Goal: Transaction & Acquisition: Purchase product/service

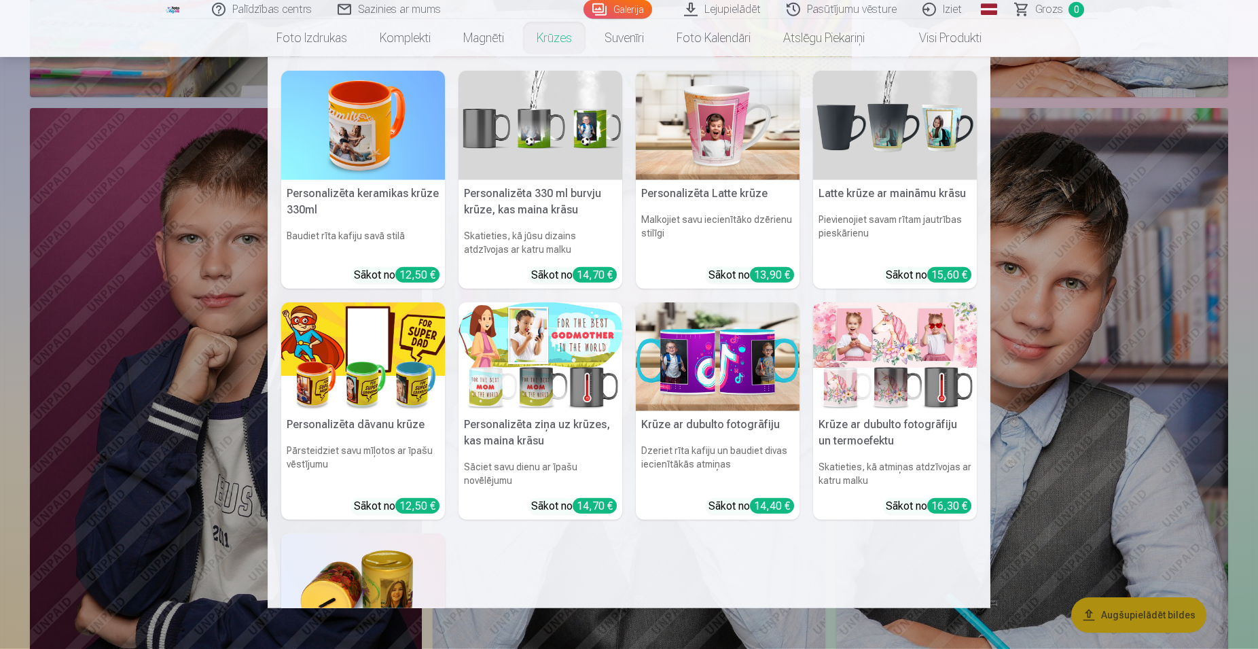
scroll to position [9974, 0]
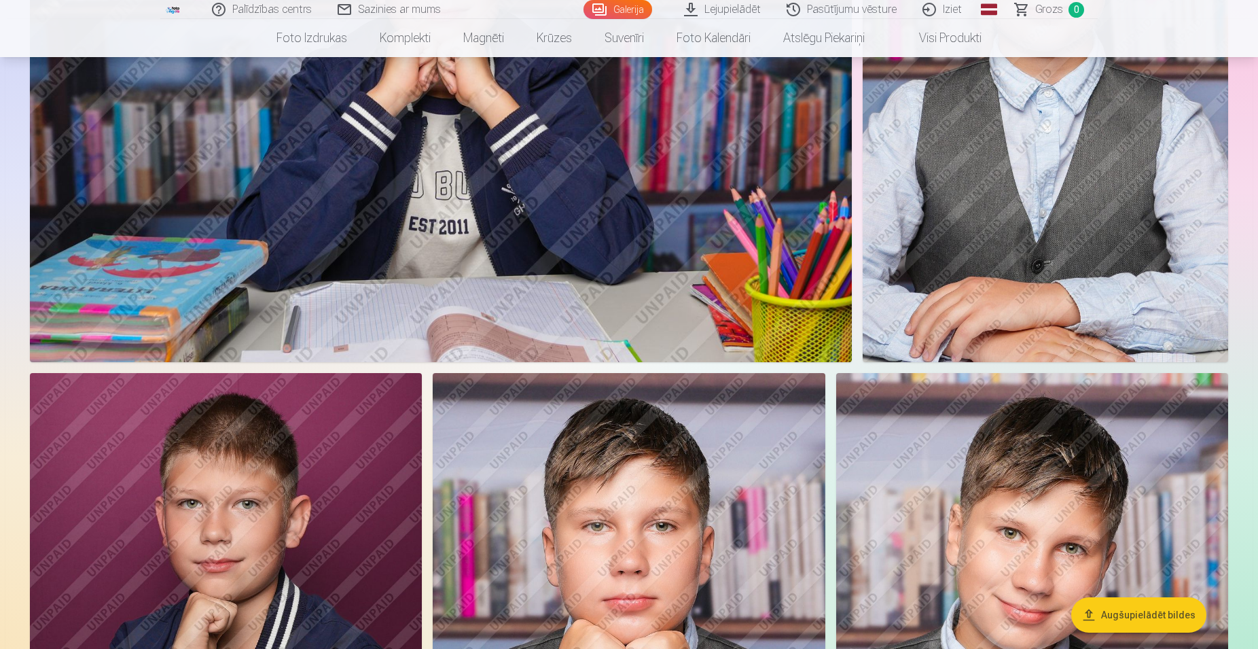
click at [409, 9] on link "Sazinies ar mums" at bounding box center [389, 9] width 129 height 19
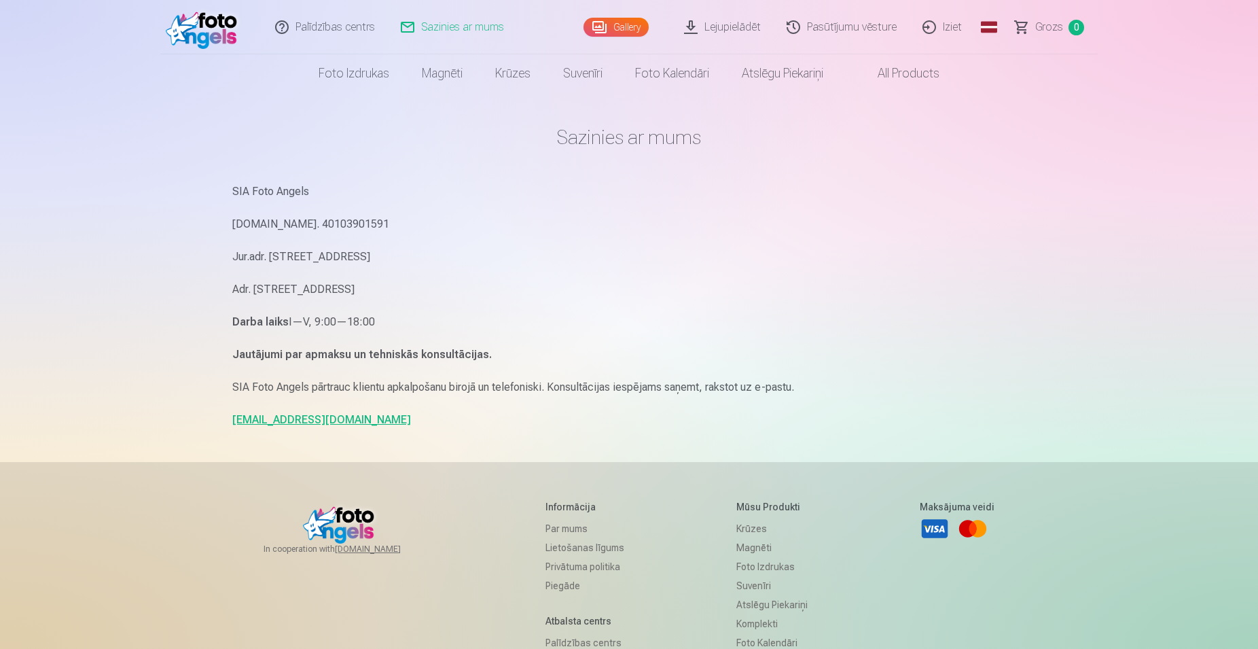
click at [293, 418] on link "info@fotoangels.lv" at bounding box center [321, 419] width 179 height 13
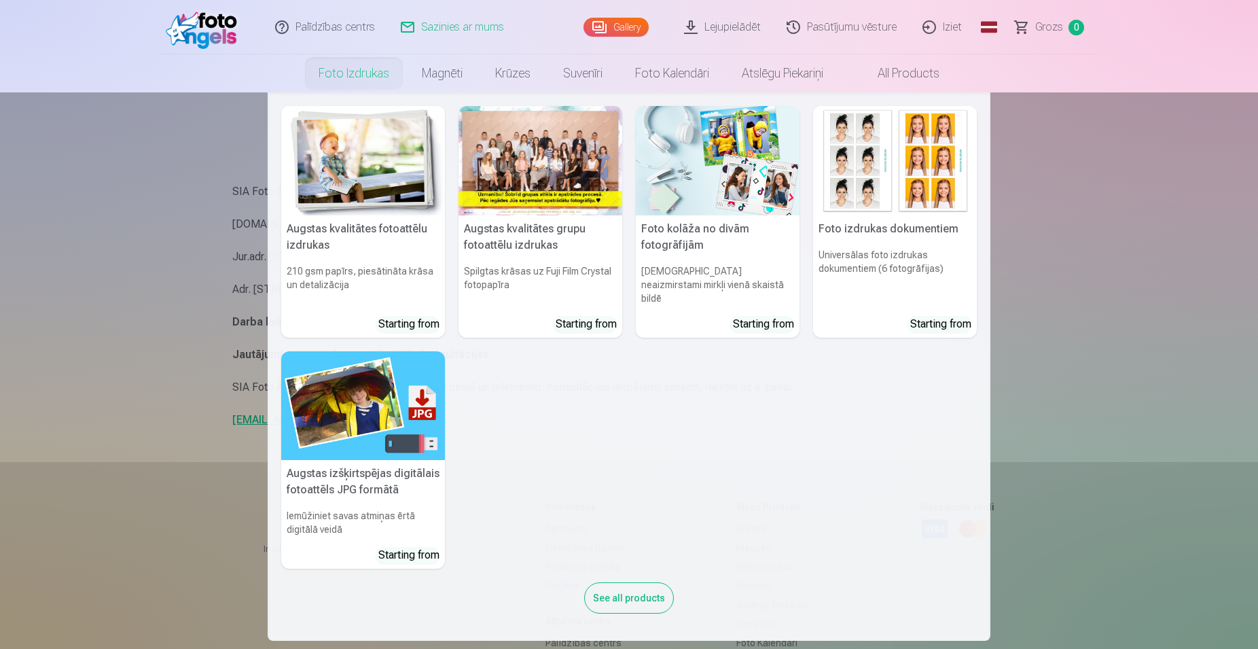
click at [373, 72] on link "Foto izdrukas" at bounding box center [353, 73] width 103 height 38
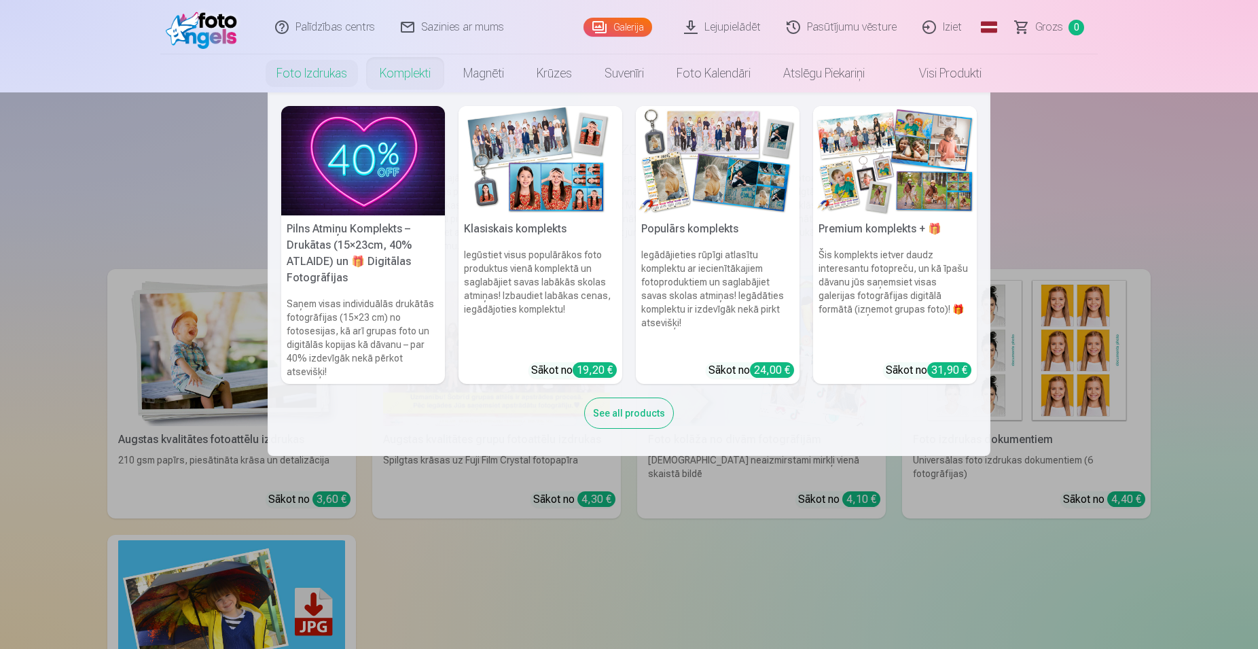
click at [112, 229] on nav "Pilns Atmiņu Komplekts – Drukātas (15×23cm, 40% ATLAIDE) un 🎁 Digitālas Fotogrā…" at bounding box center [629, 273] width 1258 height 363
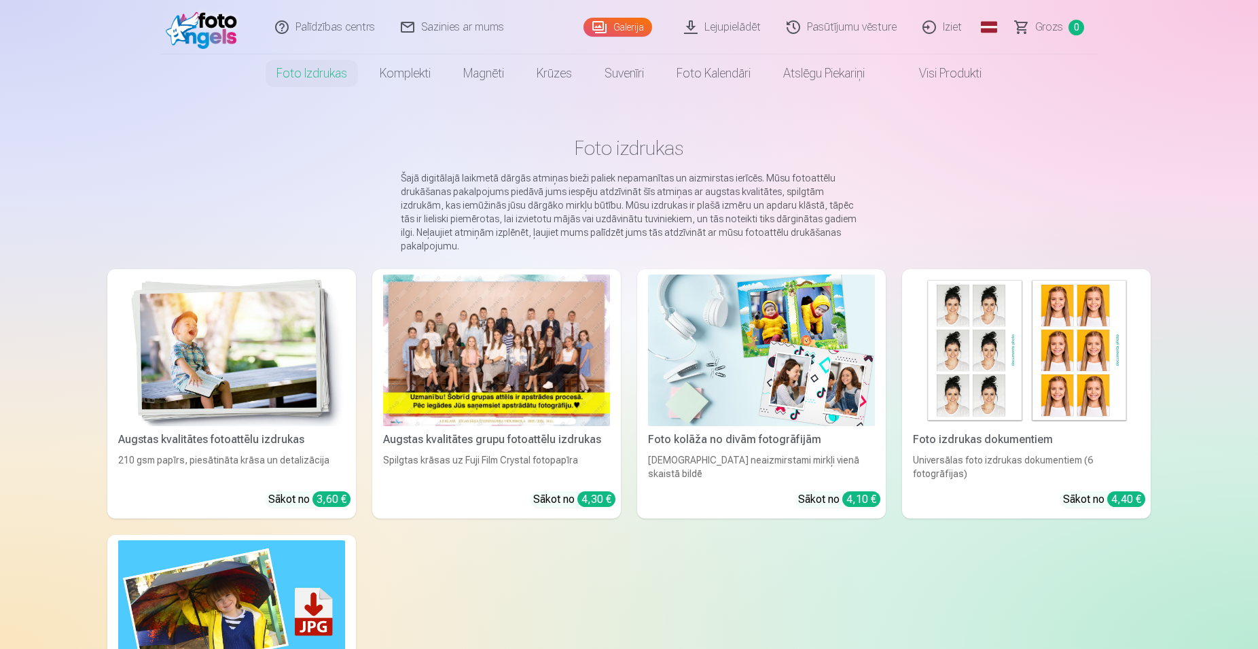
click at [467, 360] on div at bounding box center [496, 349] width 227 height 151
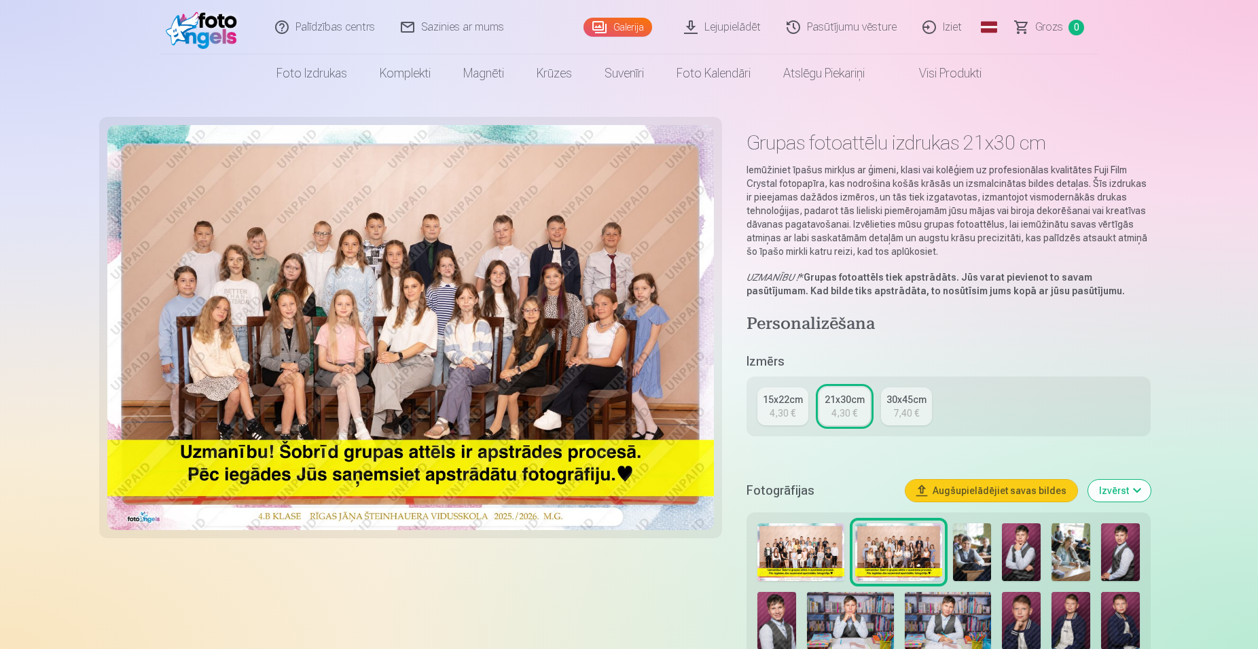
click at [807, 544] on img at bounding box center [800, 552] width 87 height 58
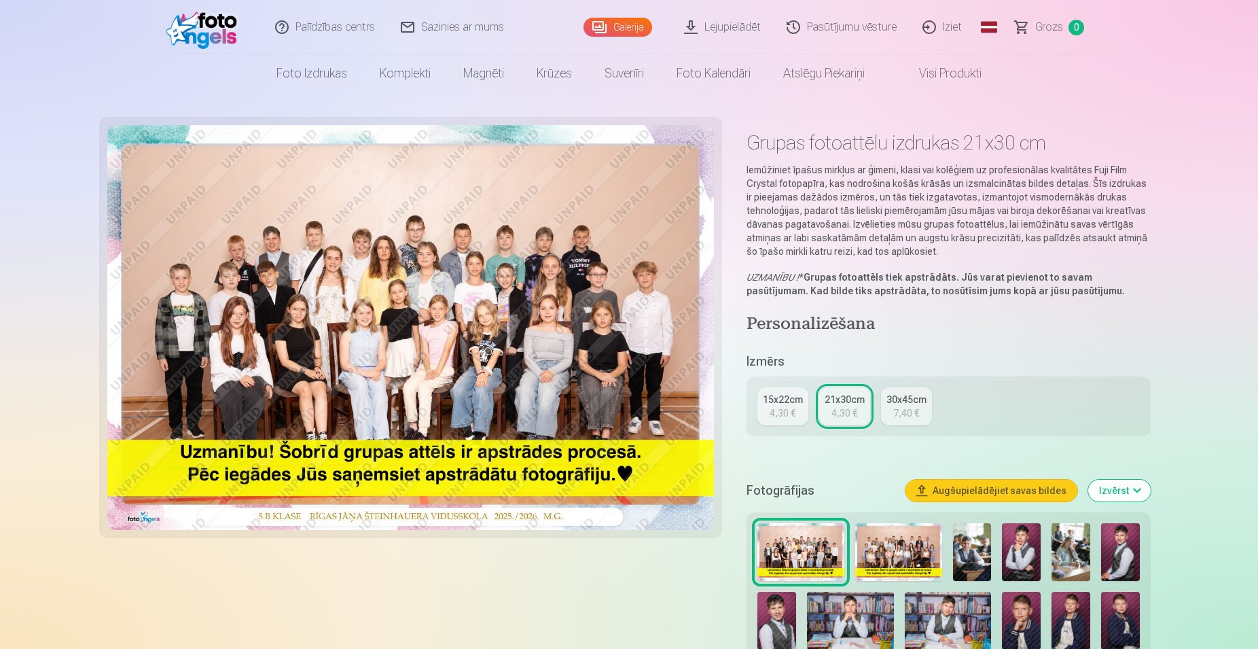
click at [609, 20] on link "Galerija" at bounding box center [617, 27] width 69 height 19
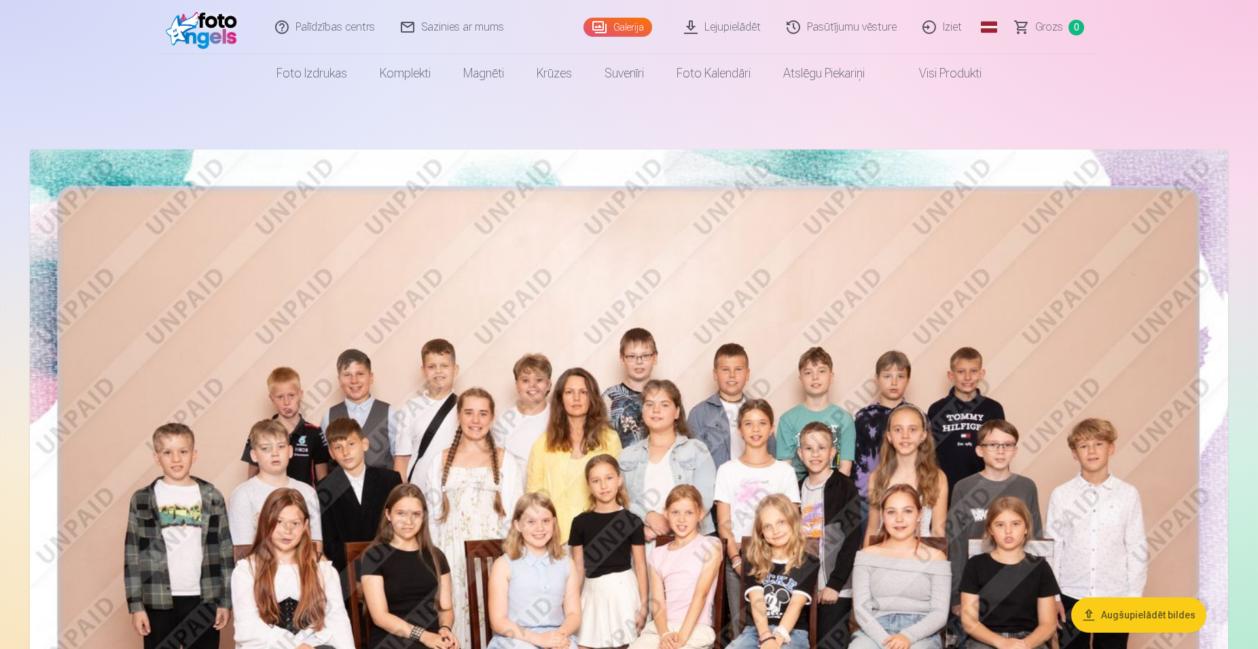
click at [949, 26] on link "Iziet" at bounding box center [942, 27] width 65 height 54
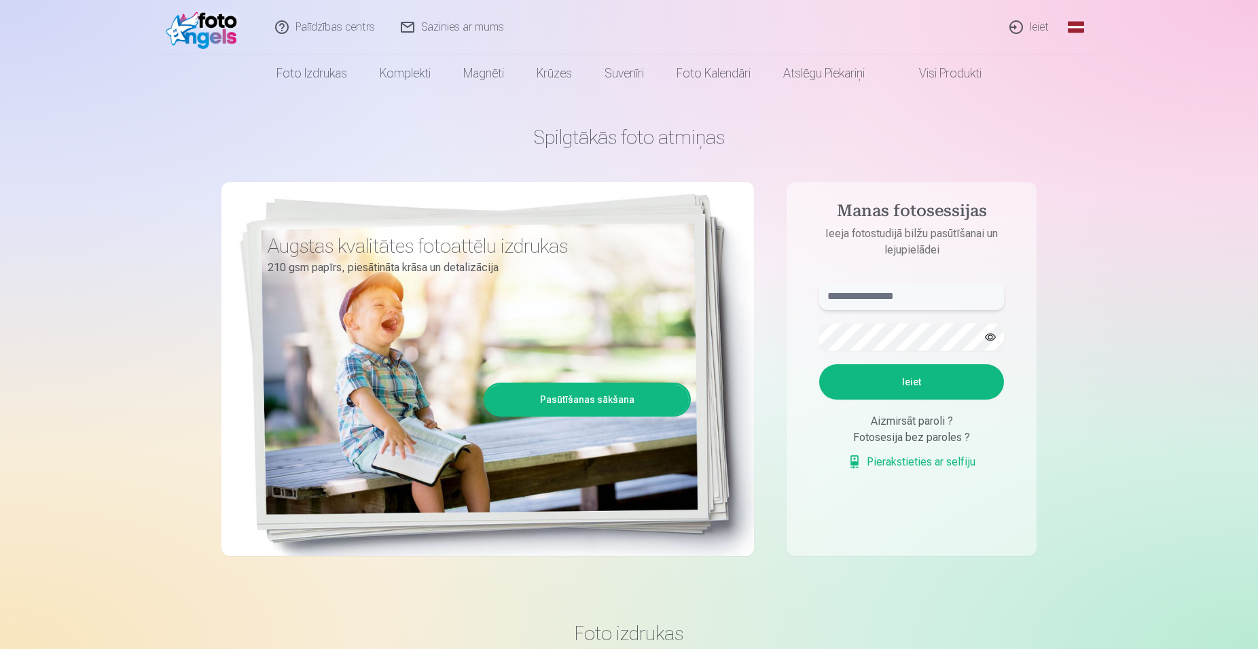
click at [914, 297] on input "text" at bounding box center [911, 295] width 185 height 27
click at [914, 295] on input "text" at bounding box center [911, 295] width 185 height 27
click at [1040, 25] on link "Ieiet" at bounding box center [1029, 27] width 65 height 54
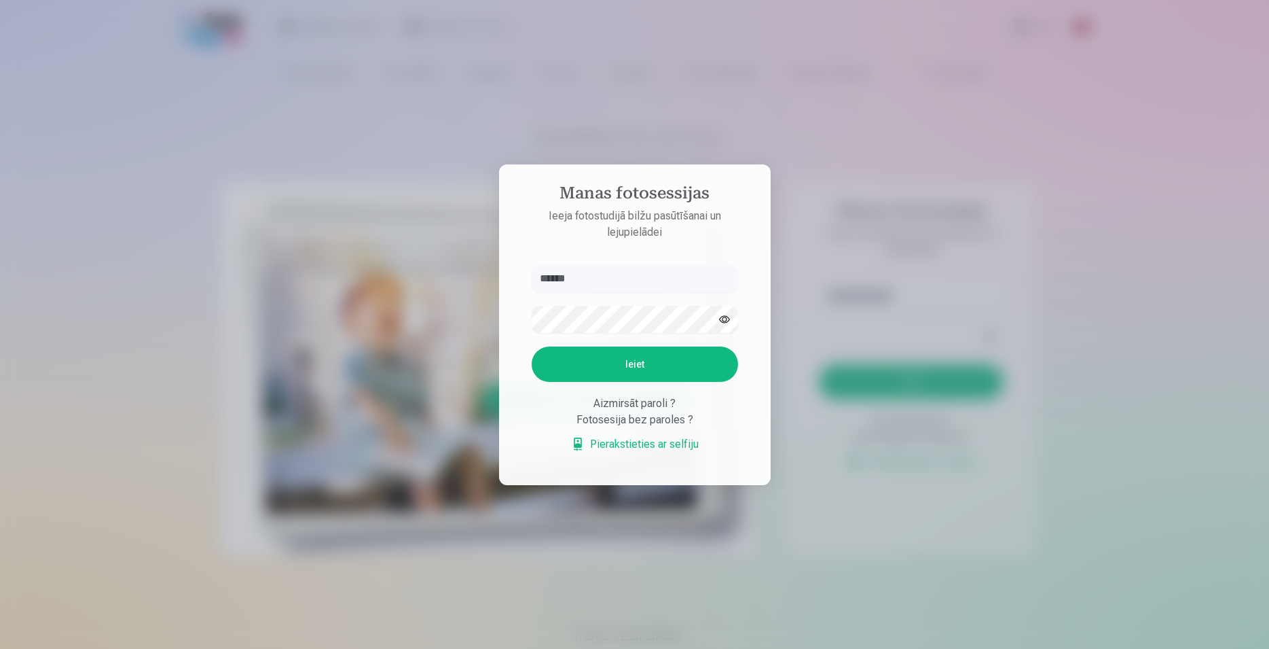
type input "******"
click at [532, 346] on button "Ieiet" at bounding box center [635, 363] width 206 height 35
click at [641, 452] on link "Pierakstieties ar selfiju" at bounding box center [635, 444] width 128 height 16
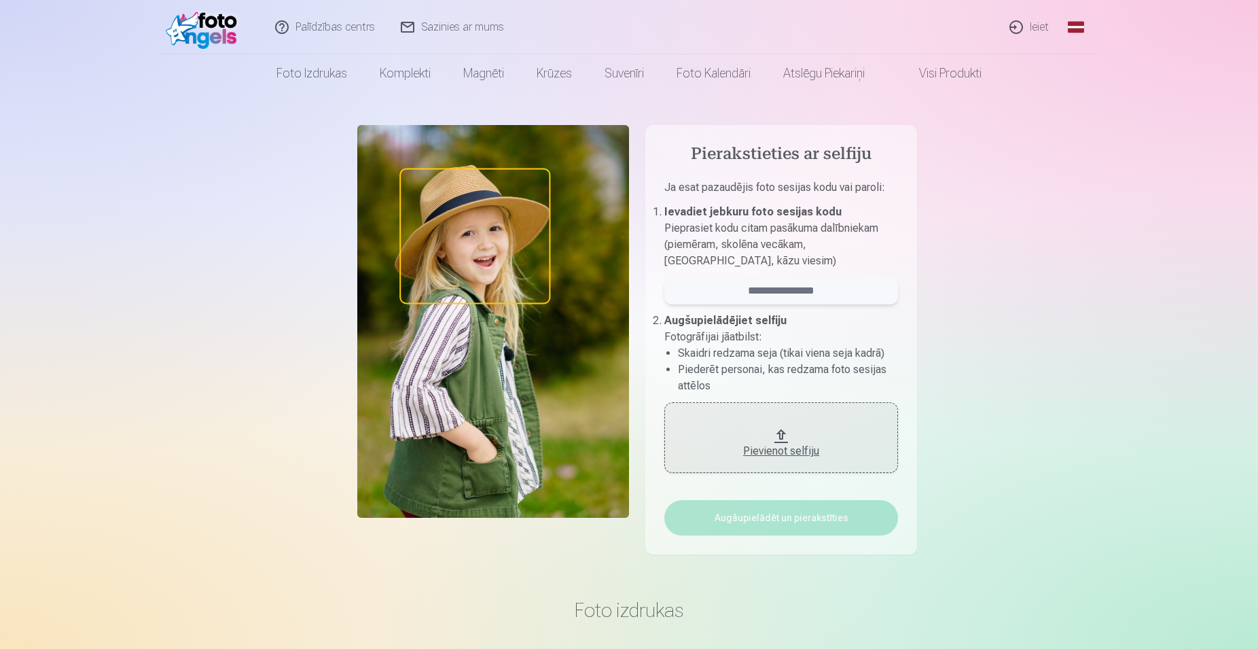
click at [795, 293] on input "email" at bounding box center [781, 290] width 234 height 27
type input "******"
click at [772, 442] on div "Pievienot selfiju" at bounding box center [781, 447] width 206 height 24
drag, startPoint x: 807, startPoint y: 291, endPoint x: 680, endPoint y: 290, distance: 126.3
click at [683, 290] on input "******" at bounding box center [781, 290] width 234 height 27
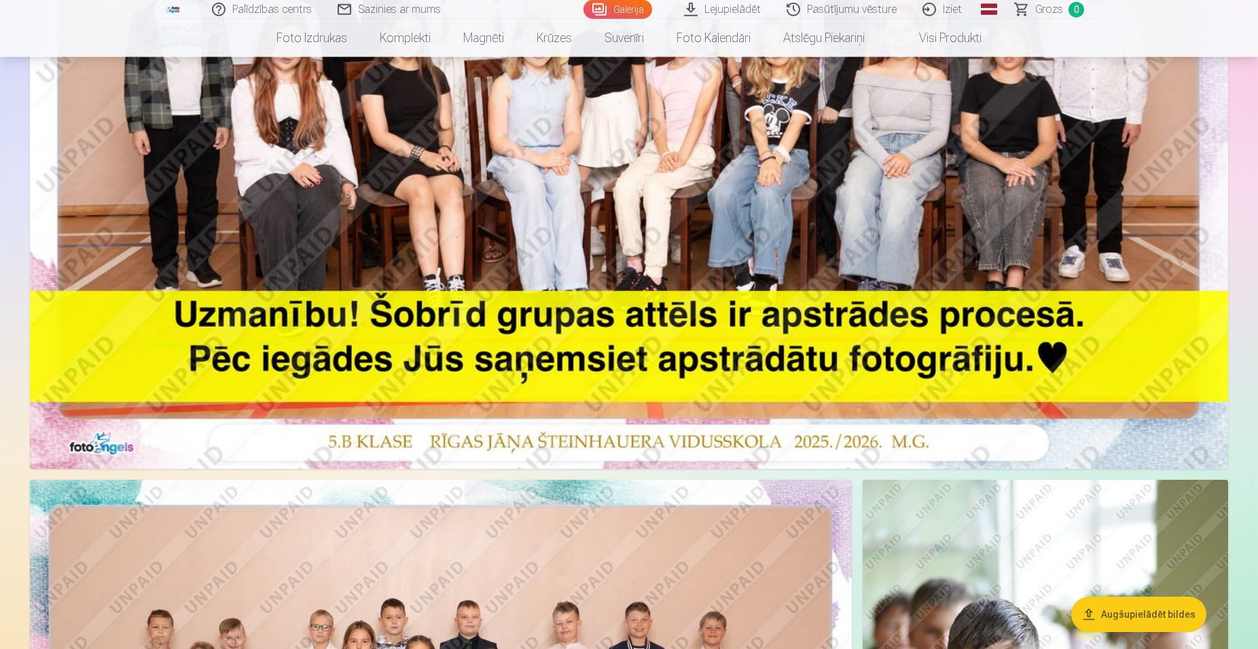
scroll to position [485, 0]
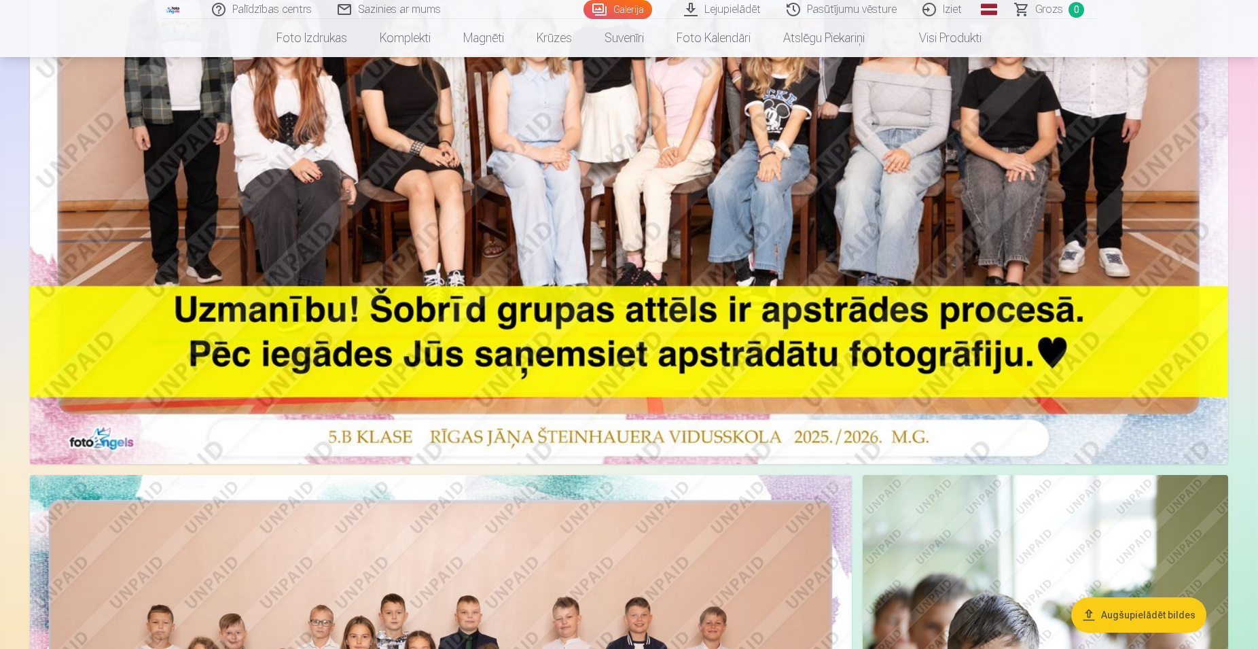
click at [781, 230] on img at bounding box center [629, 64] width 1198 height 799
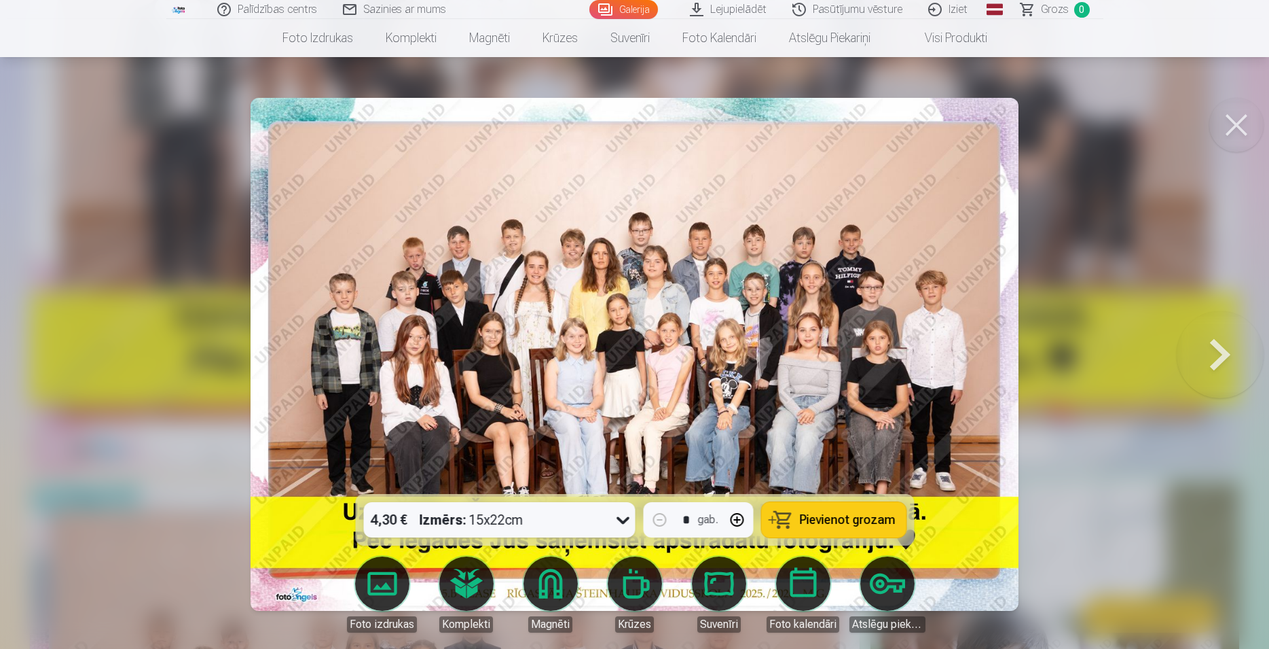
click at [1095, 306] on div at bounding box center [634, 324] width 1269 height 649
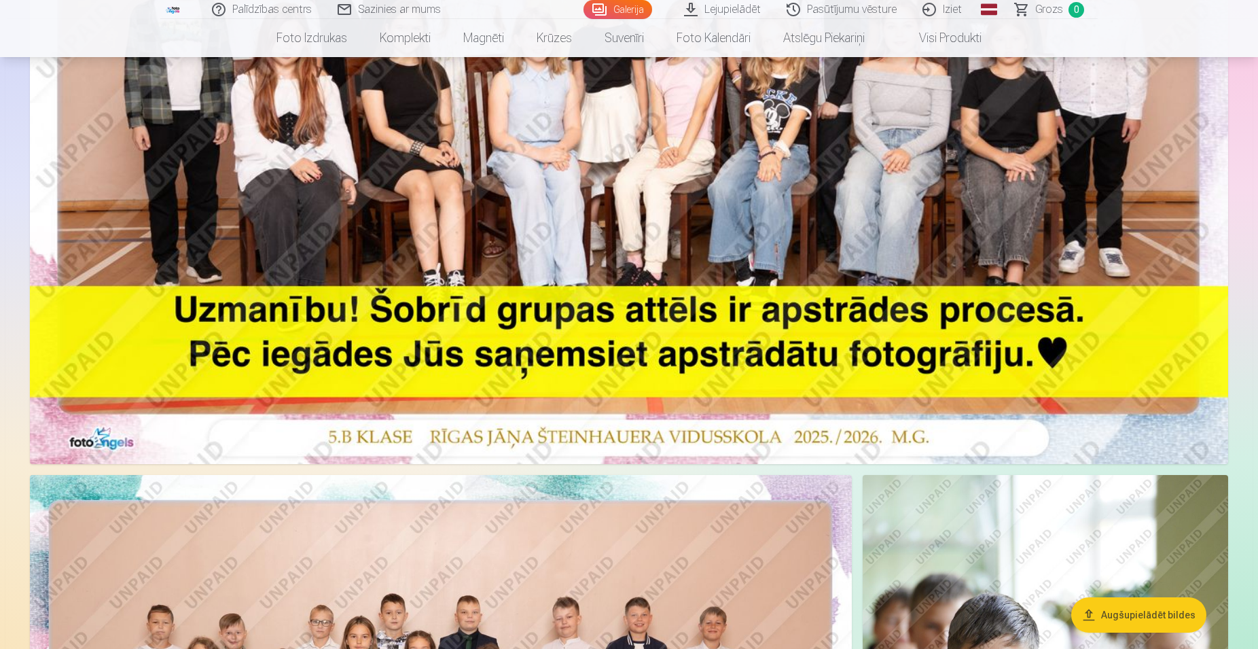
click at [723, 214] on img at bounding box center [629, 64] width 1198 height 799
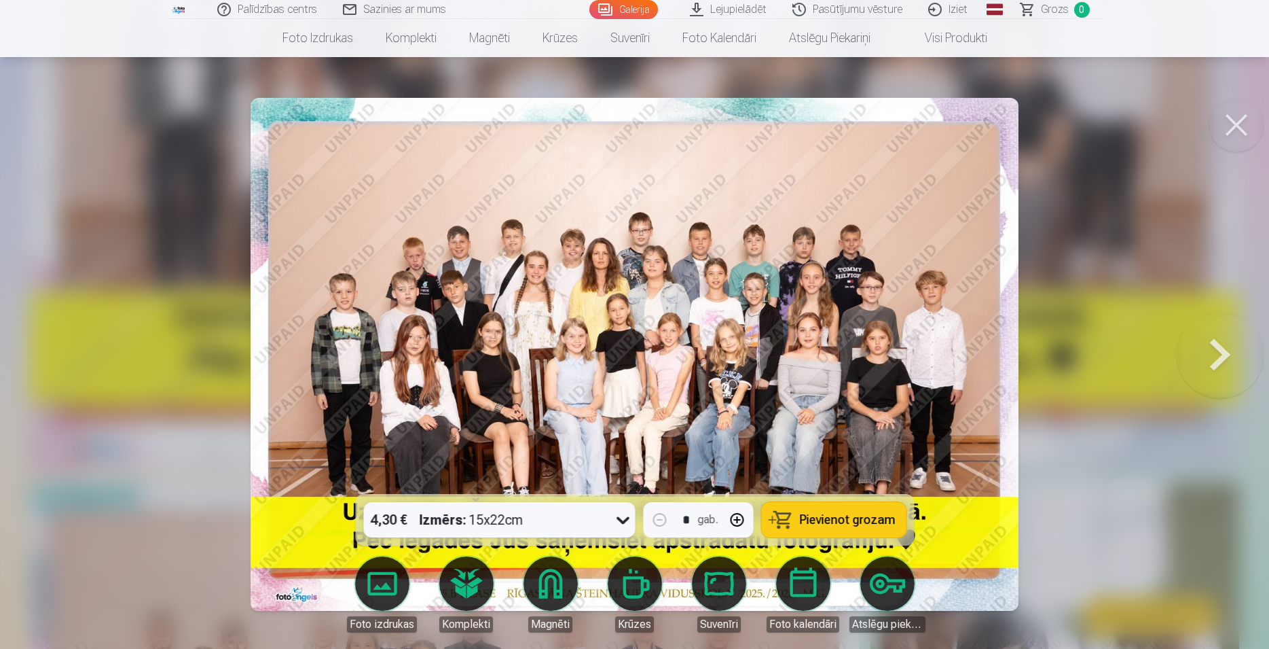
click at [852, 520] on span "Pievienot grozam" at bounding box center [847, 519] width 96 height 12
click at [1226, 363] on button at bounding box center [1220, 354] width 87 height 252
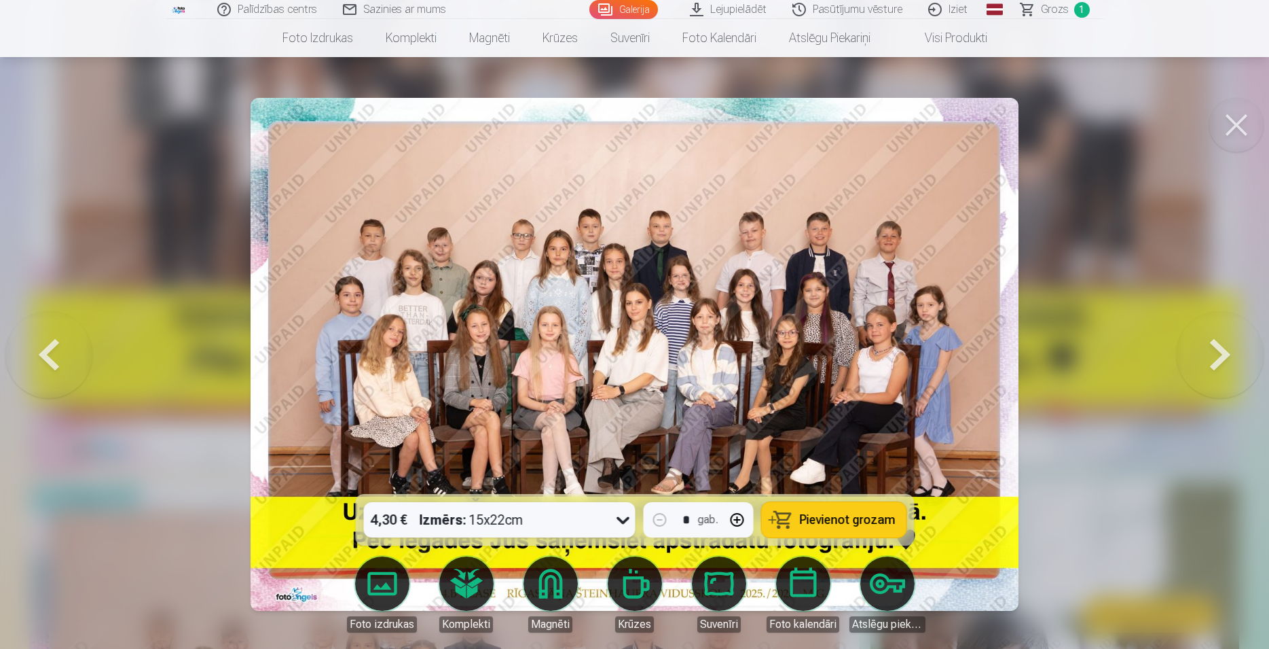
click at [1226, 363] on button at bounding box center [1220, 354] width 87 height 252
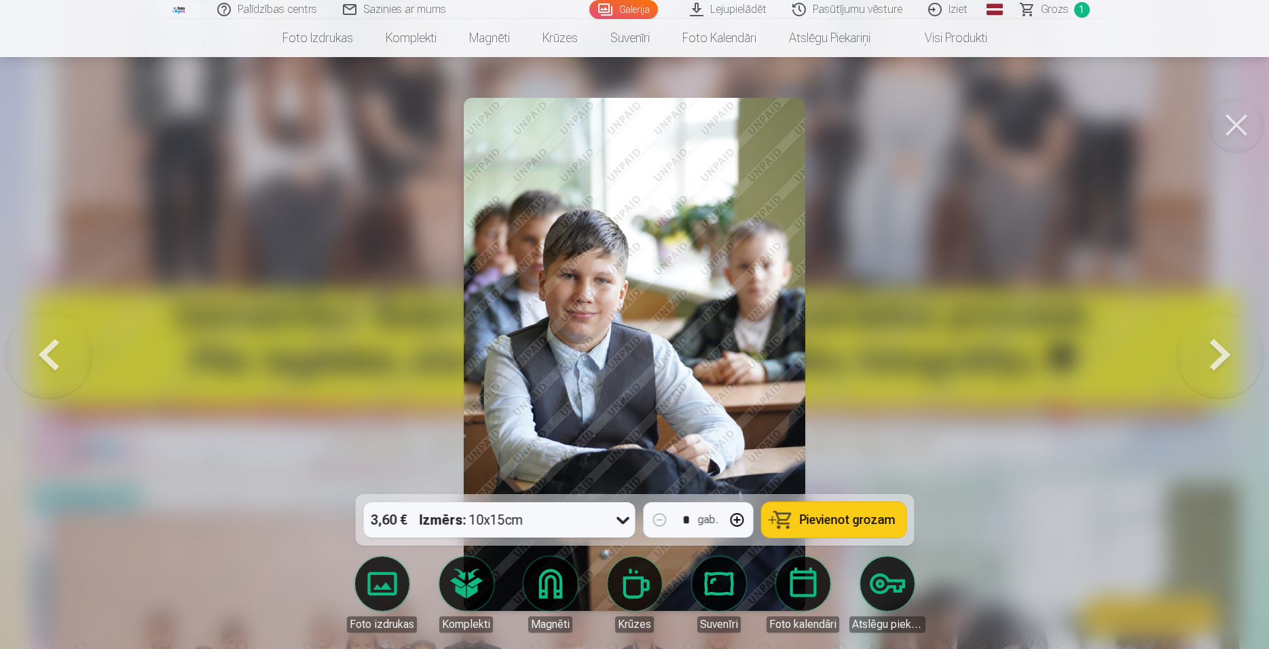
click at [1226, 363] on button at bounding box center [1220, 354] width 87 height 252
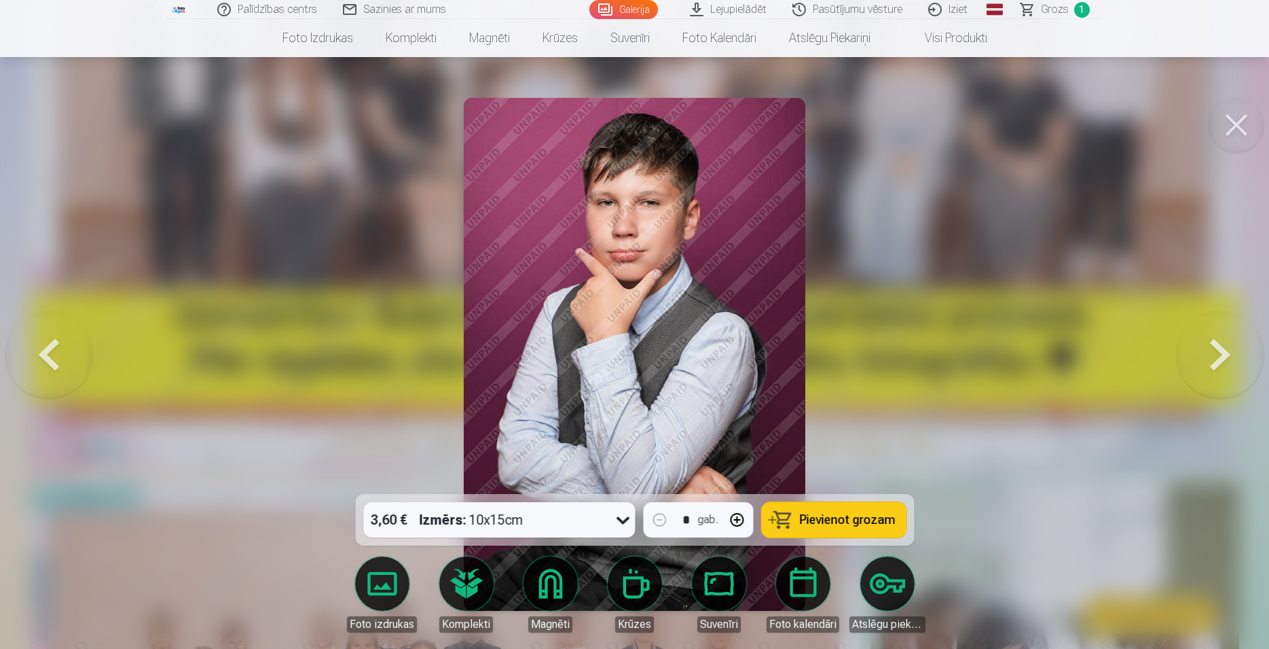
click at [1226, 363] on button at bounding box center [1220, 354] width 87 height 252
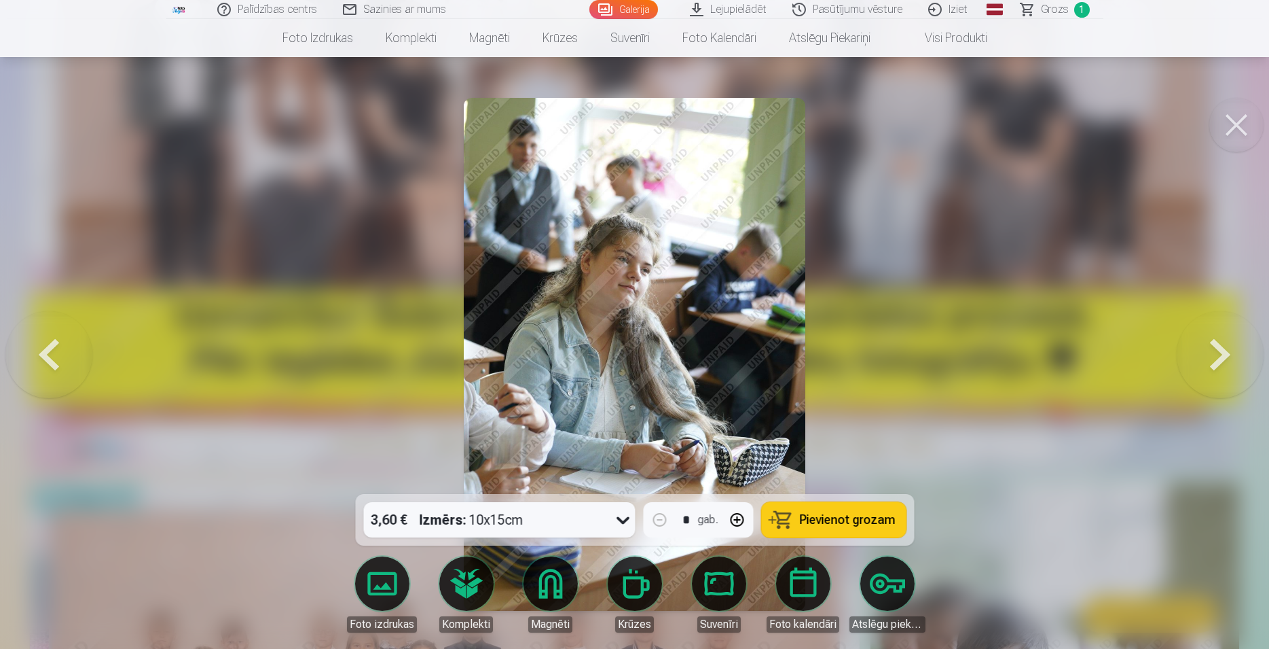
click at [1226, 363] on button at bounding box center [1220, 354] width 87 height 252
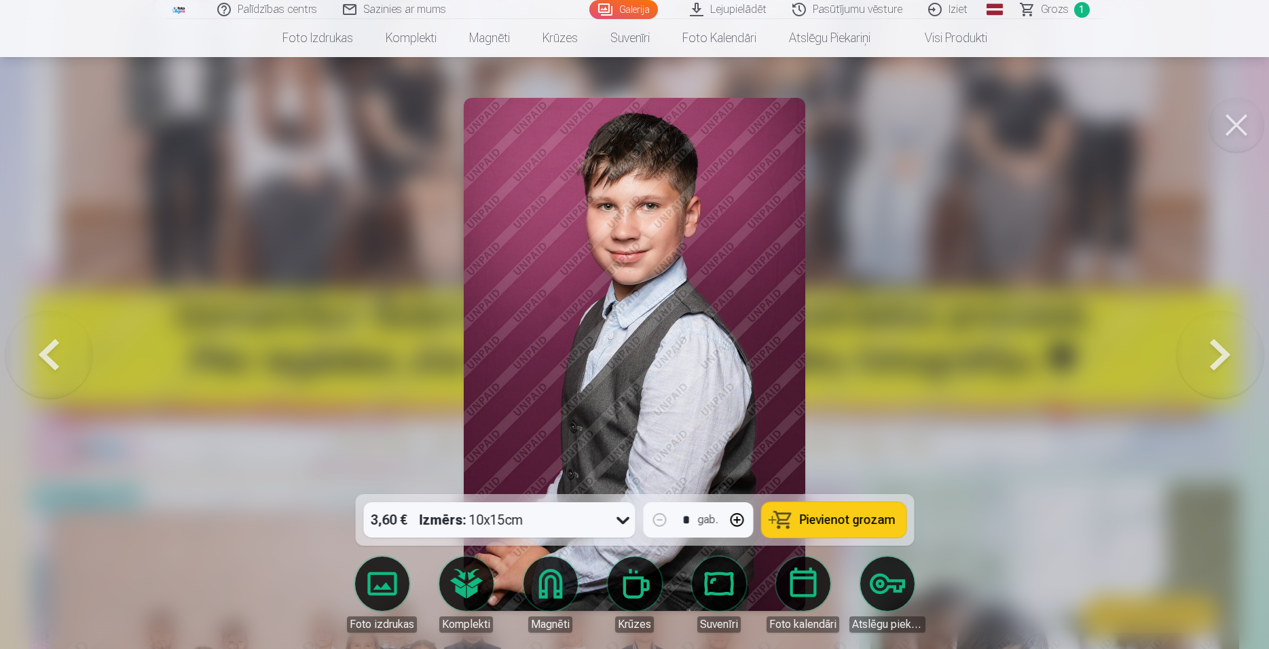
click at [1226, 363] on button at bounding box center [1220, 354] width 87 height 252
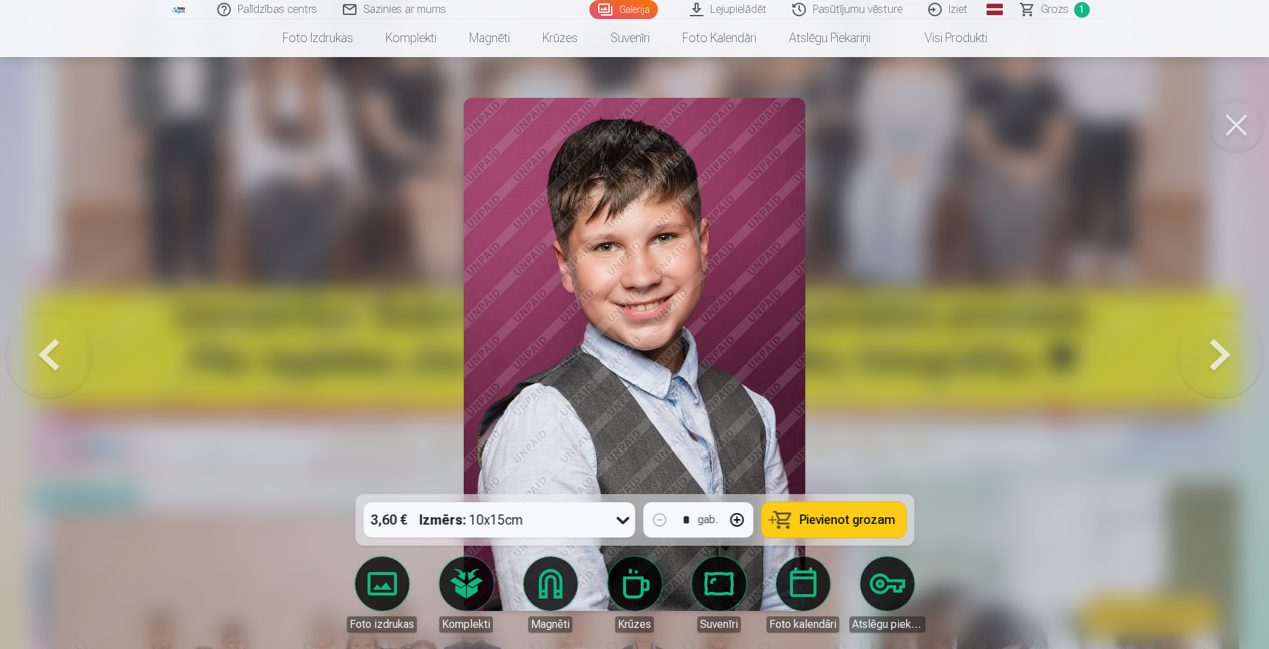
click at [1226, 363] on button at bounding box center [1220, 354] width 87 height 252
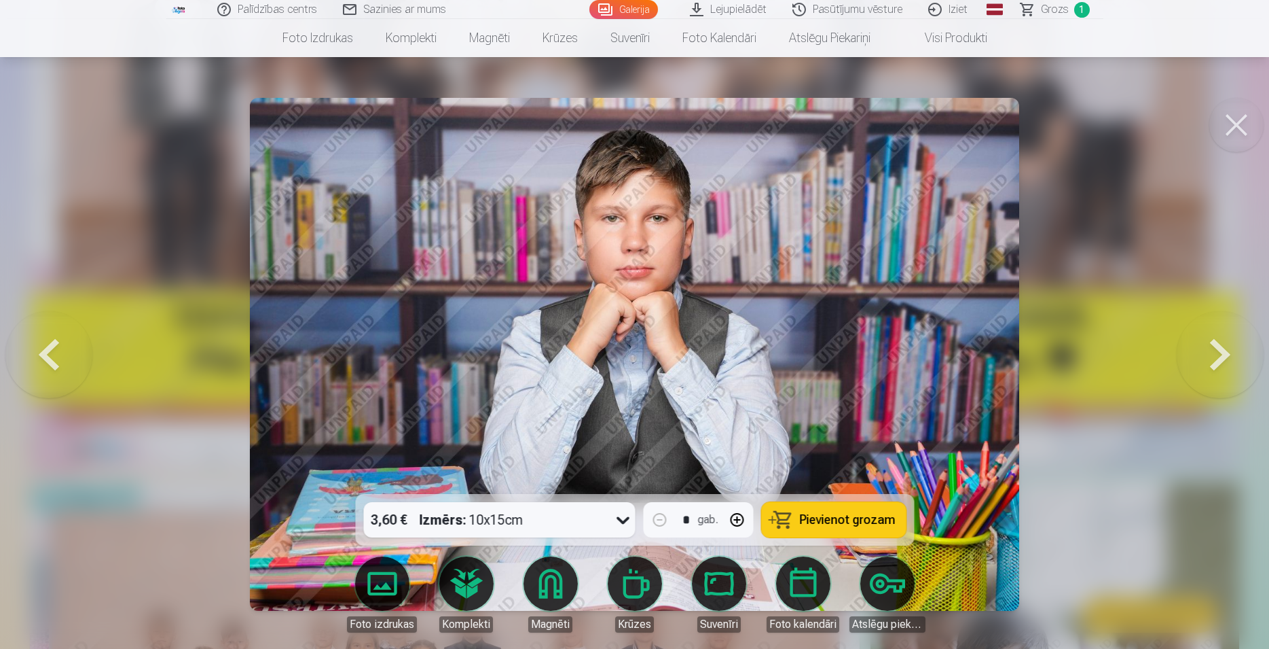
click at [1226, 363] on button at bounding box center [1220, 354] width 87 height 252
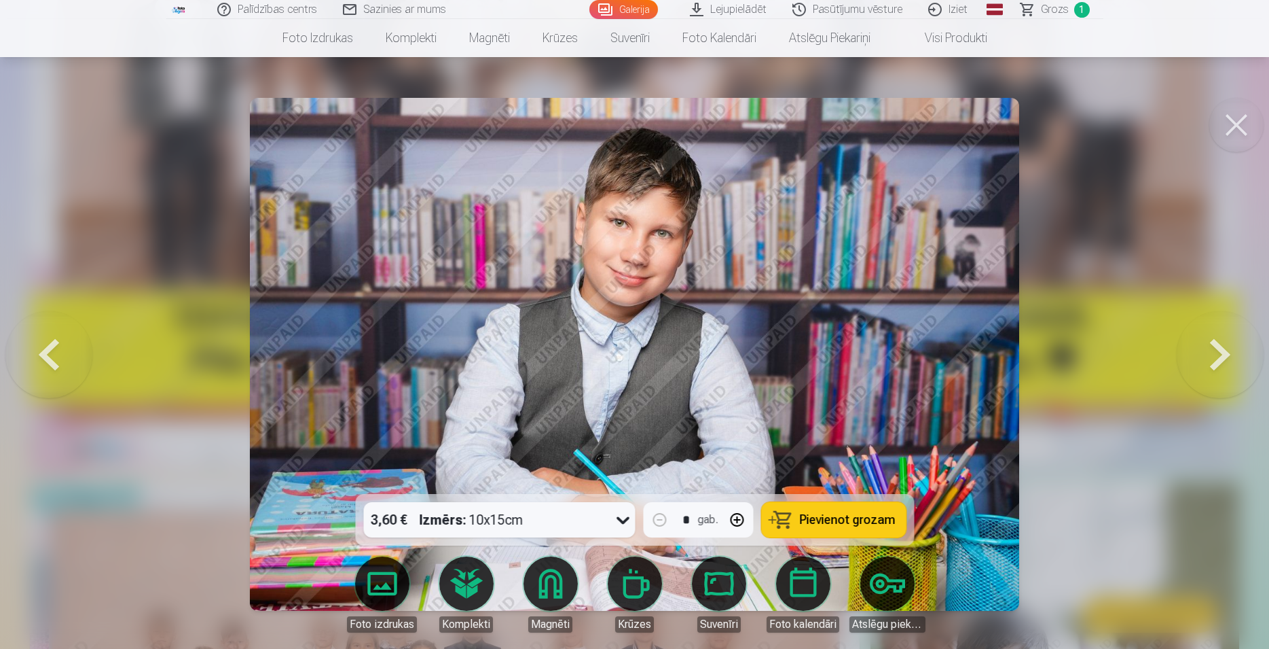
click at [1226, 363] on button at bounding box center [1220, 354] width 87 height 252
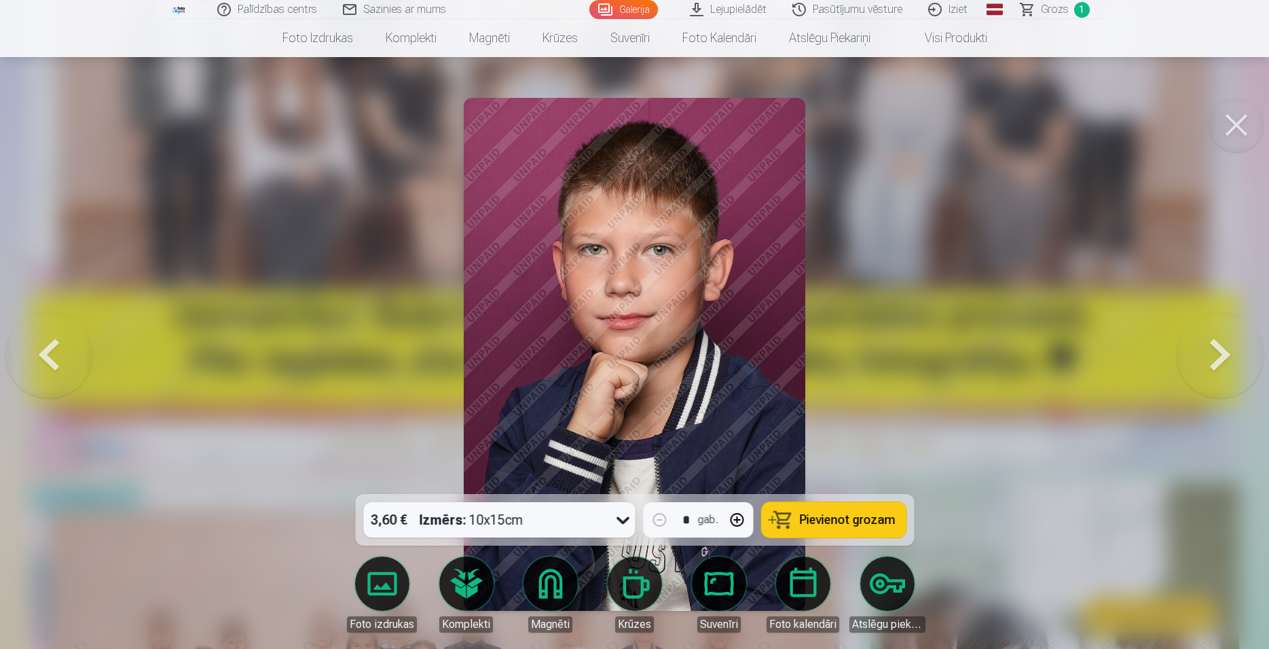
click at [1226, 363] on button at bounding box center [1220, 354] width 87 height 252
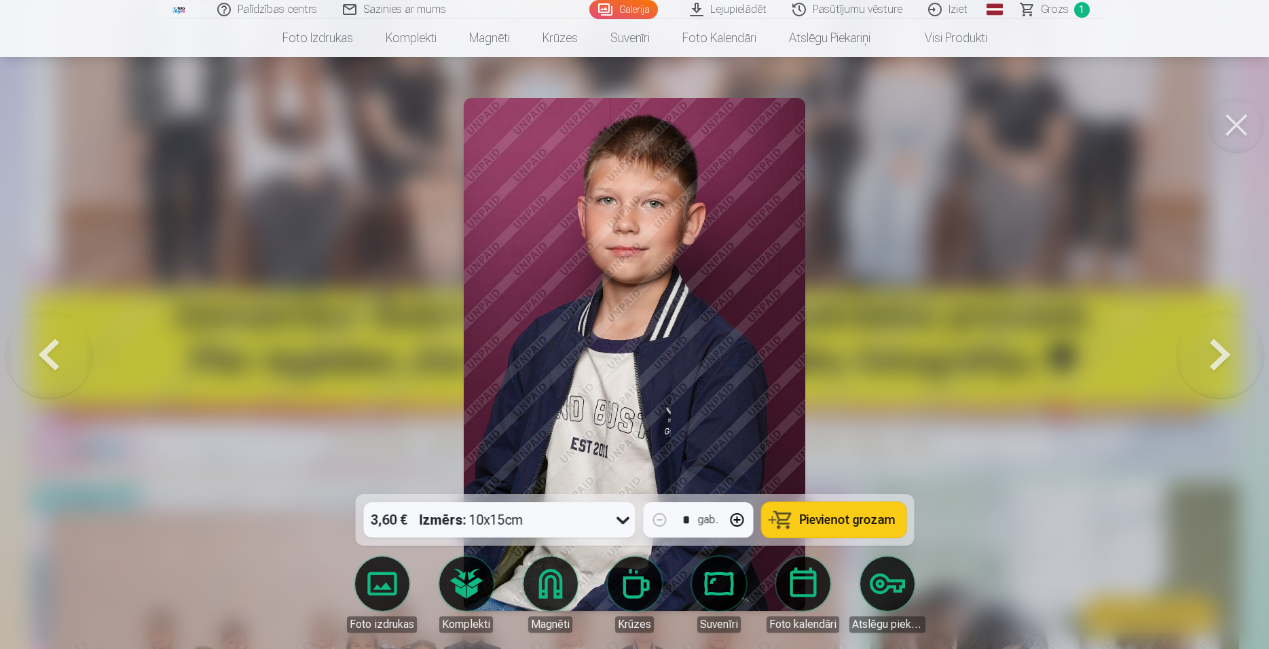
click at [1226, 363] on button at bounding box center [1220, 354] width 87 height 252
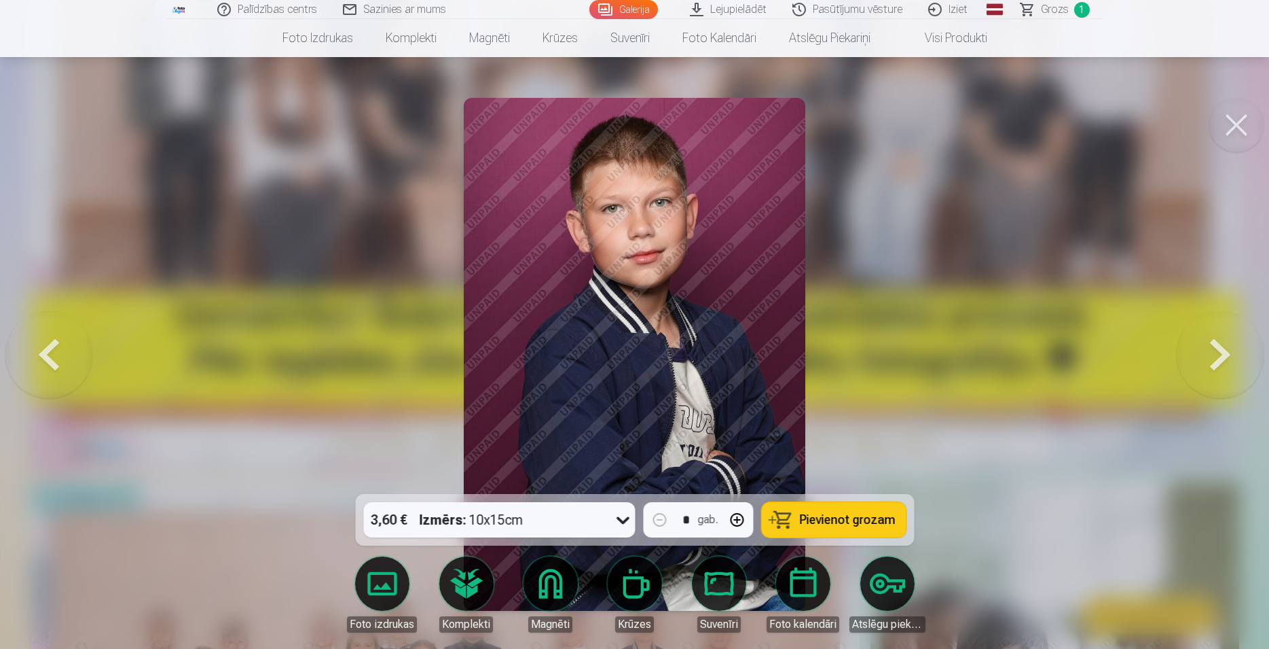
click at [1226, 363] on button at bounding box center [1220, 354] width 87 height 252
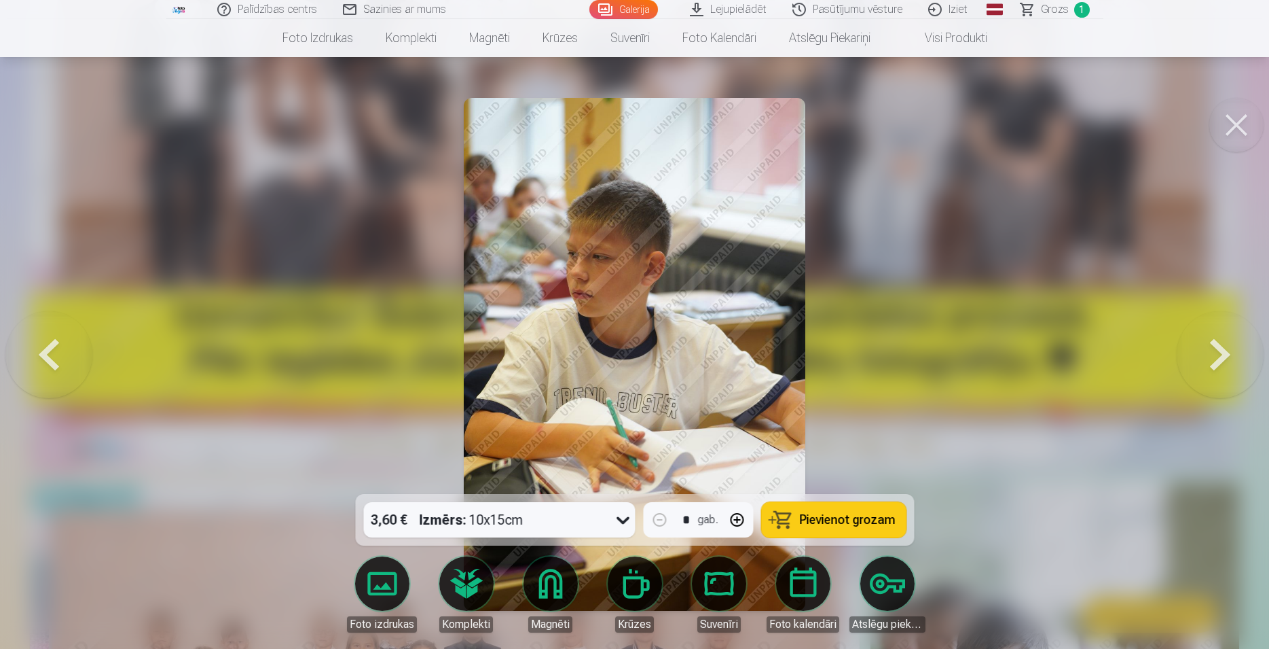
click at [1226, 363] on button at bounding box center [1220, 354] width 87 height 252
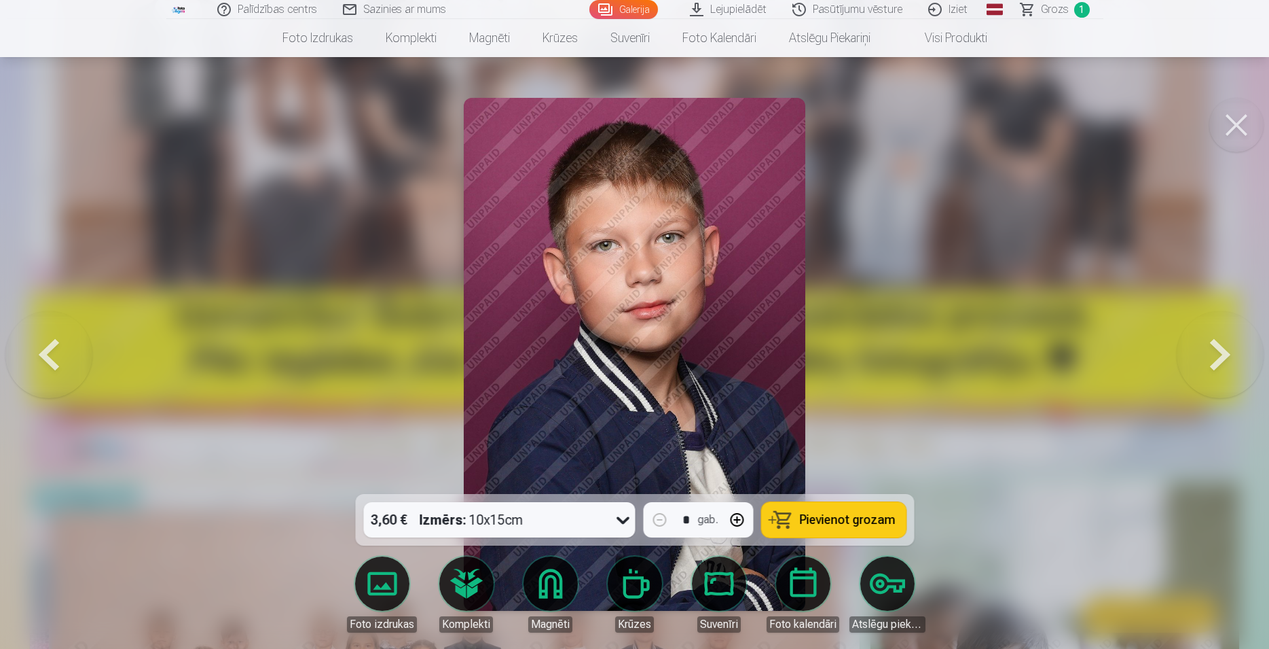
click at [1226, 363] on button at bounding box center [1220, 354] width 87 height 252
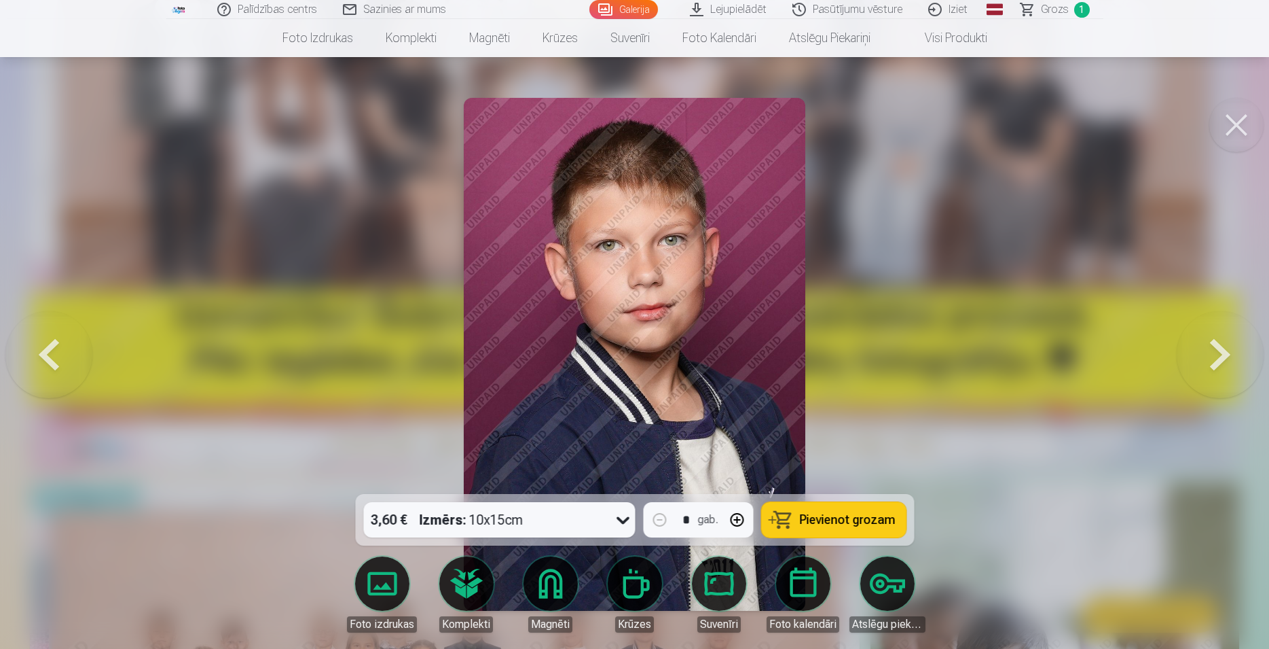
click at [1226, 363] on button at bounding box center [1220, 354] width 87 height 252
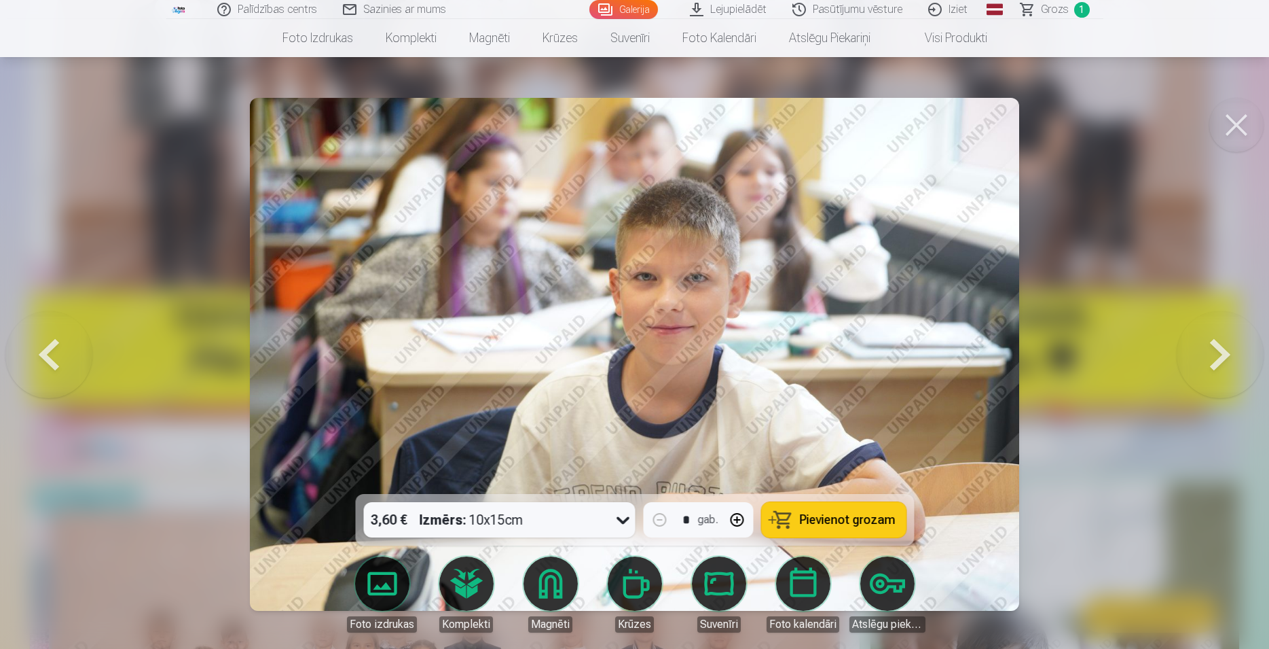
click at [1226, 363] on button at bounding box center [1220, 354] width 87 height 252
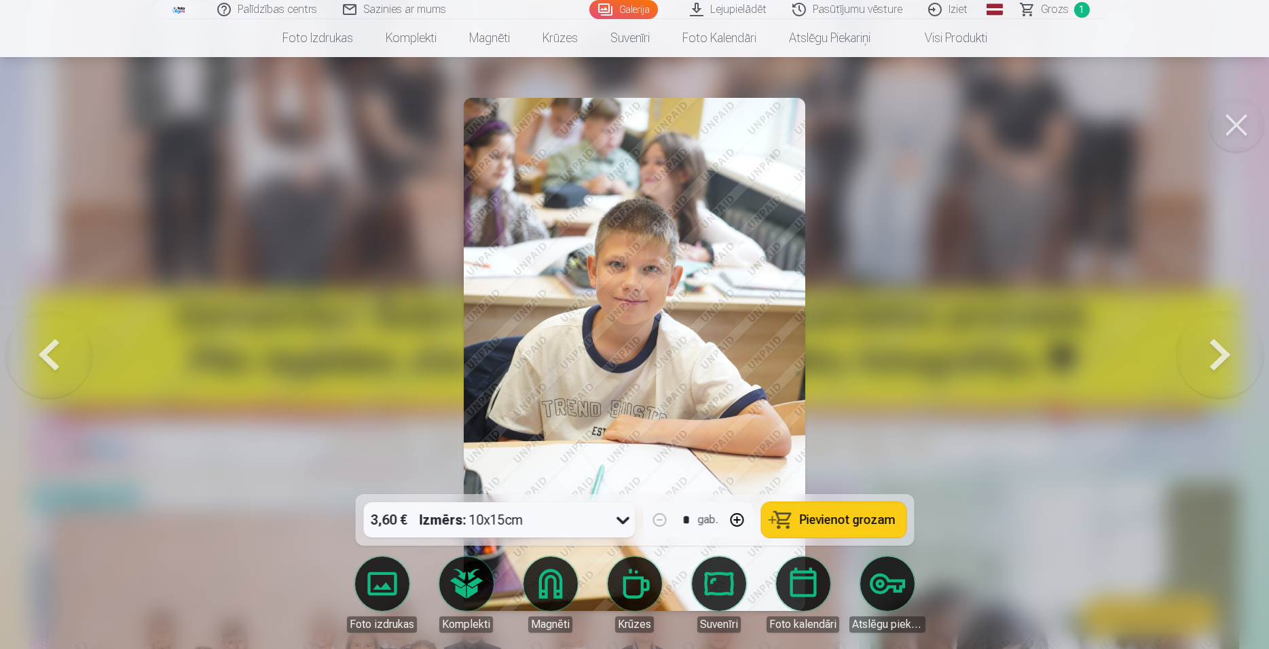
click at [1226, 363] on button at bounding box center [1220, 354] width 87 height 252
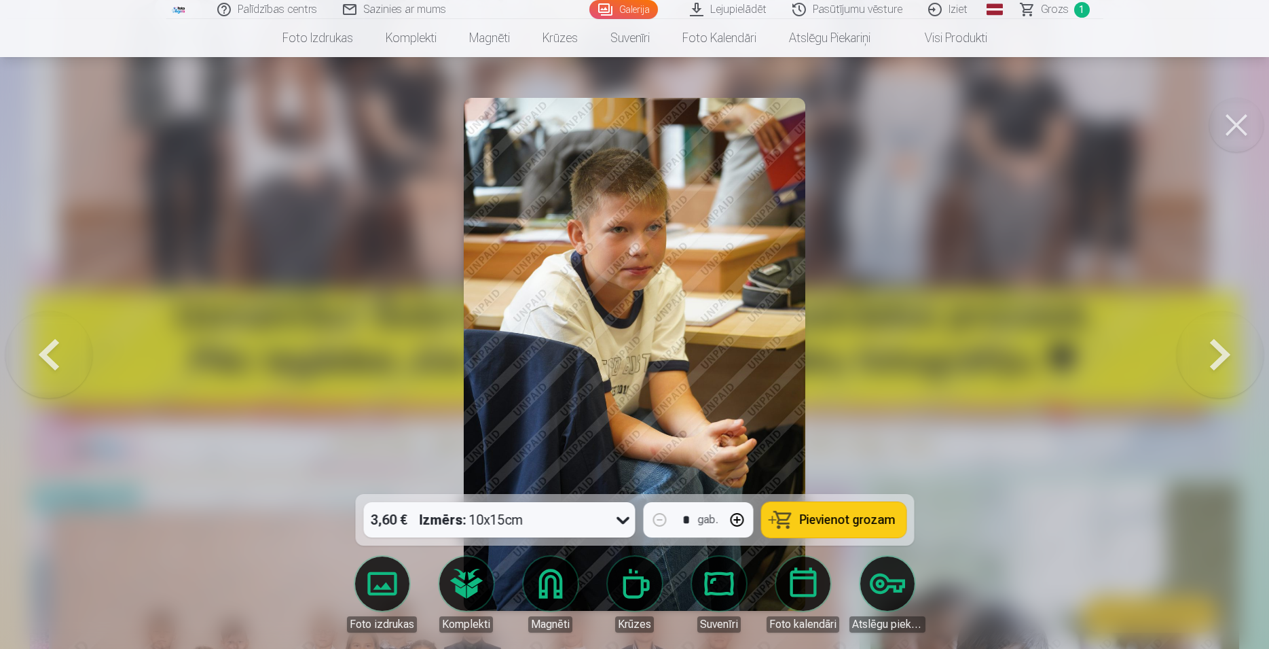
click at [1226, 363] on button at bounding box center [1220, 354] width 87 height 252
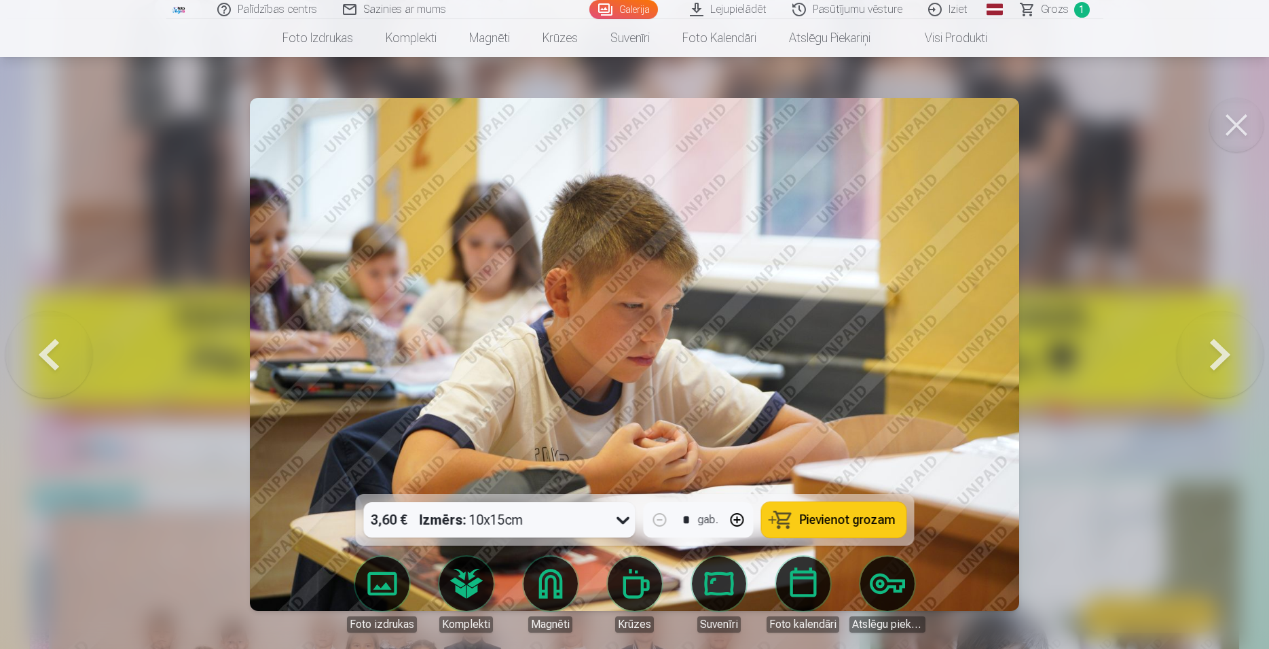
click at [1226, 363] on button at bounding box center [1220, 354] width 87 height 252
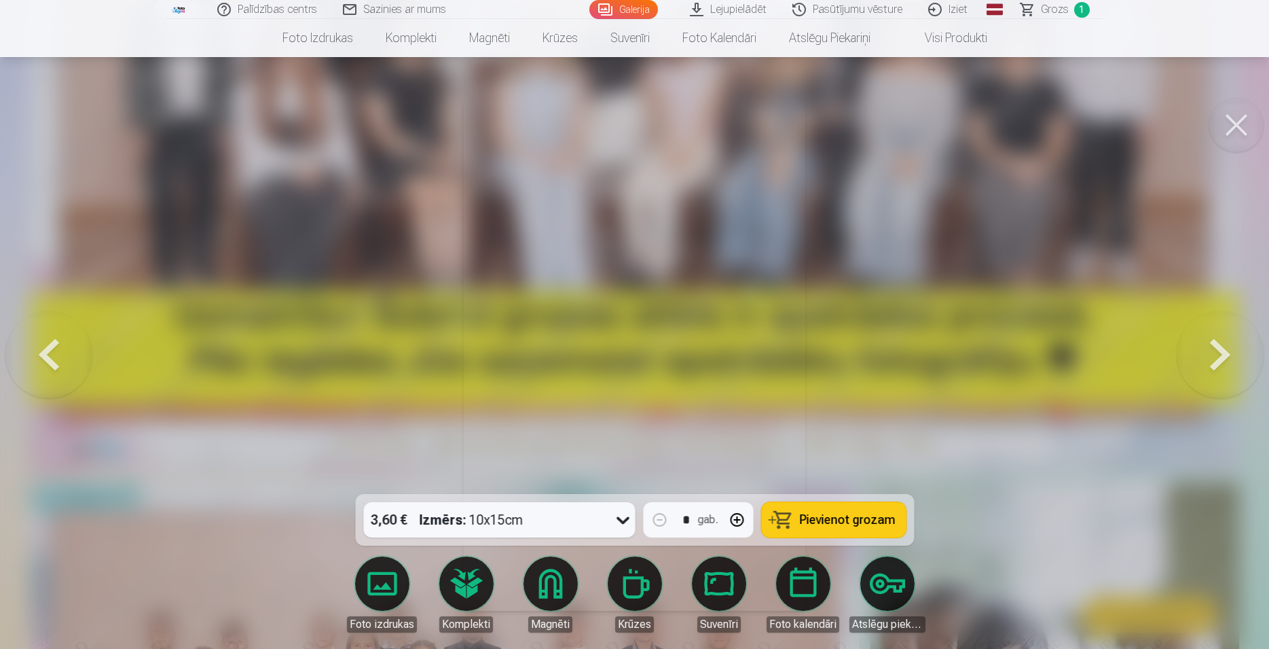
click at [575, 289] on img at bounding box center [635, 354] width 342 height 513
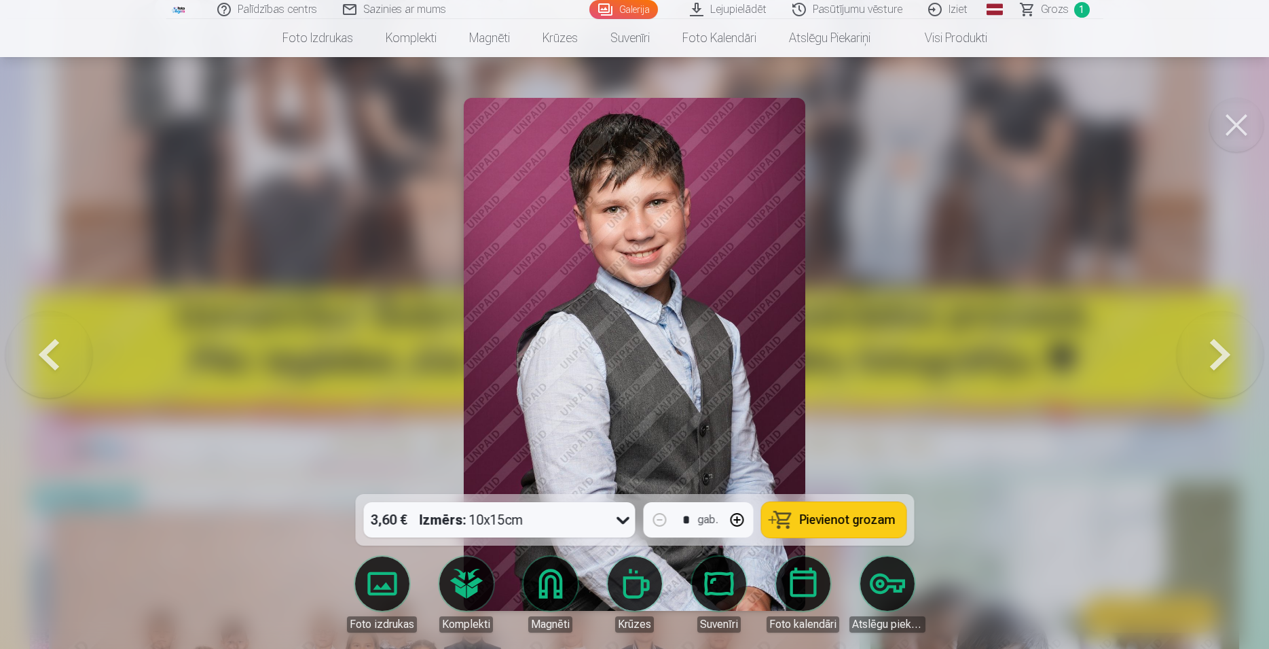
click at [1211, 355] on button at bounding box center [1220, 354] width 87 height 252
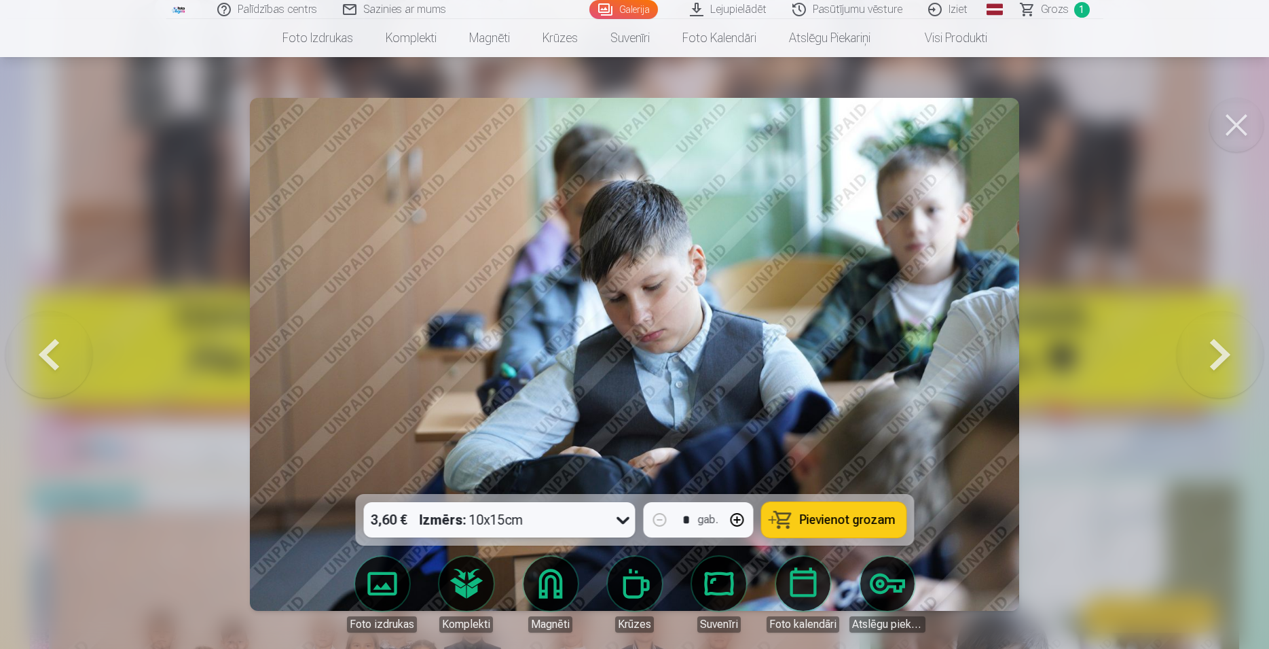
click at [1212, 354] on button at bounding box center [1220, 354] width 87 height 252
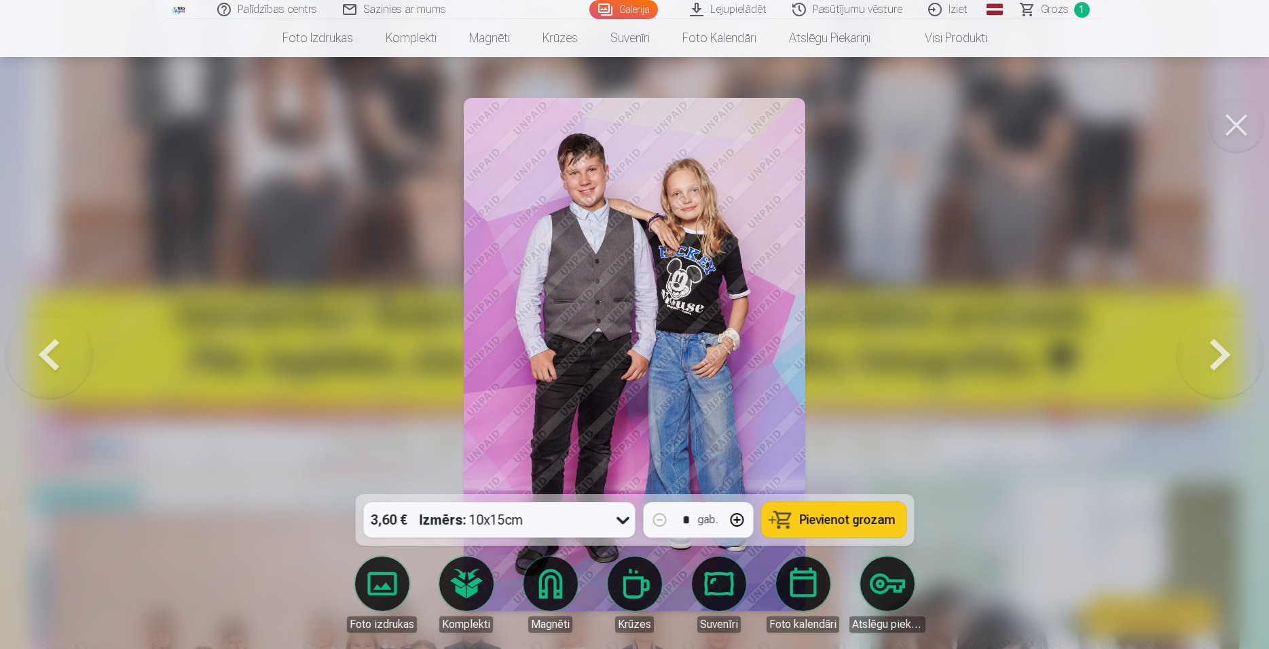
click at [837, 524] on span "Pievienot grozam" at bounding box center [847, 519] width 96 height 12
click at [1218, 352] on button at bounding box center [1220, 354] width 87 height 252
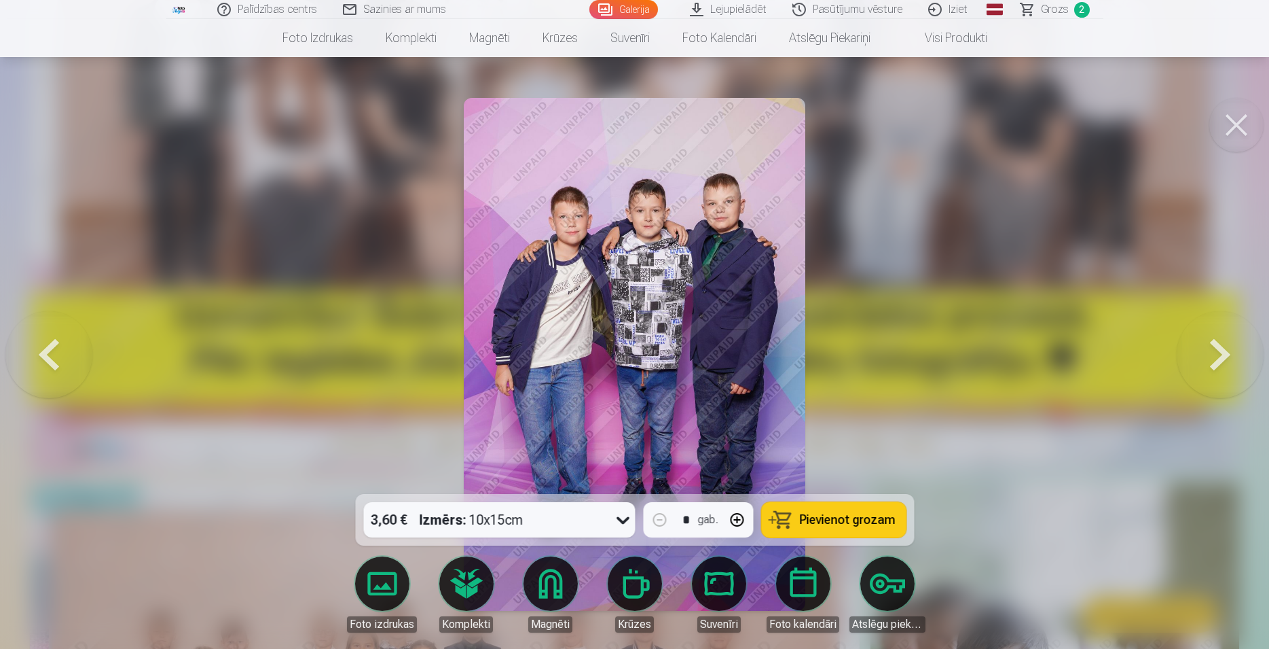
click at [1218, 352] on button at bounding box center [1220, 354] width 87 height 252
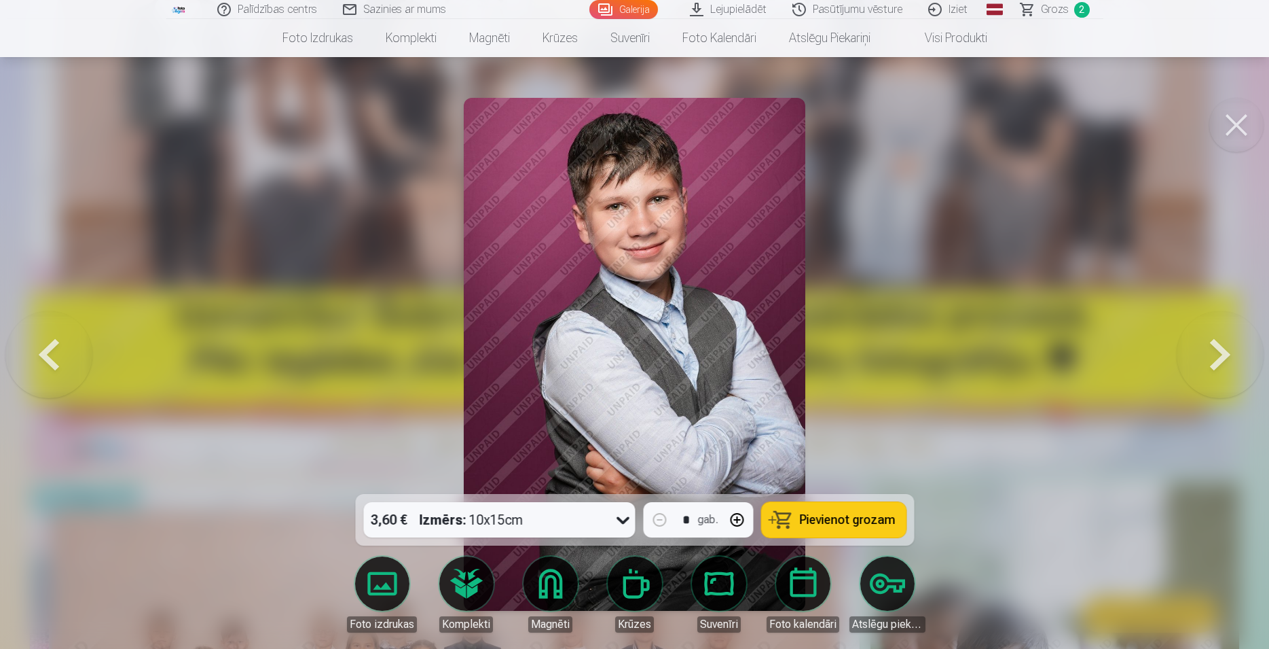
click at [1218, 351] on button at bounding box center [1220, 354] width 87 height 252
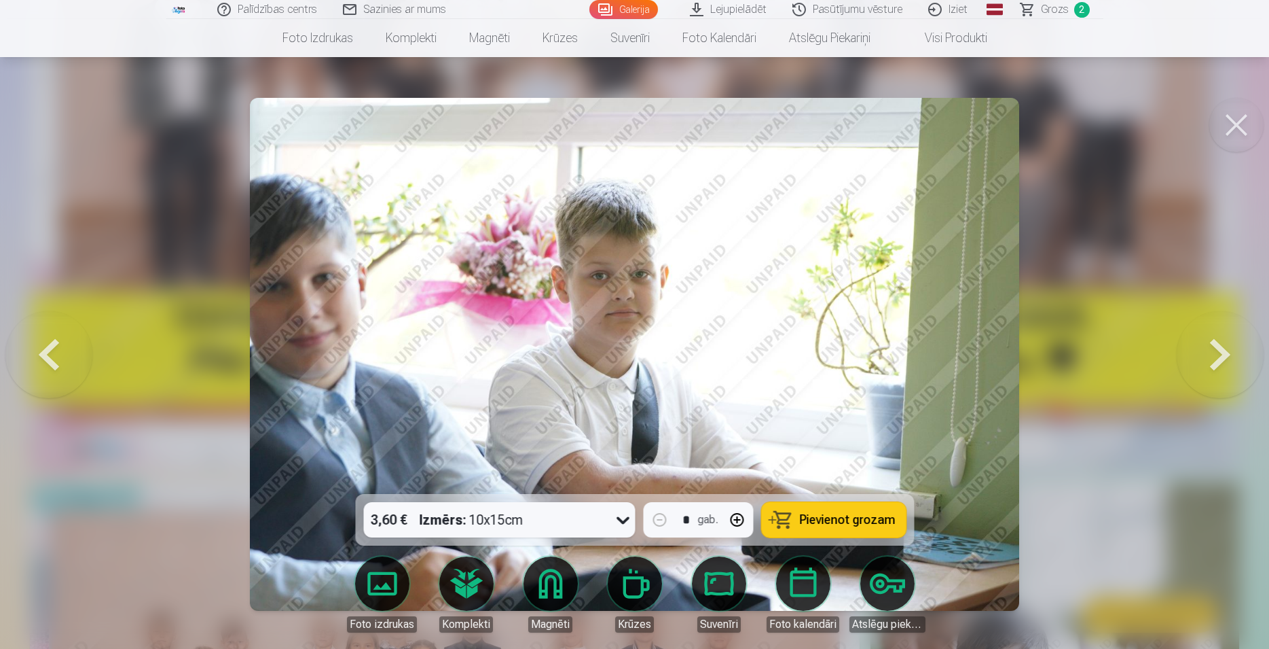
click at [1218, 351] on button at bounding box center [1220, 354] width 87 height 252
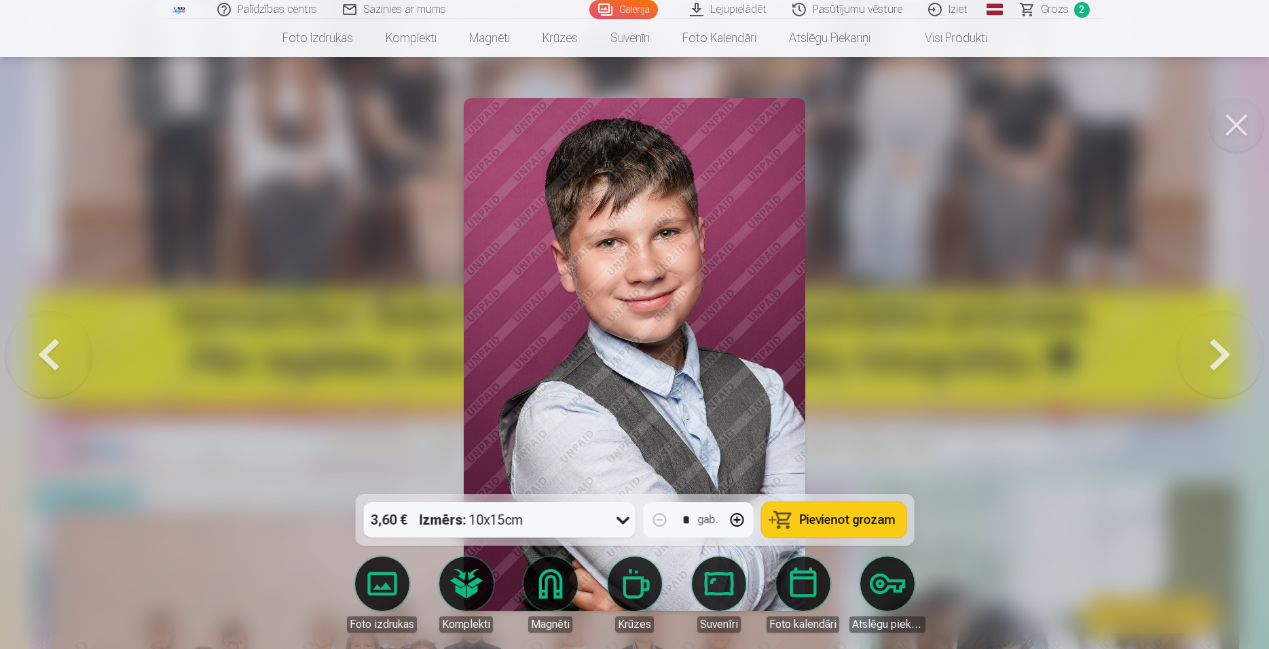
click at [1218, 351] on button at bounding box center [1220, 354] width 87 height 252
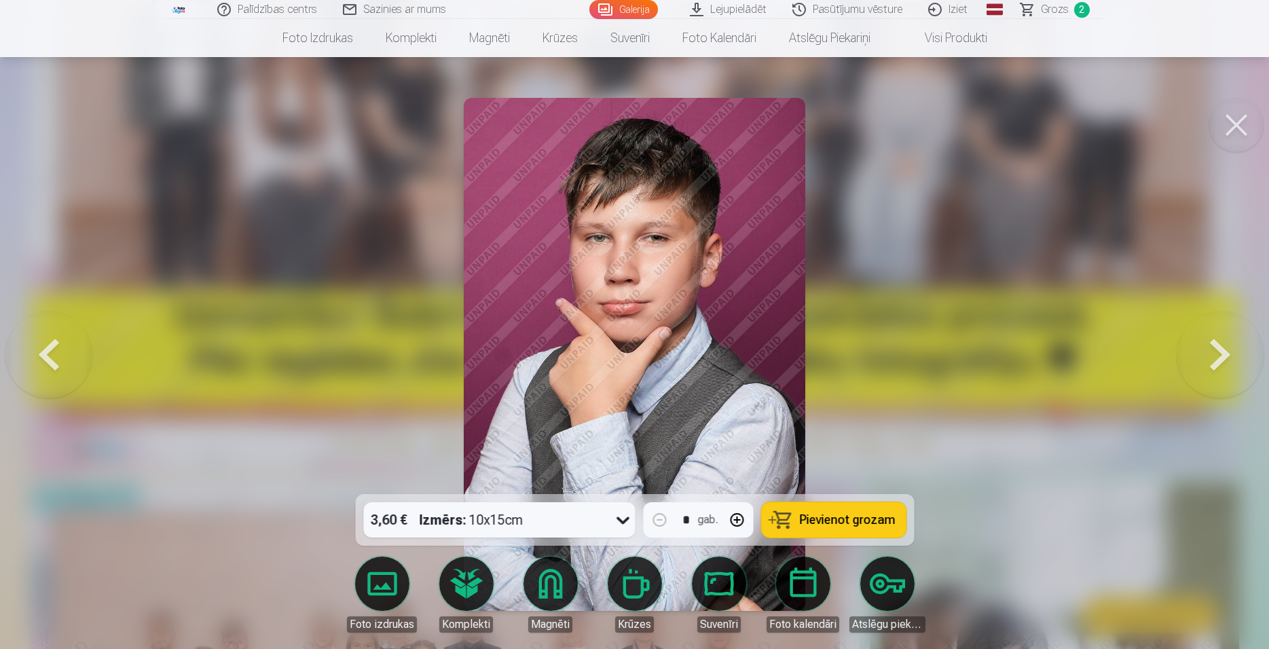
click at [1218, 351] on button at bounding box center [1220, 354] width 87 height 252
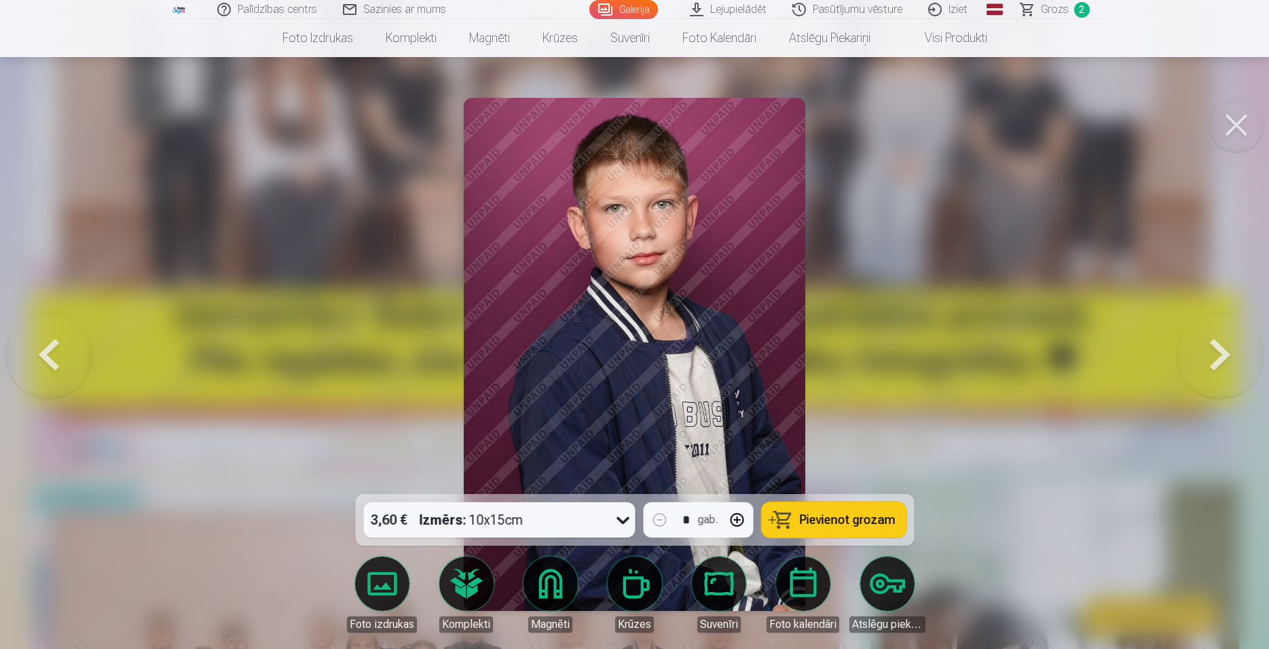
click at [1218, 351] on button at bounding box center [1220, 354] width 87 height 252
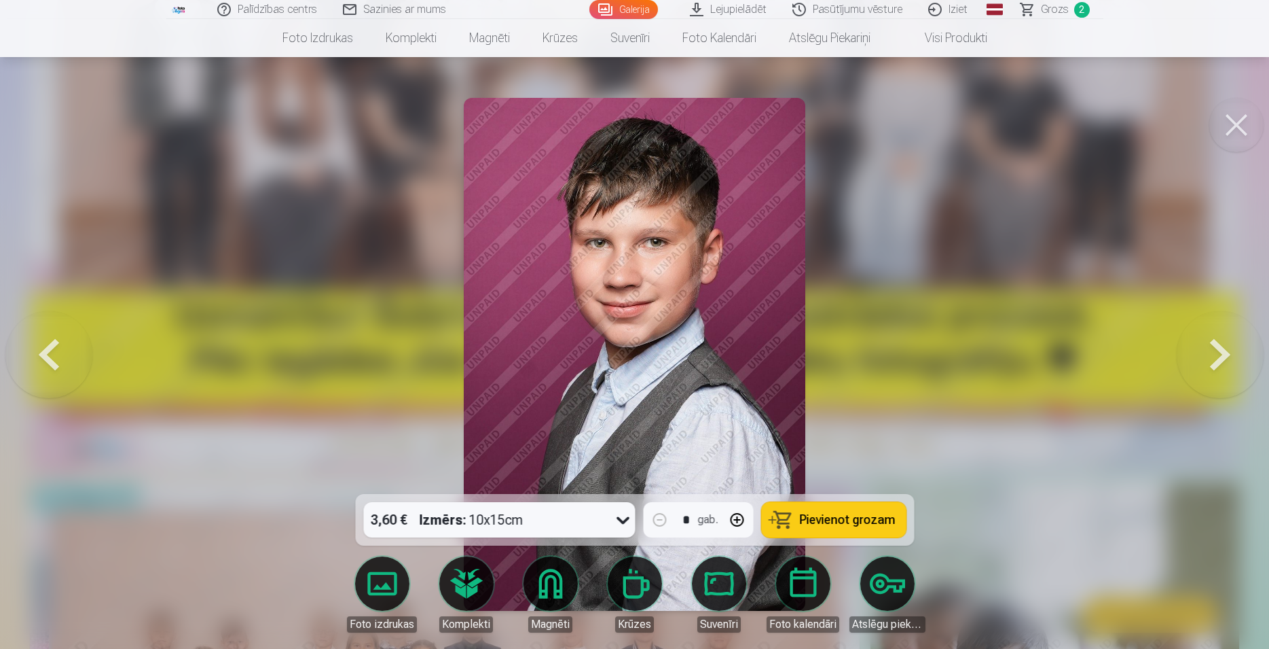
click at [1218, 351] on button at bounding box center [1220, 354] width 87 height 252
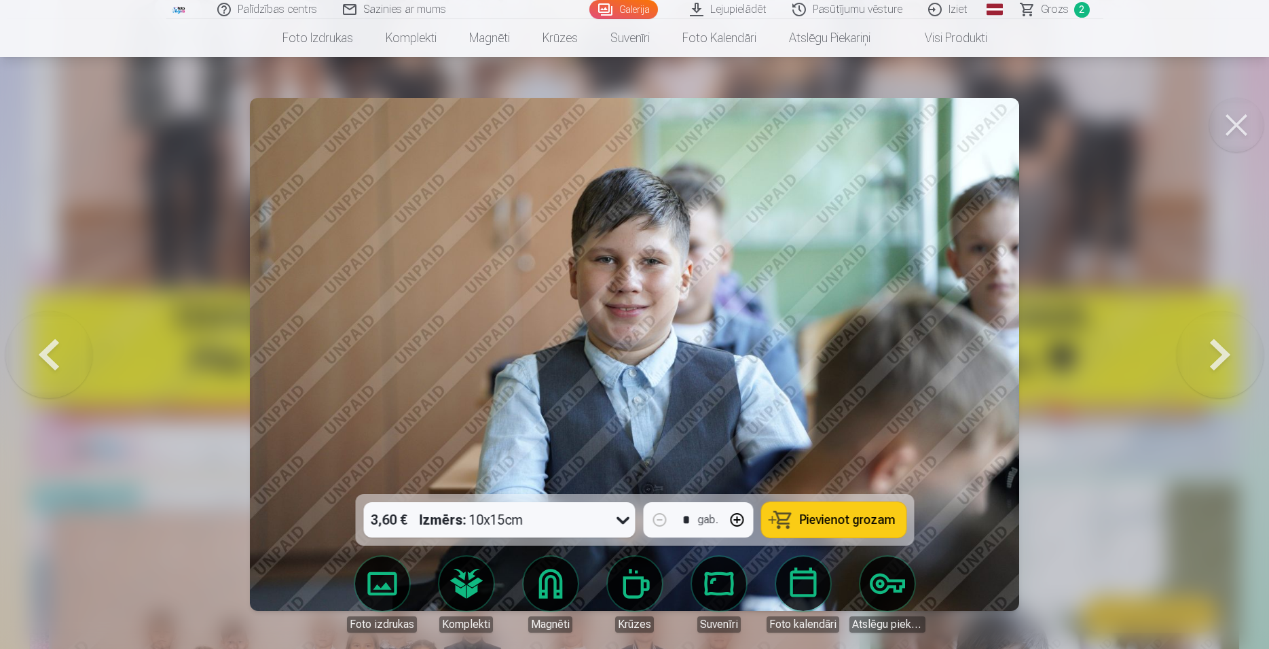
click at [1219, 350] on button at bounding box center [1220, 354] width 87 height 252
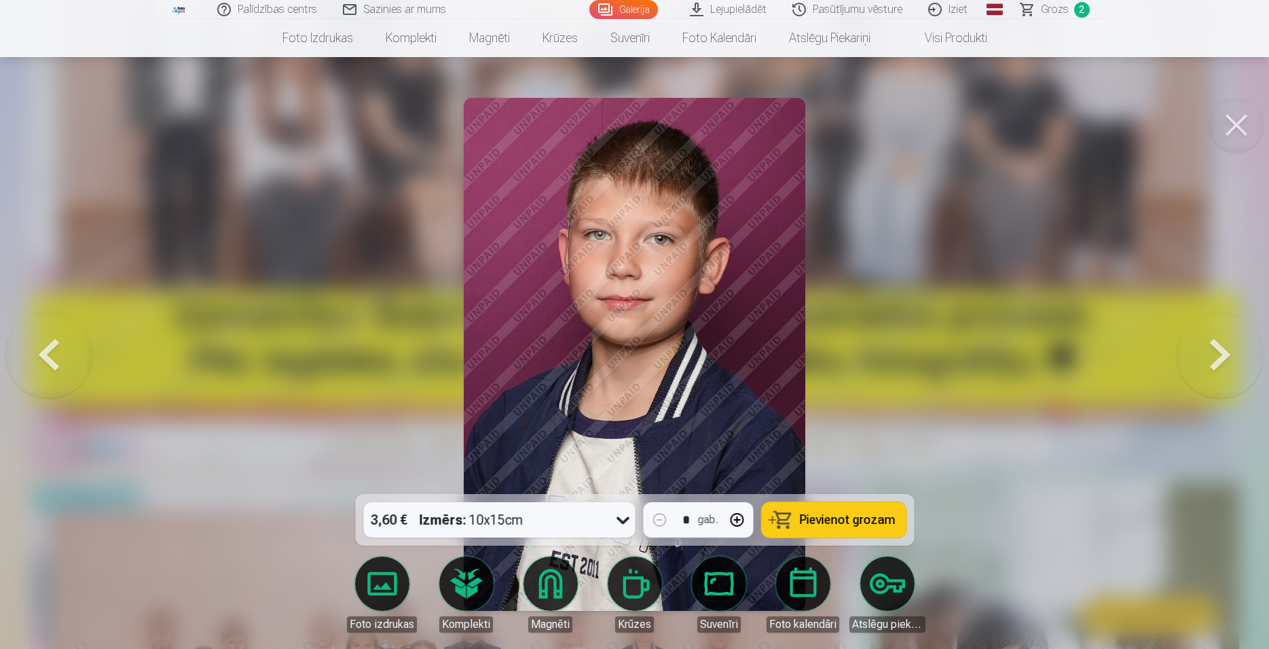
click at [1219, 350] on button at bounding box center [1220, 354] width 87 height 252
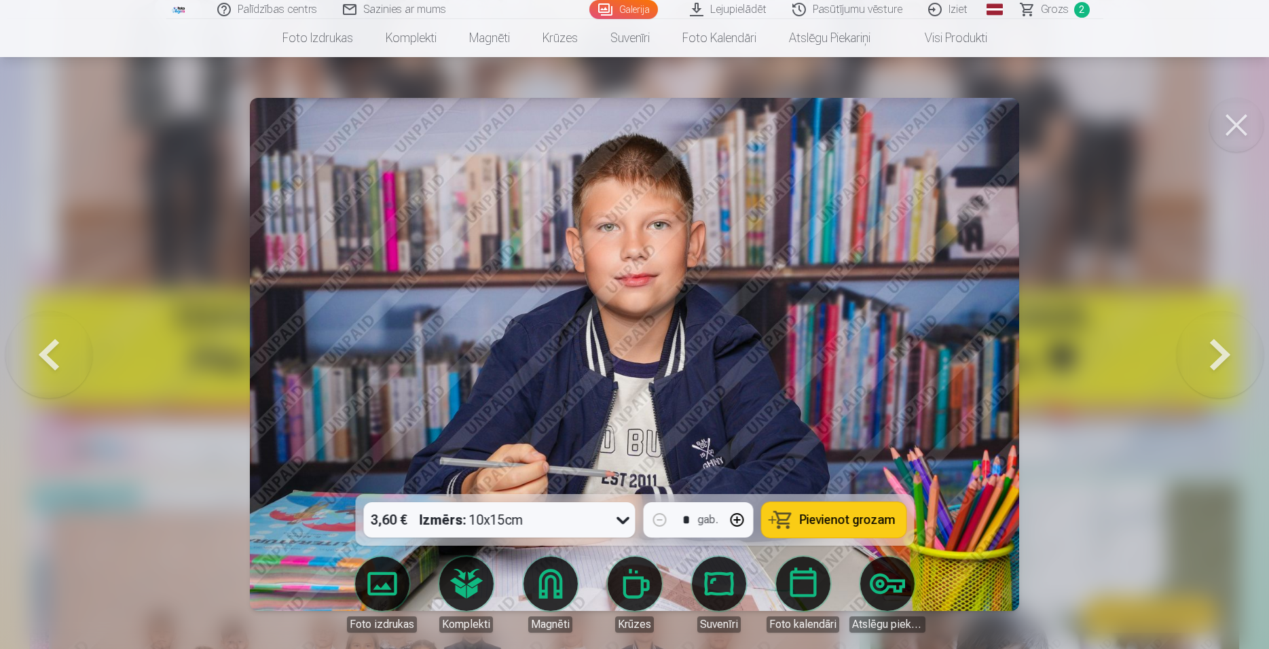
click at [1219, 350] on button at bounding box center [1220, 354] width 87 height 252
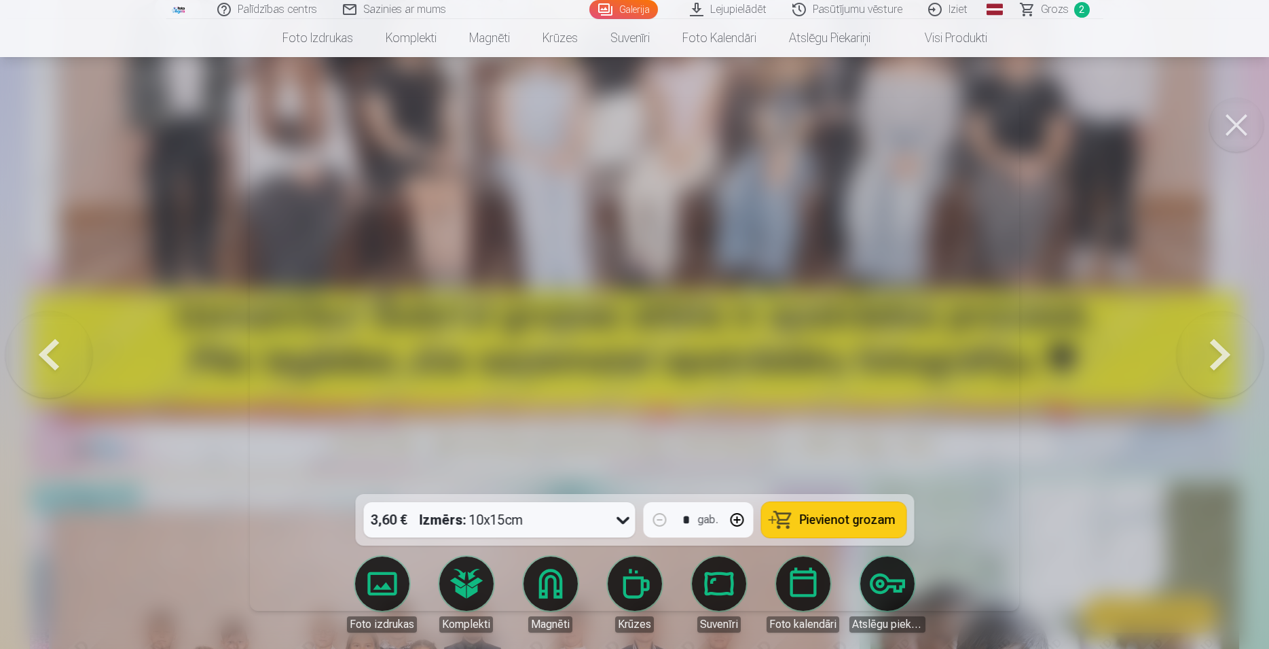
click at [1220, 348] on button at bounding box center [1220, 354] width 87 height 252
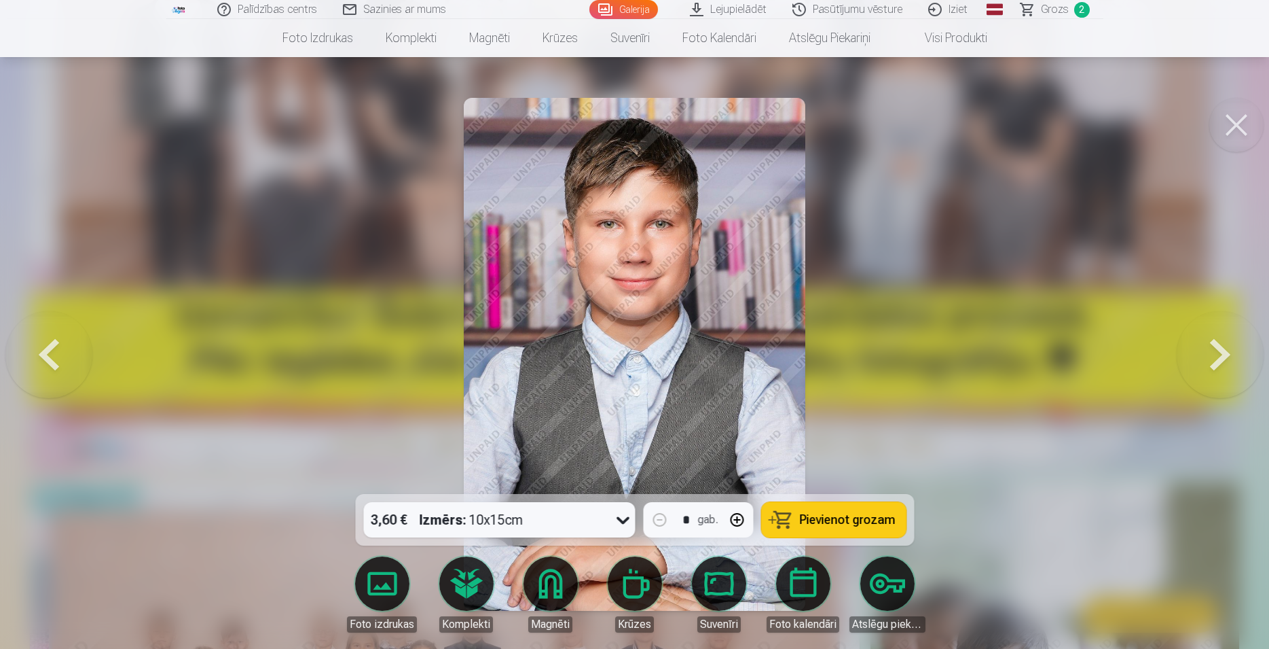
click at [1220, 348] on button at bounding box center [1220, 354] width 87 height 252
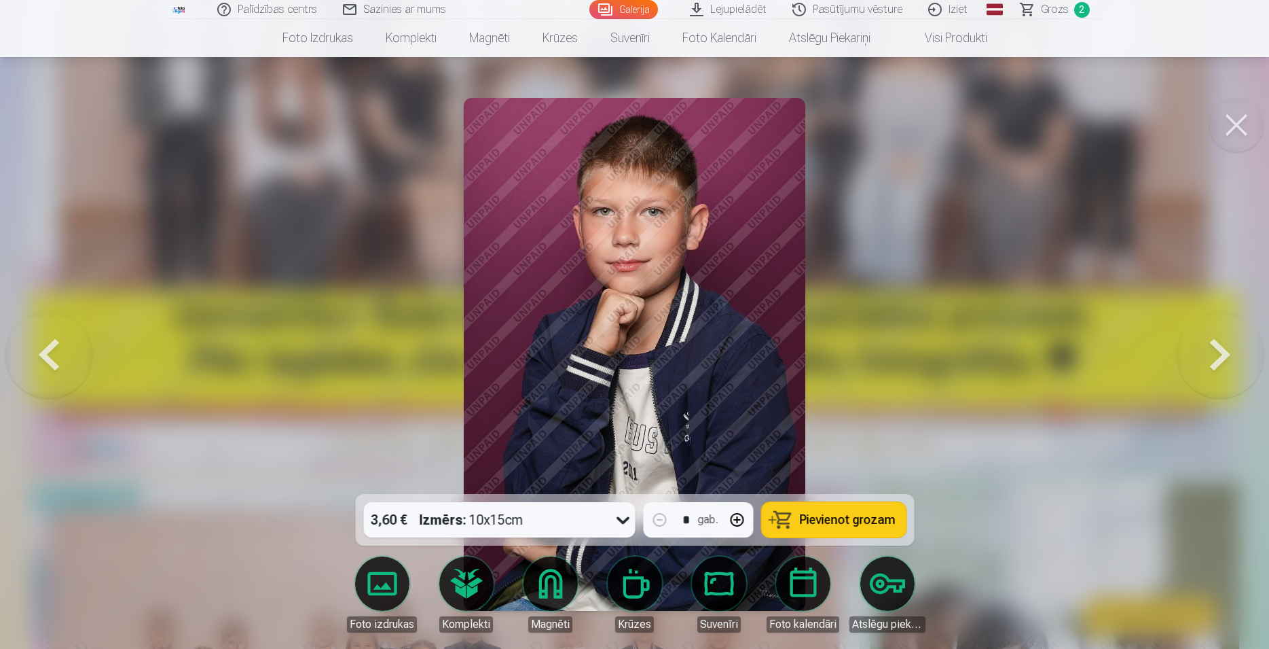
click at [1220, 348] on button at bounding box center [1220, 354] width 87 height 252
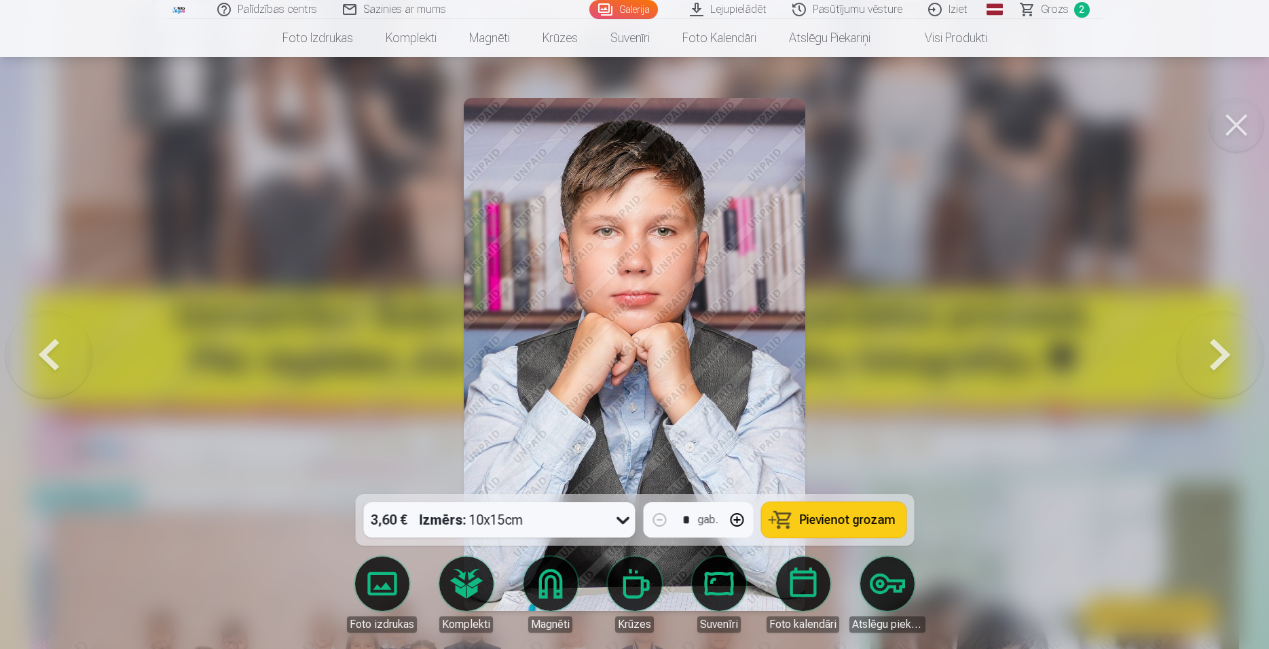
click at [1220, 348] on button at bounding box center [1220, 354] width 87 height 252
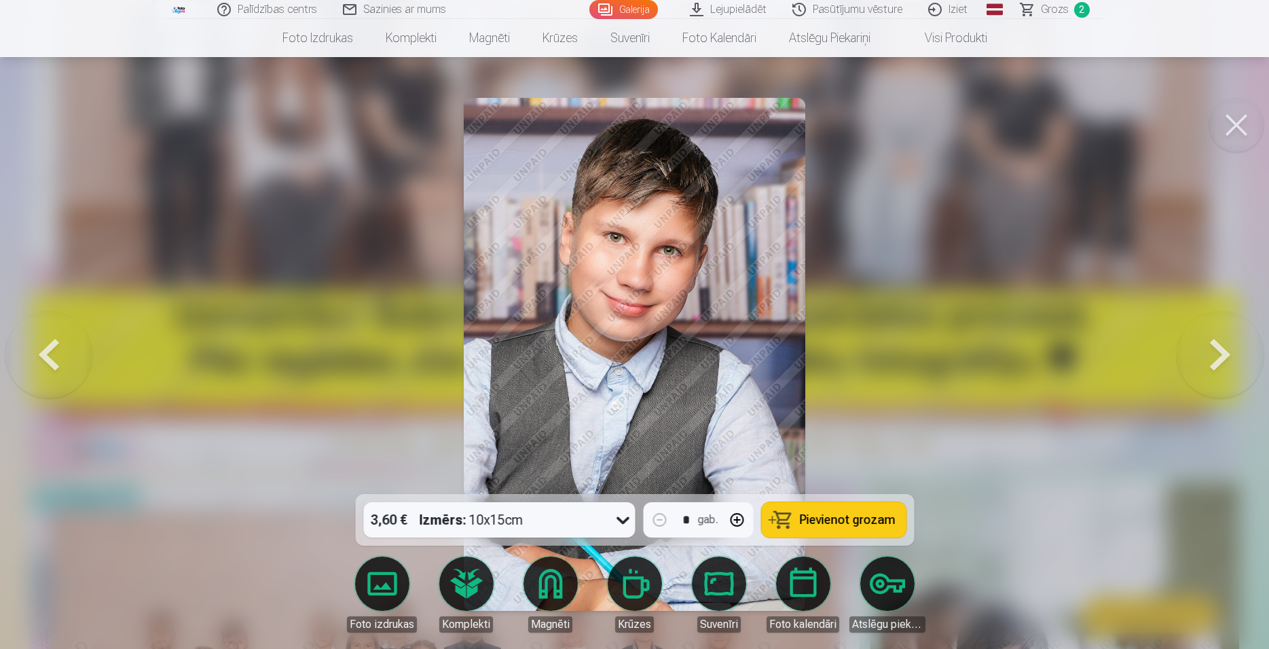
click at [1220, 348] on button at bounding box center [1220, 354] width 87 height 252
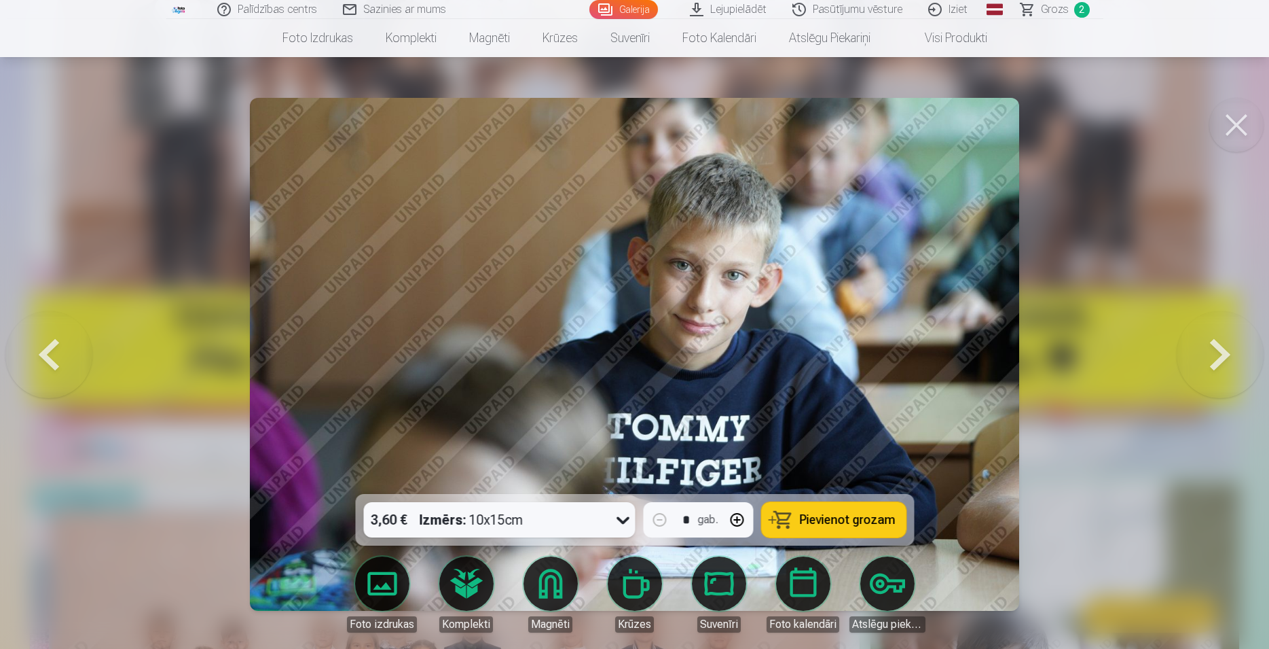
click at [1220, 348] on button at bounding box center [1220, 354] width 87 height 252
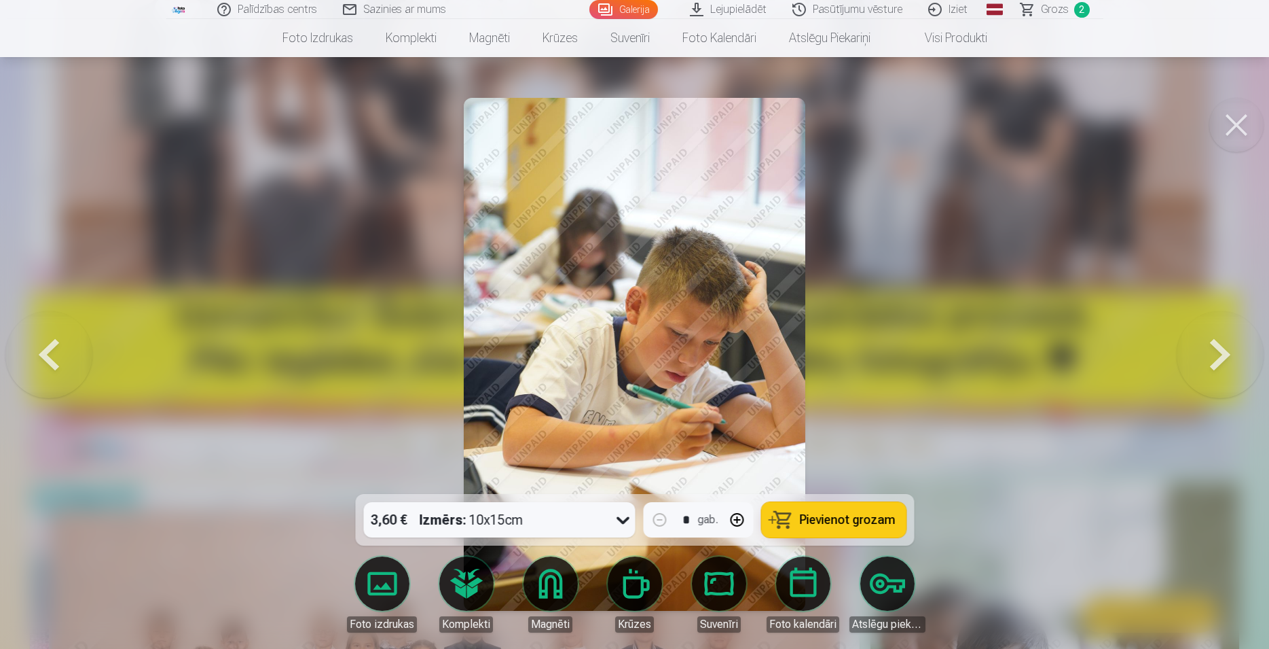
click at [1220, 348] on button at bounding box center [1220, 354] width 87 height 252
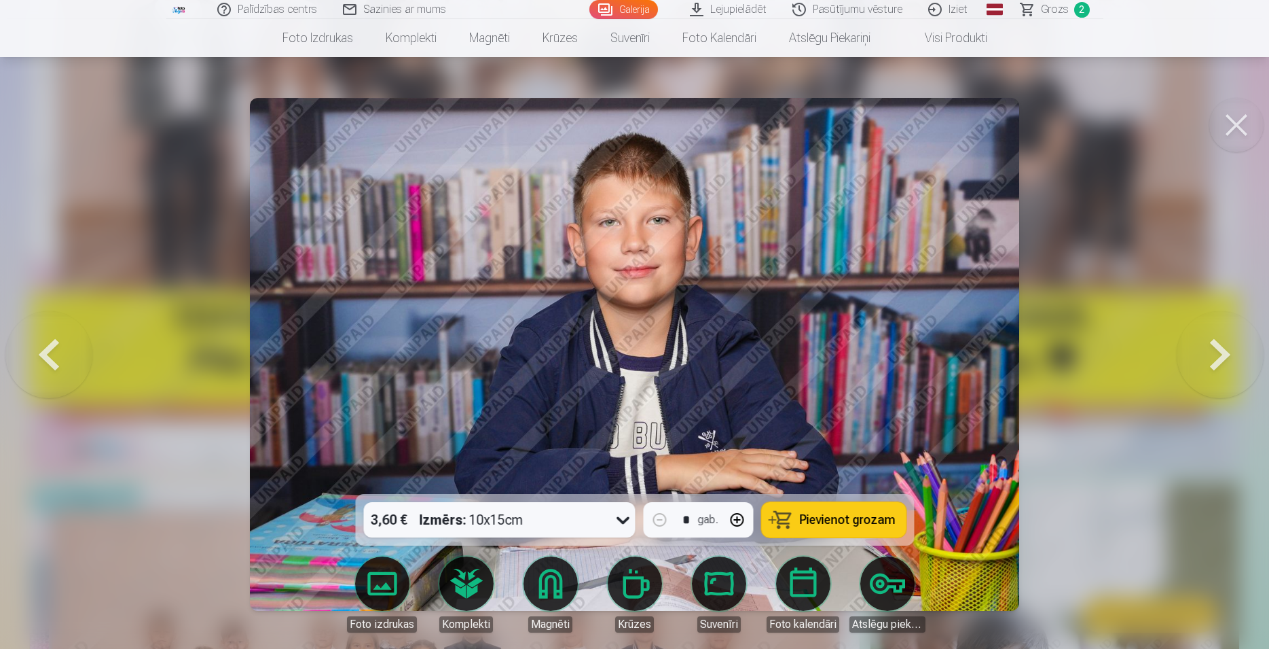
click at [1220, 348] on button at bounding box center [1220, 354] width 87 height 252
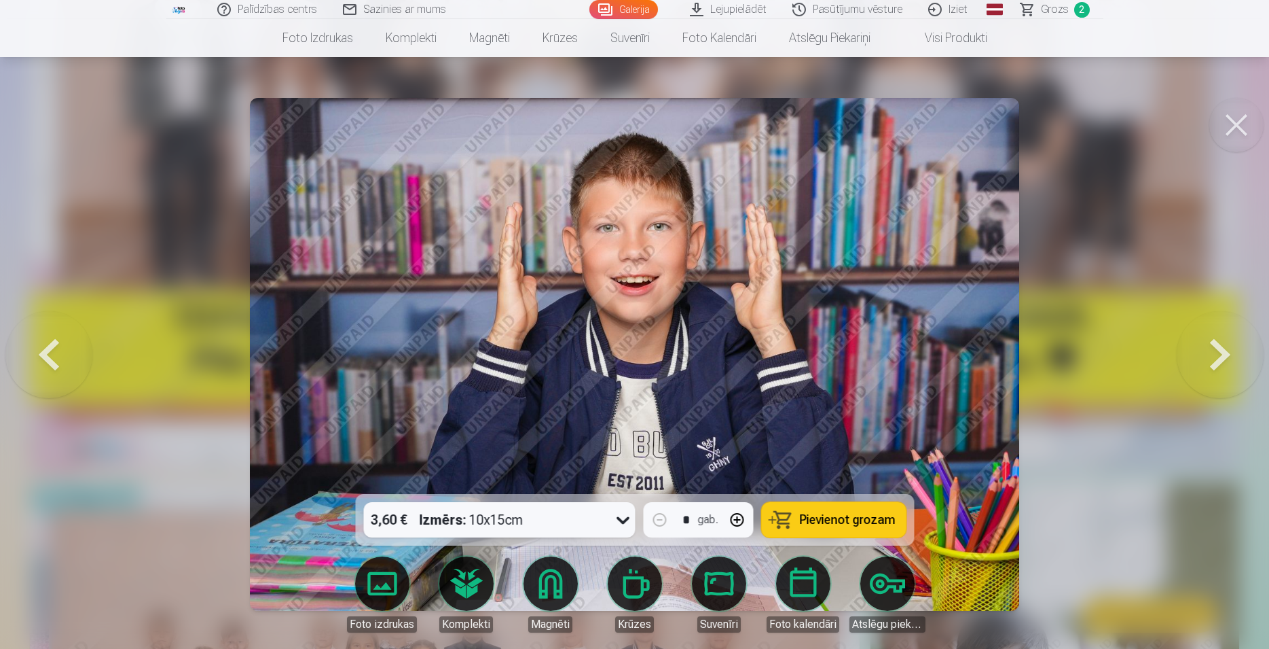
click at [1220, 348] on button at bounding box center [1220, 354] width 87 height 252
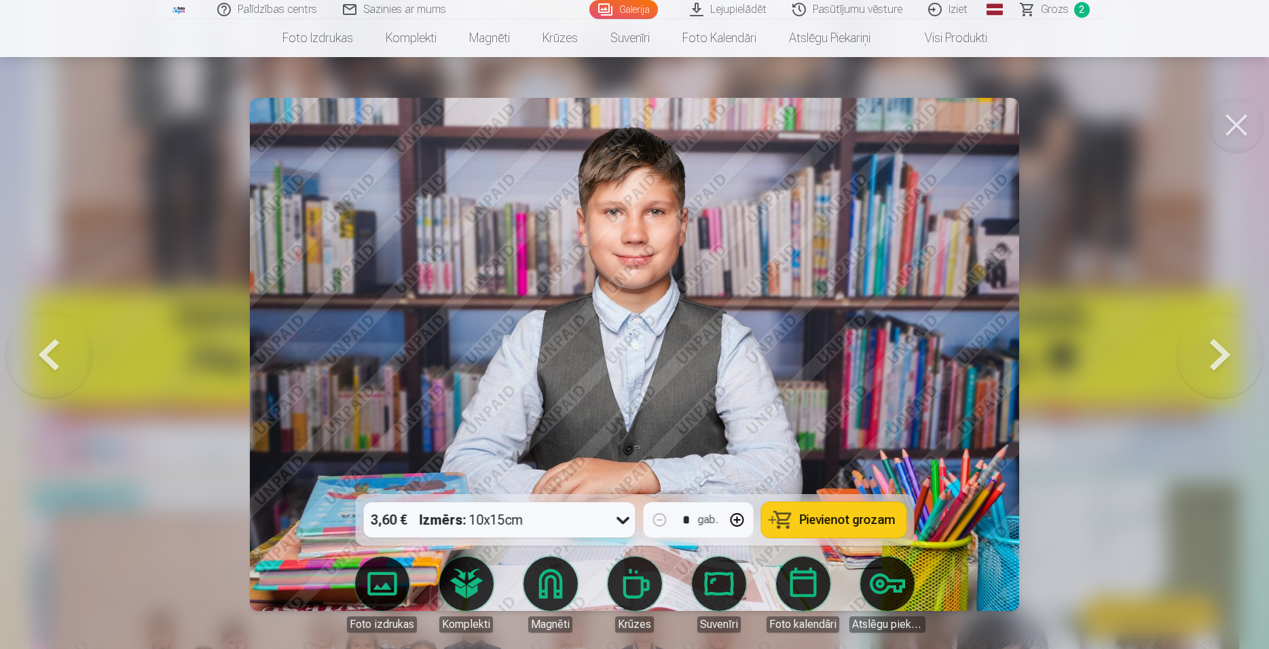
click at [1220, 348] on button at bounding box center [1220, 354] width 87 height 252
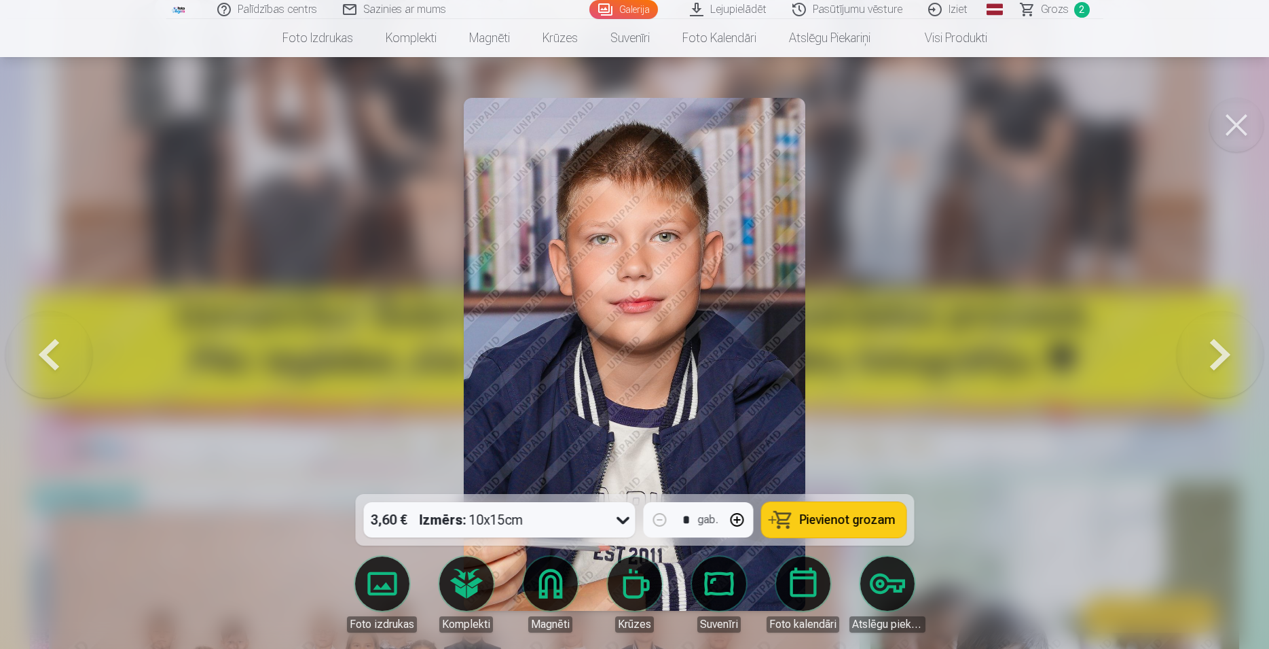
click at [1220, 346] on button at bounding box center [1220, 354] width 87 height 252
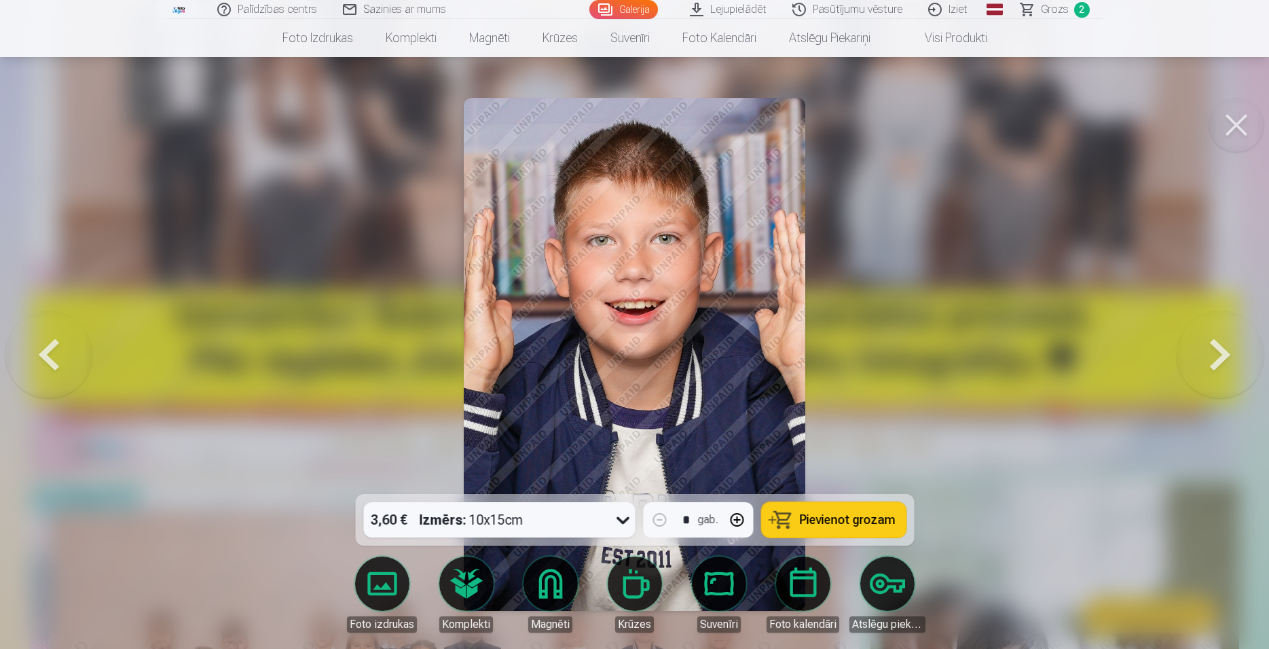
click at [1220, 346] on button at bounding box center [1220, 354] width 87 height 252
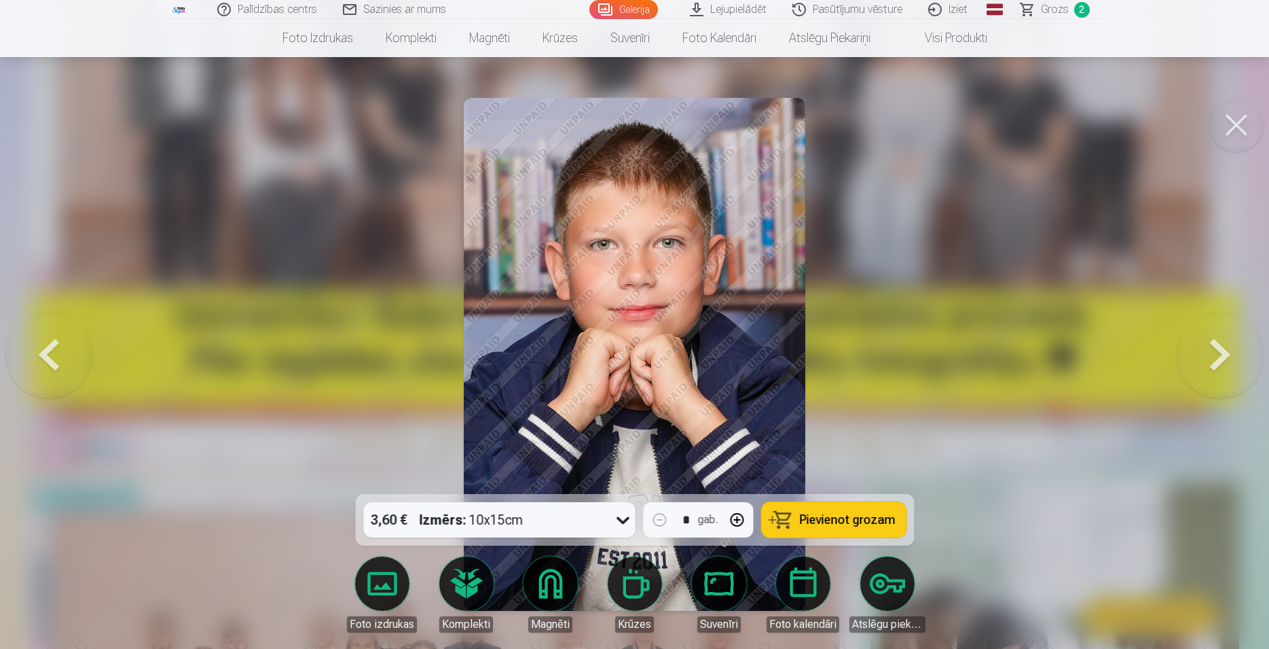
click at [1220, 346] on button at bounding box center [1220, 354] width 87 height 252
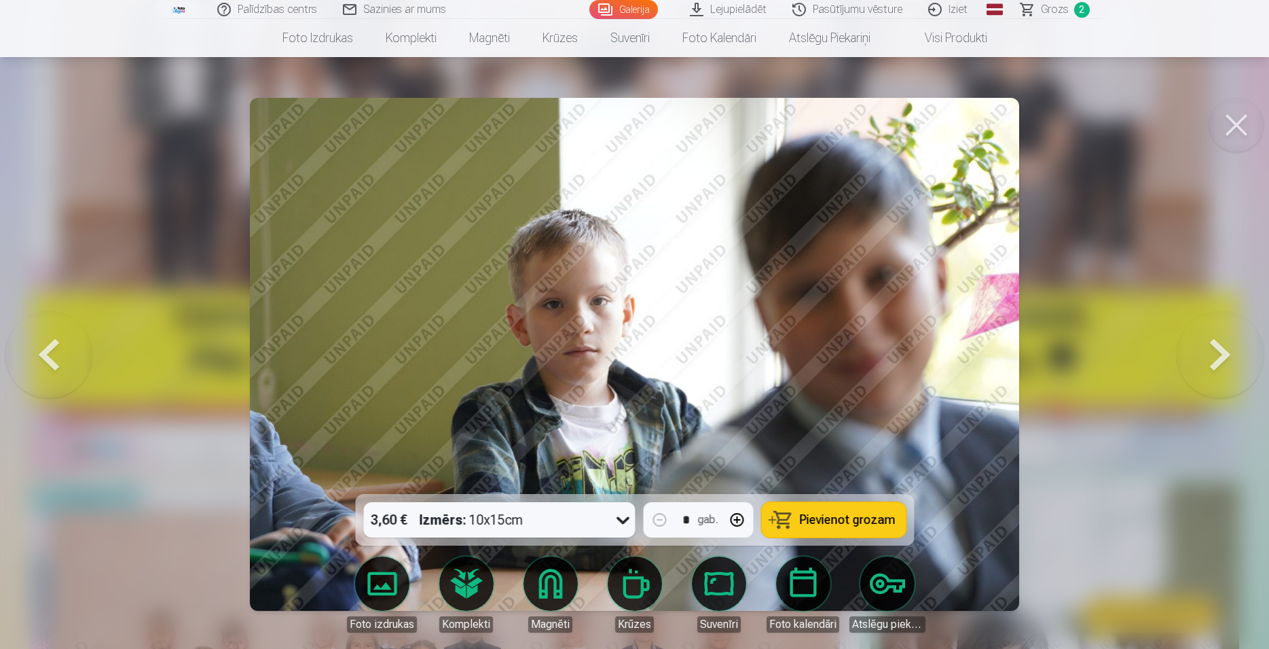
click at [1220, 346] on button at bounding box center [1220, 354] width 87 height 252
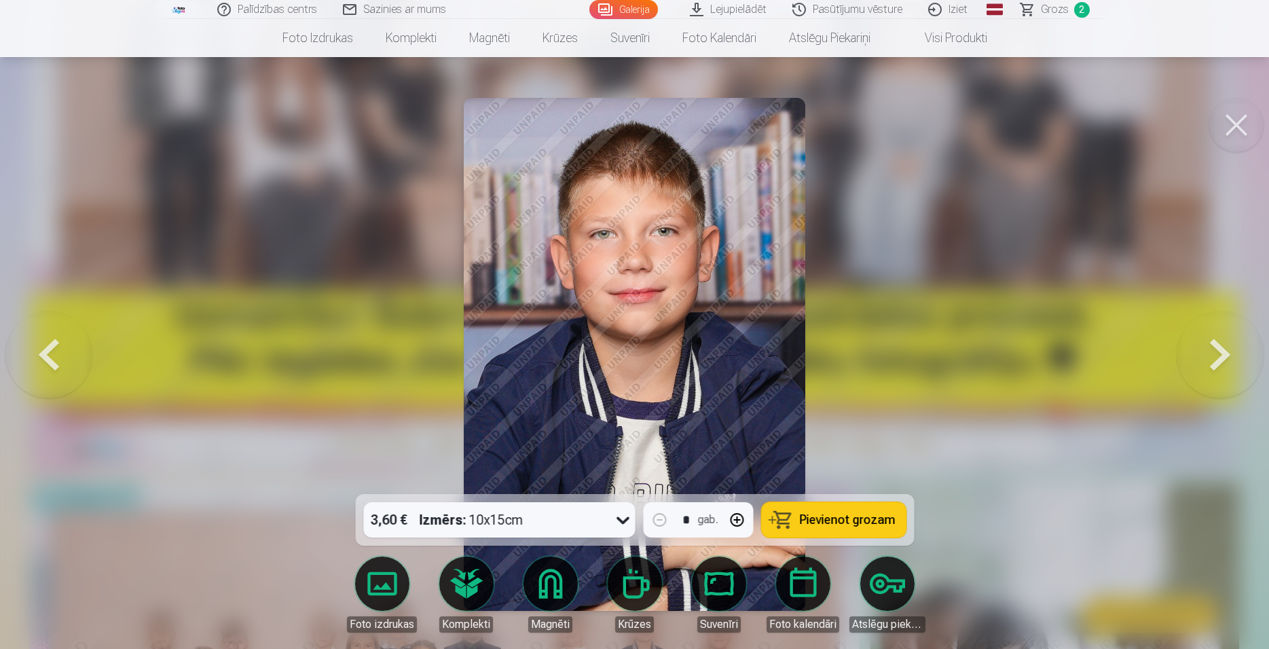
click at [1220, 346] on button at bounding box center [1220, 354] width 87 height 252
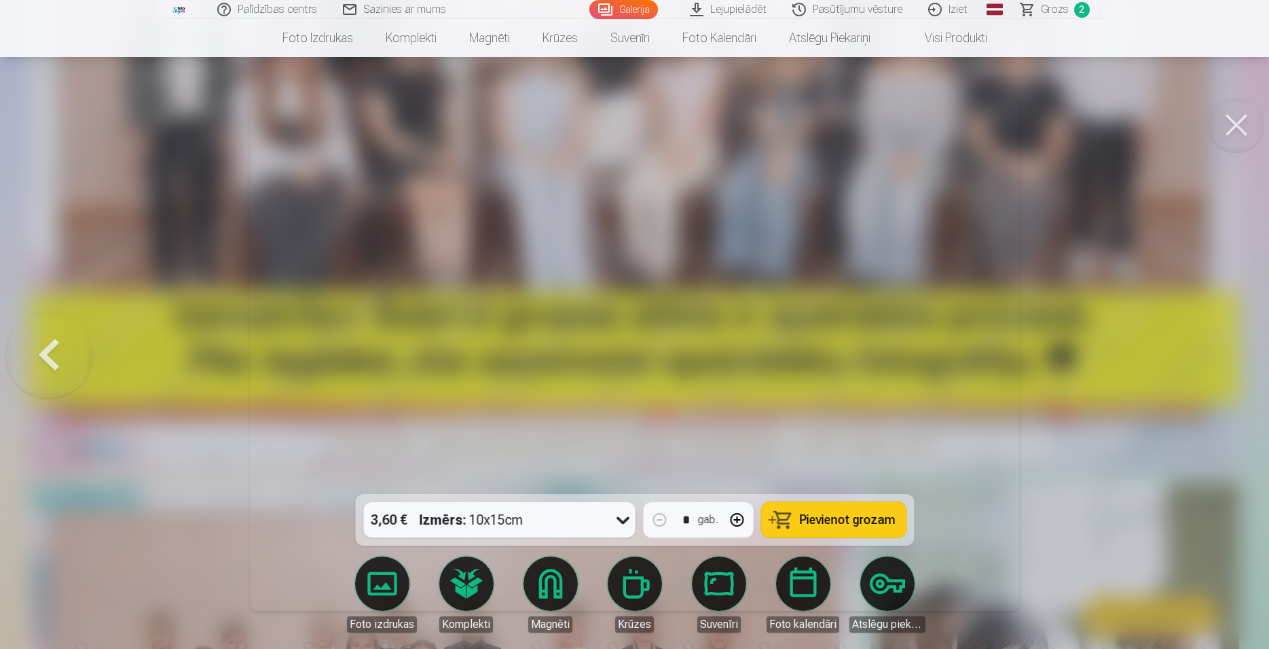
click at [1220, 346] on div at bounding box center [634, 324] width 1269 height 649
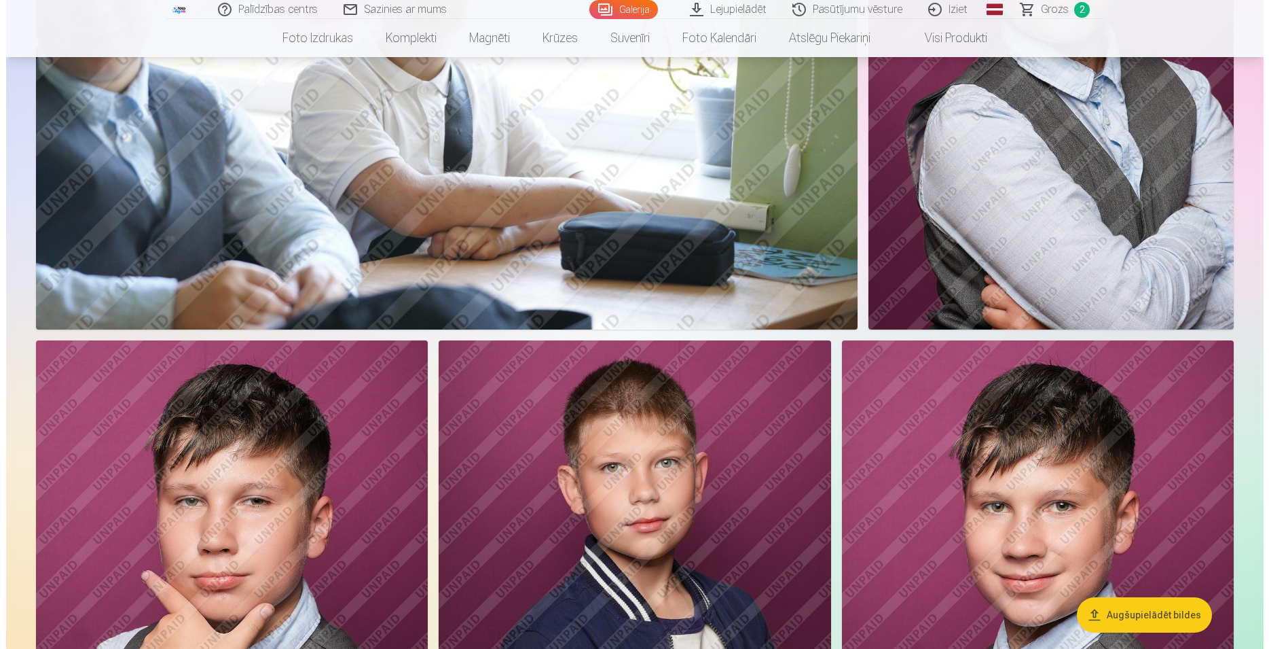
scroll to position [7827, 0]
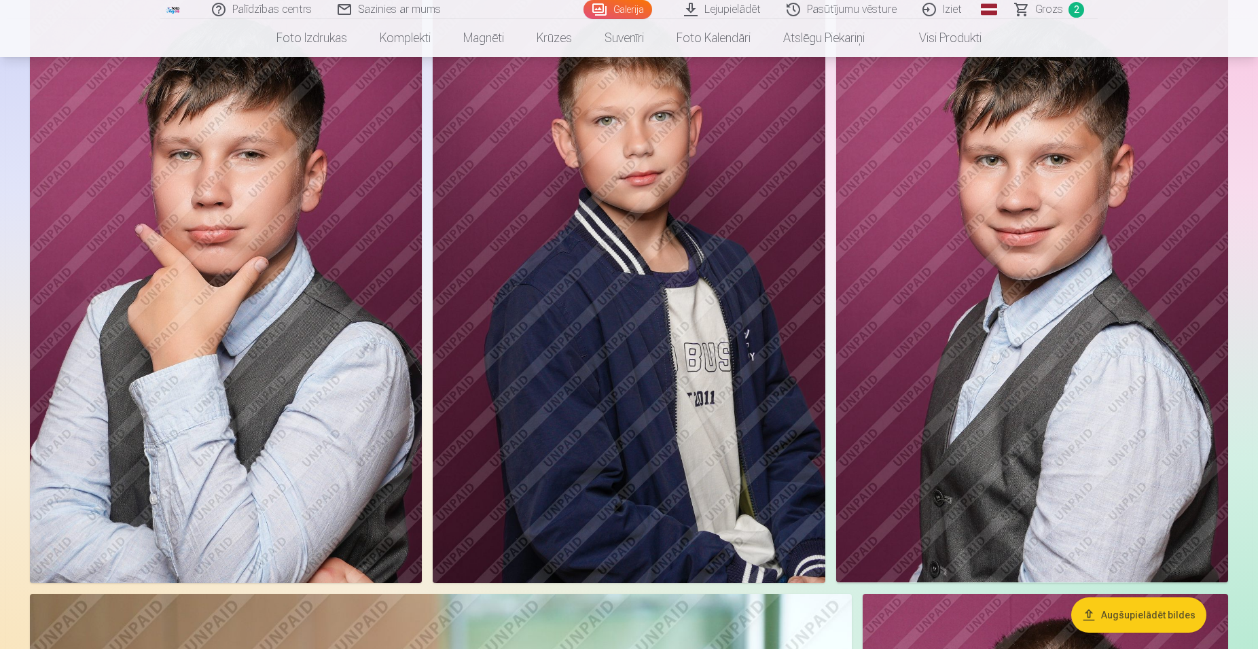
click at [227, 263] on img at bounding box center [226, 288] width 392 height 588
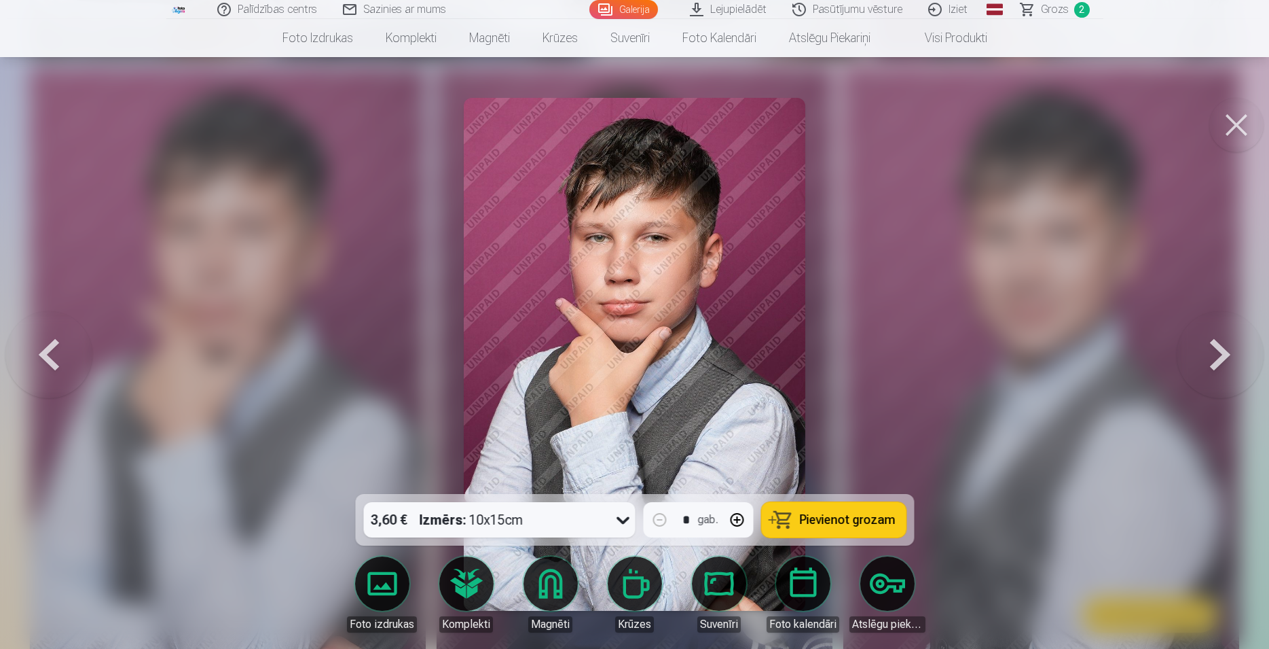
click at [831, 517] on span "Pievienot grozam" at bounding box center [847, 519] width 96 height 12
click at [1209, 353] on button at bounding box center [1220, 354] width 87 height 252
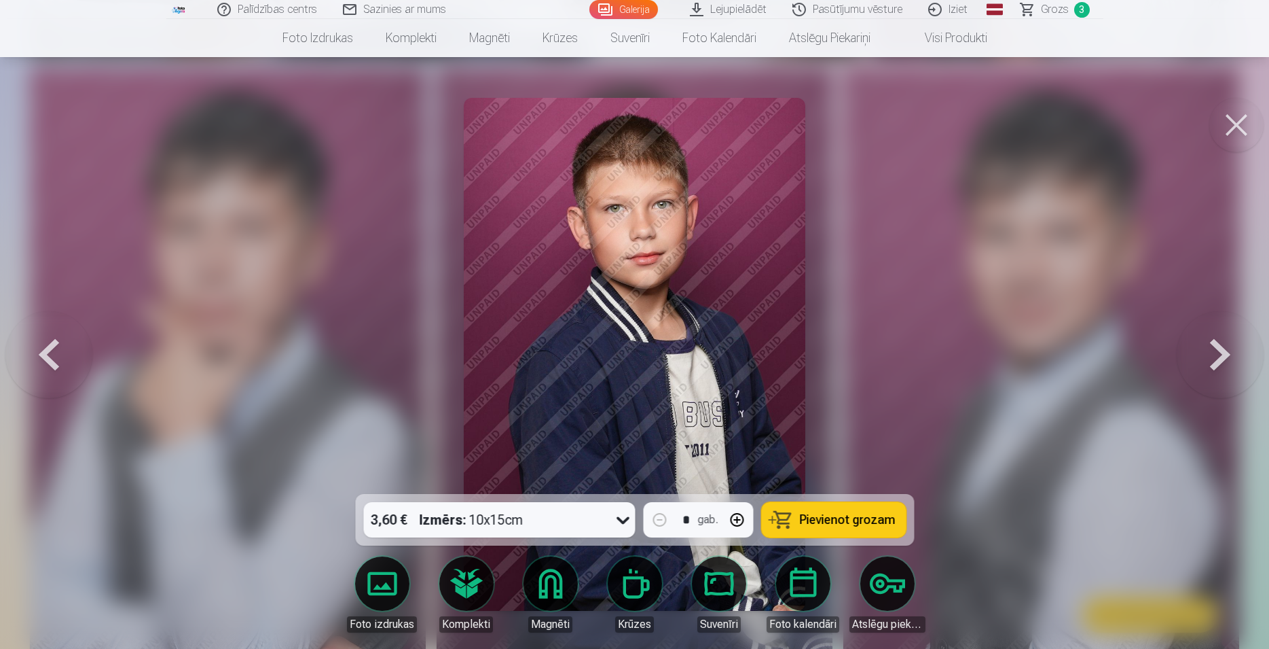
click at [1209, 353] on button at bounding box center [1220, 354] width 87 height 252
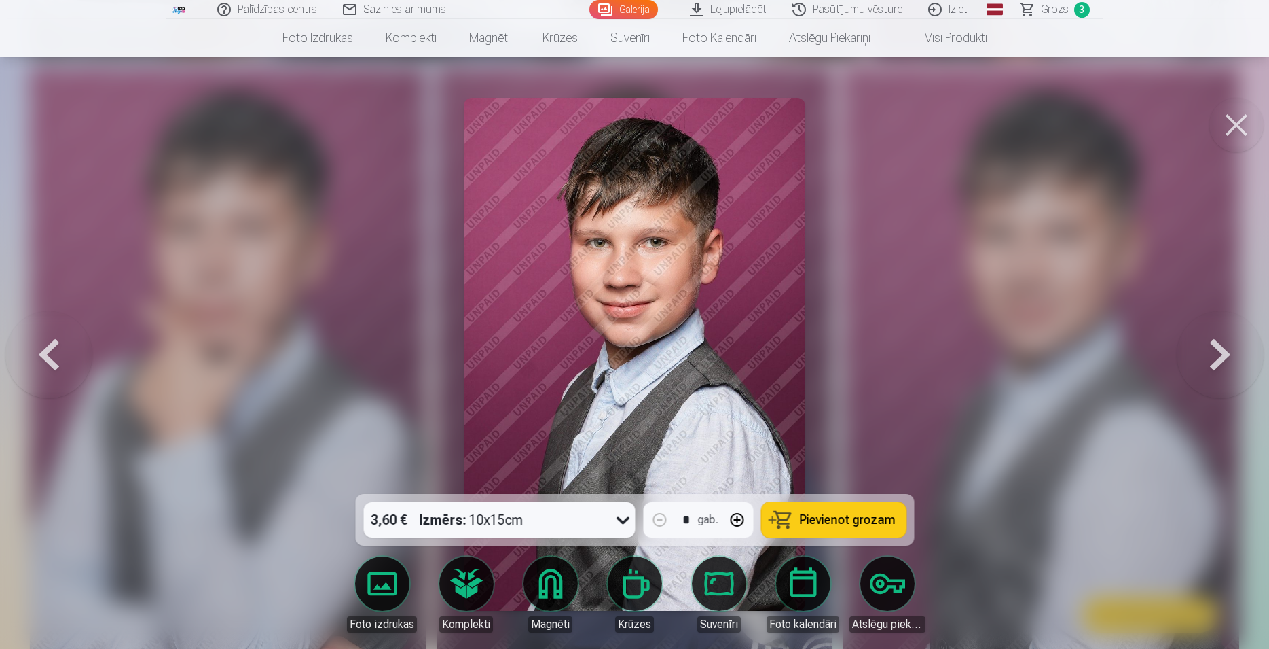
click at [1209, 353] on button at bounding box center [1220, 354] width 87 height 252
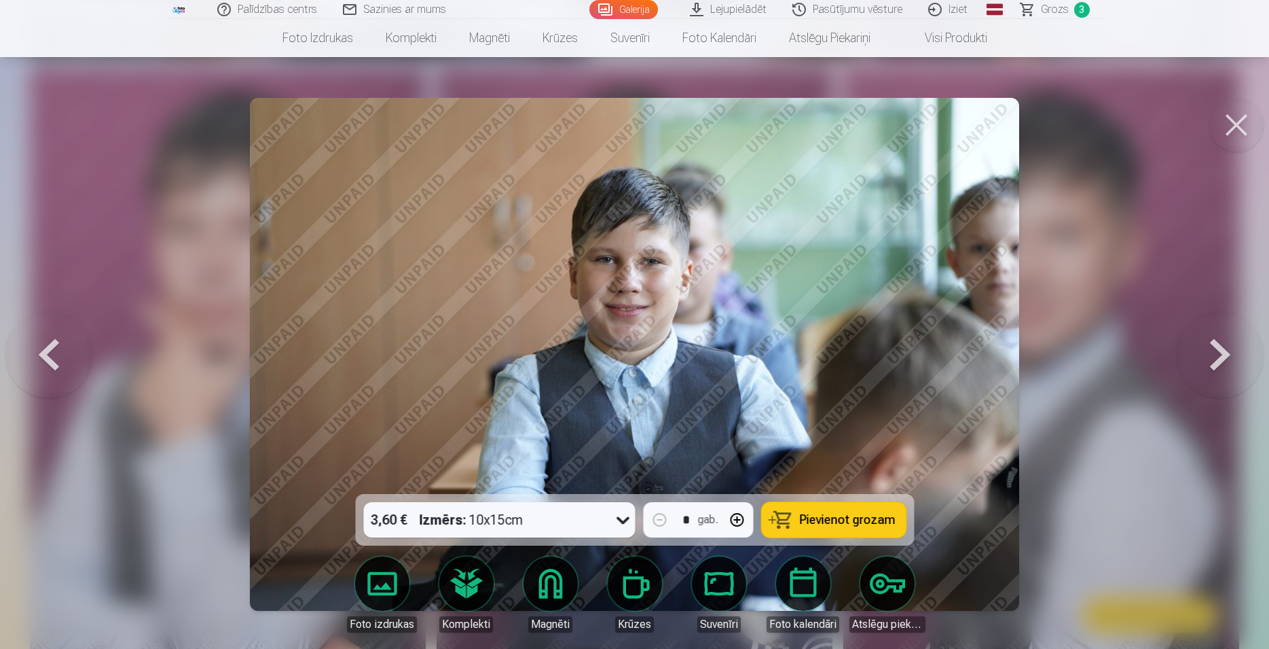
click at [1209, 353] on button at bounding box center [1220, 354] width 87 height 252
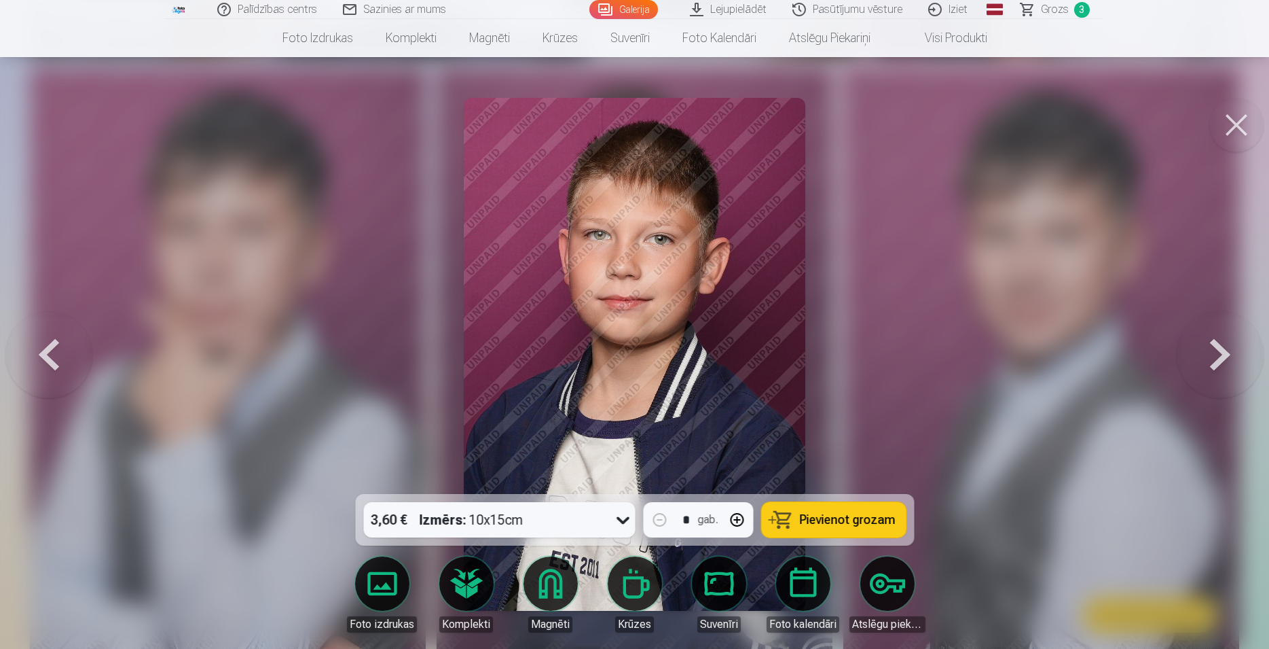
click at [1209, 353] on button at bounding box center [1220, 354] width 87 height 252
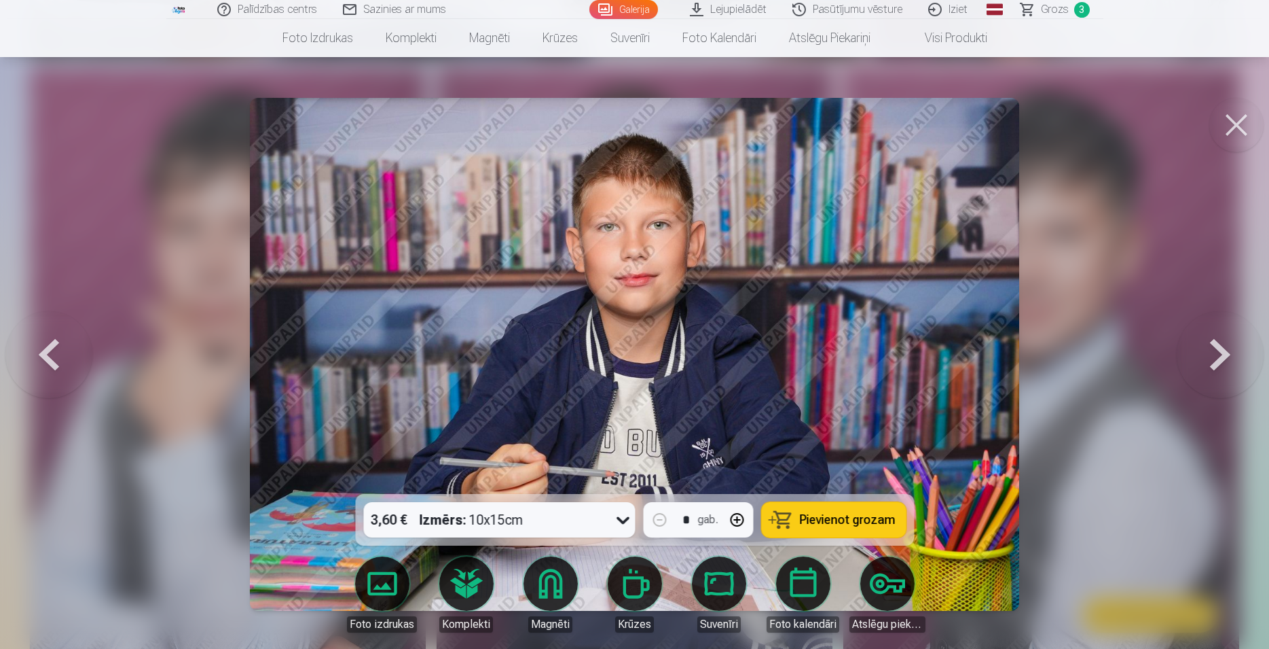
click at [1209, 353] on button at bounding box center [1220, 354] width 87 height 252
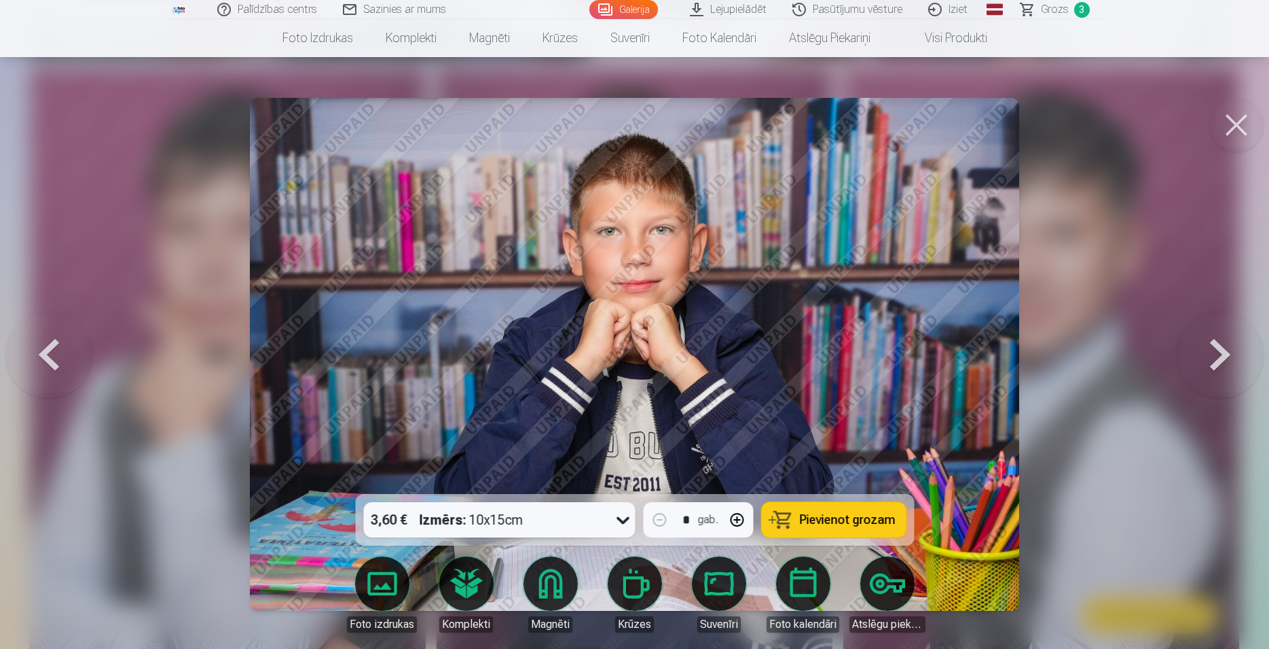
click at [1209, 353] on button at bounding box center [1220, 354] width 87 height 252
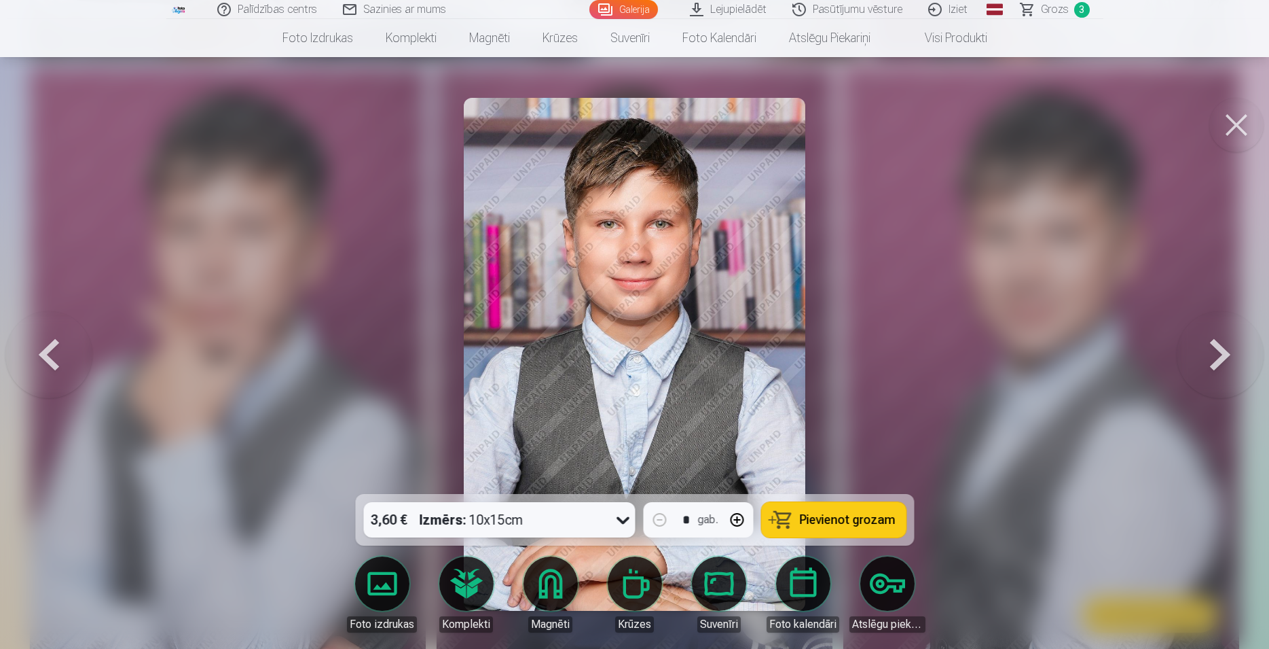
click at [1209, 353] on button at bounding box center [1220, 354] width 87 height 252
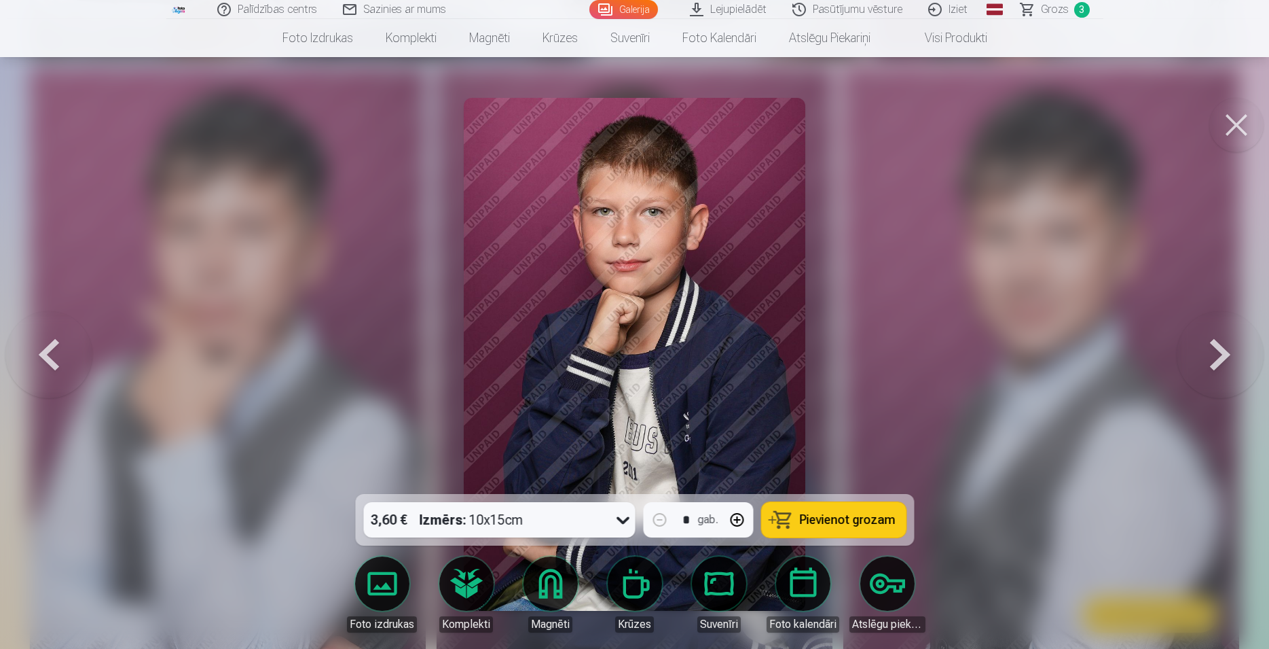
click at [1209, 353] on button at bounding box center [1220, 354] width 87 height 252
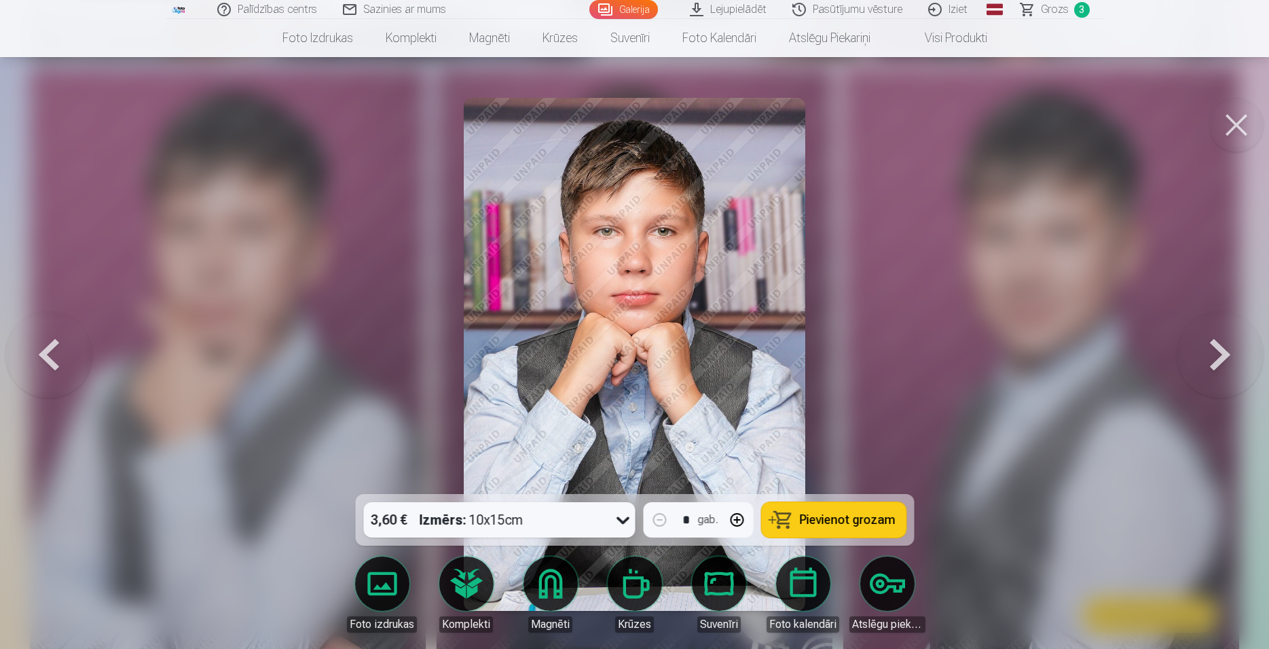
click at [845, 519] on span "Pievienot grozam" at bounding box center [847, 519] width 96 height 12
click at [1232, 124] on button at bounding box center [1236, 125] width 54 height 54
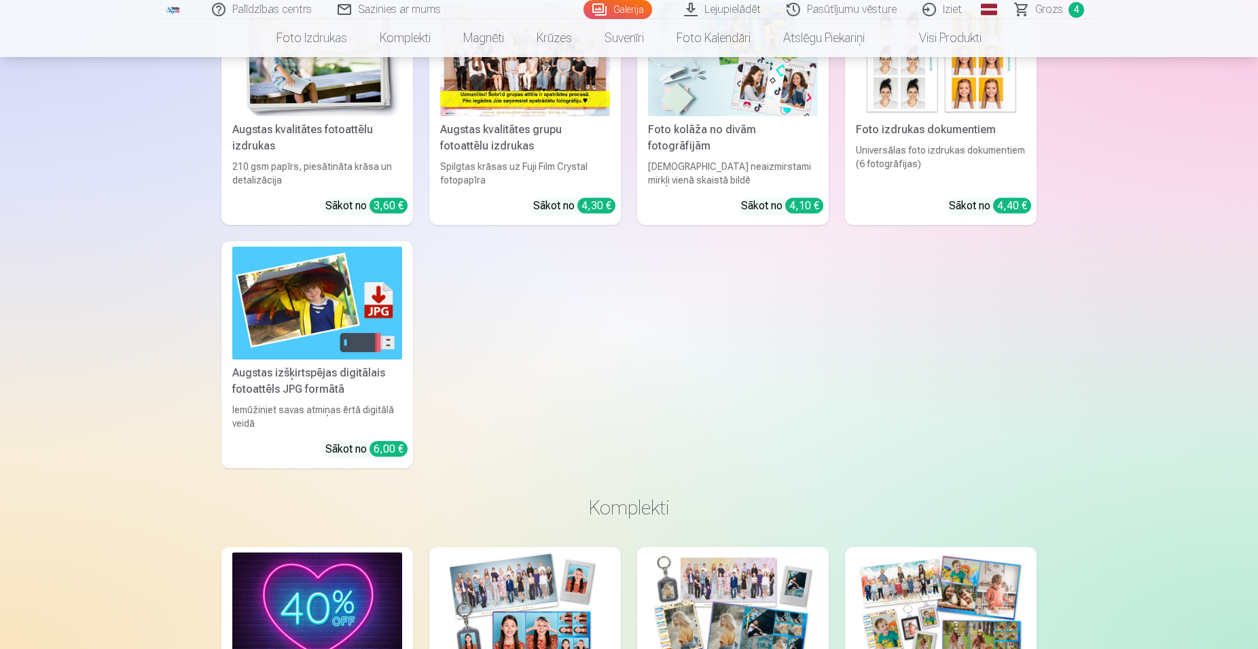
scroll to position [15239, 0]
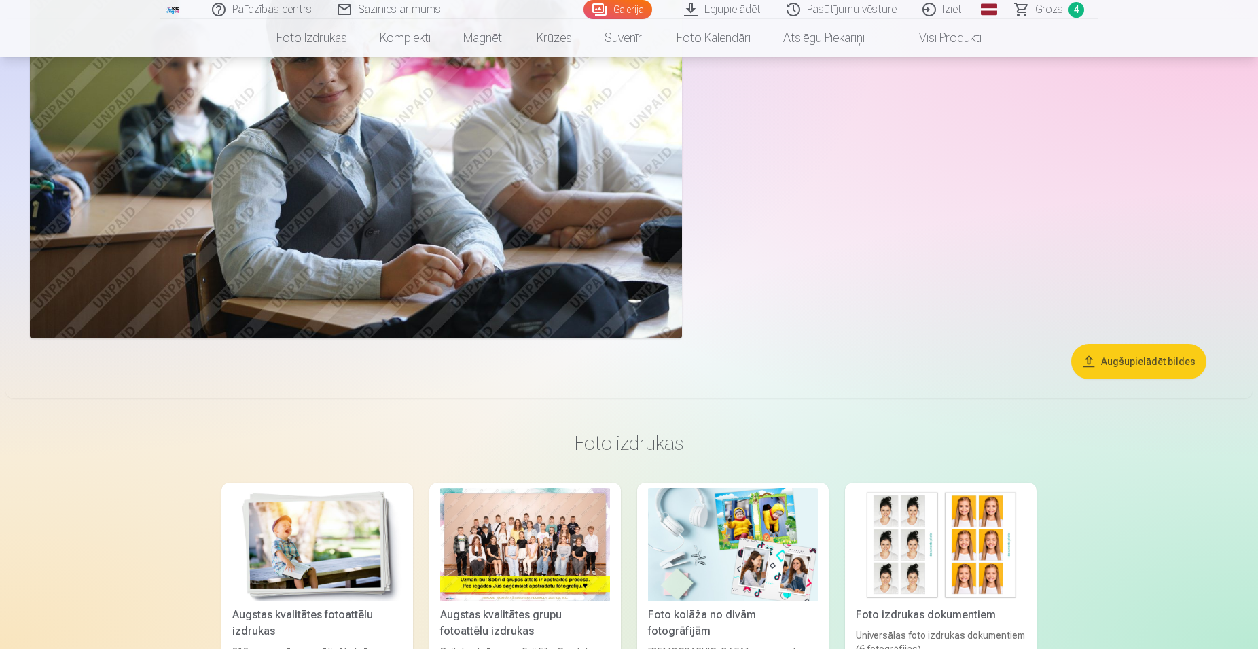
click at [1044, 7] on span "Grozs" at bounding box center [1049, 9] width 28 height 16
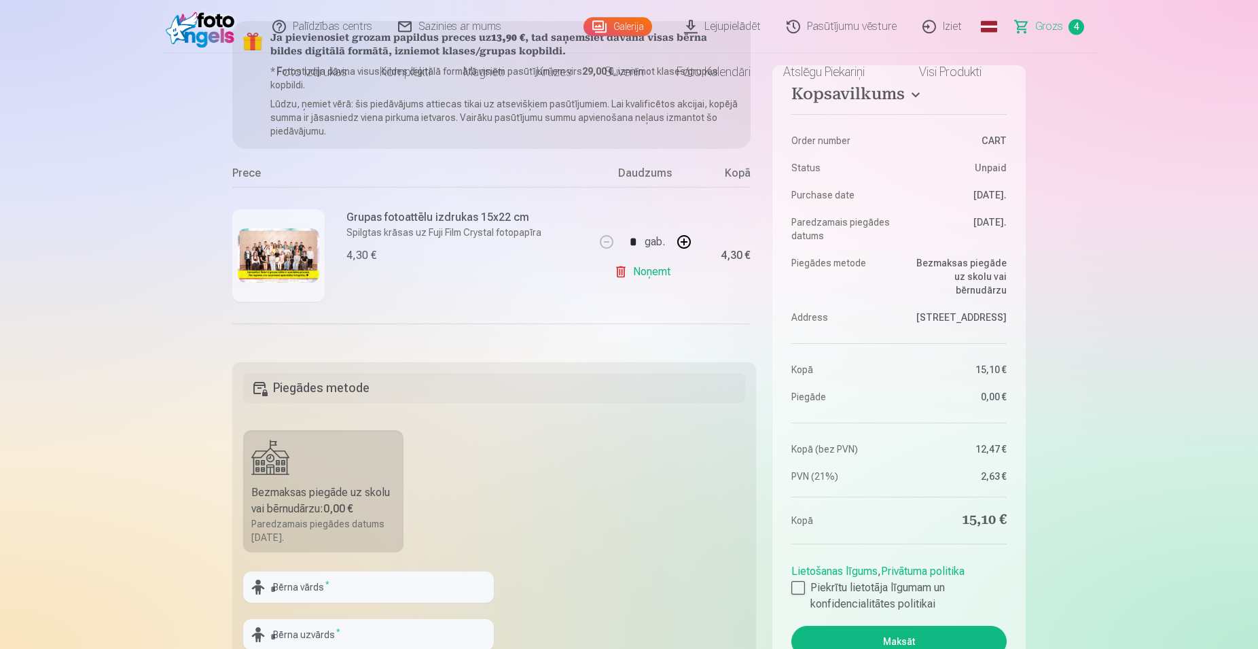
scroll to position [277, 0]
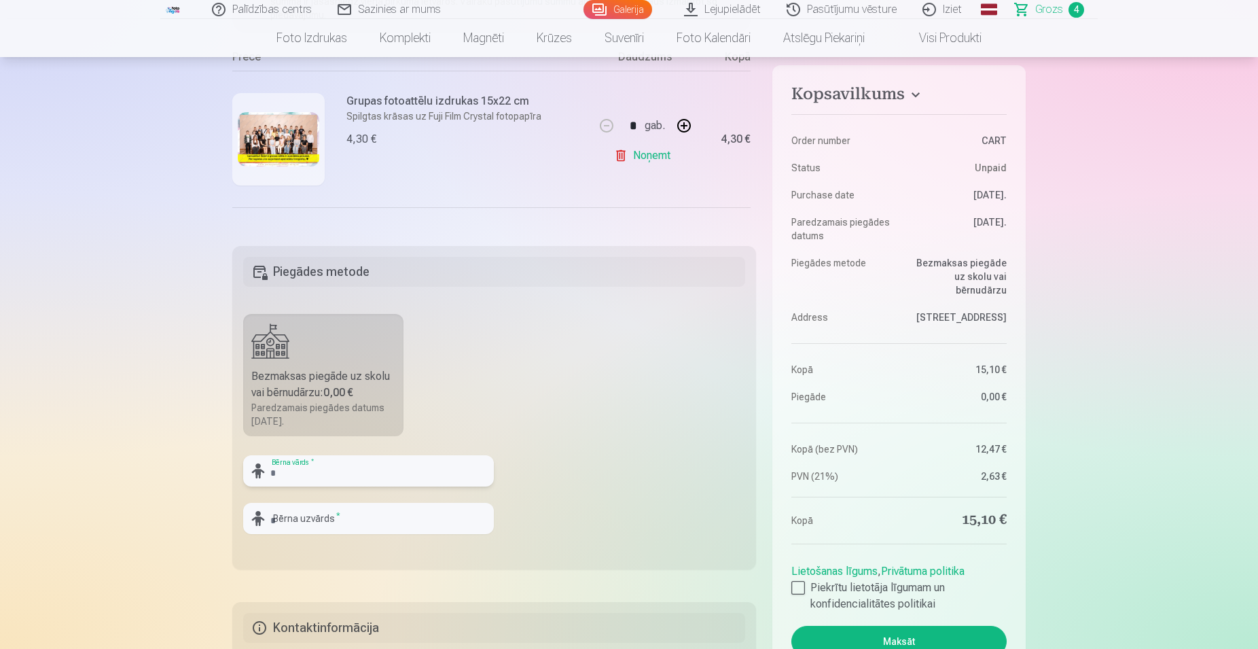
click at [327, 469] on input "text" at bounding box center [368, 470] width 251 height 31
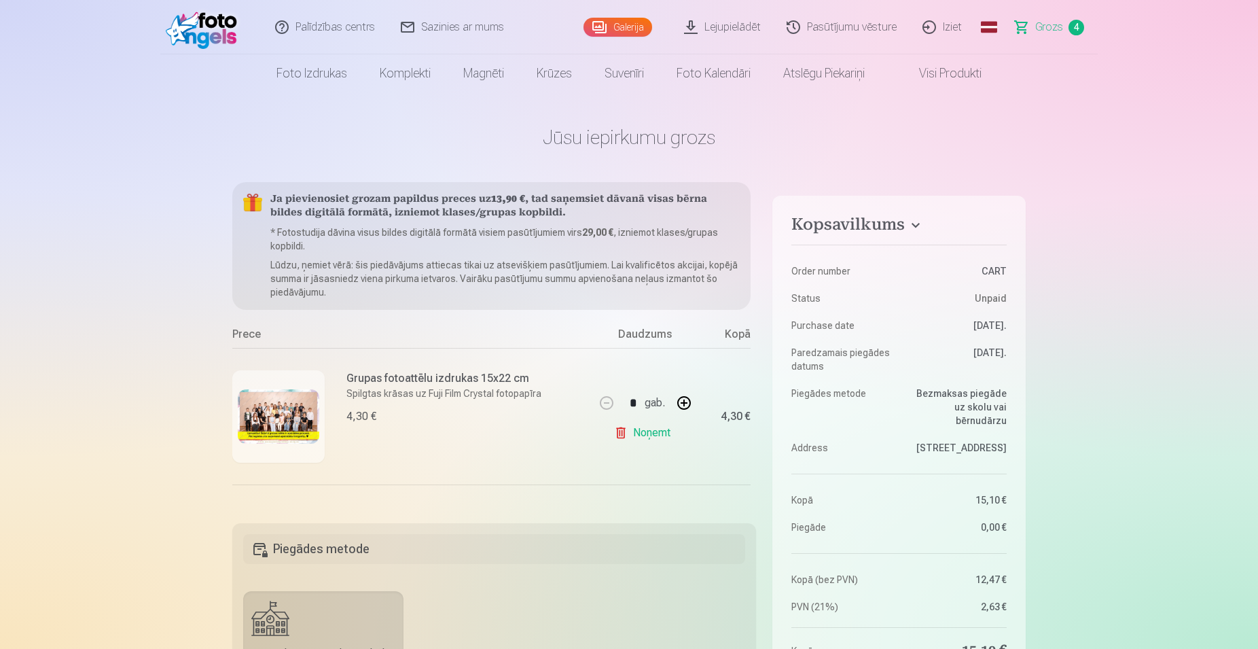
click at [955, 26] on link "Iziet" at bounding box center [942, 27] width 65 height 54
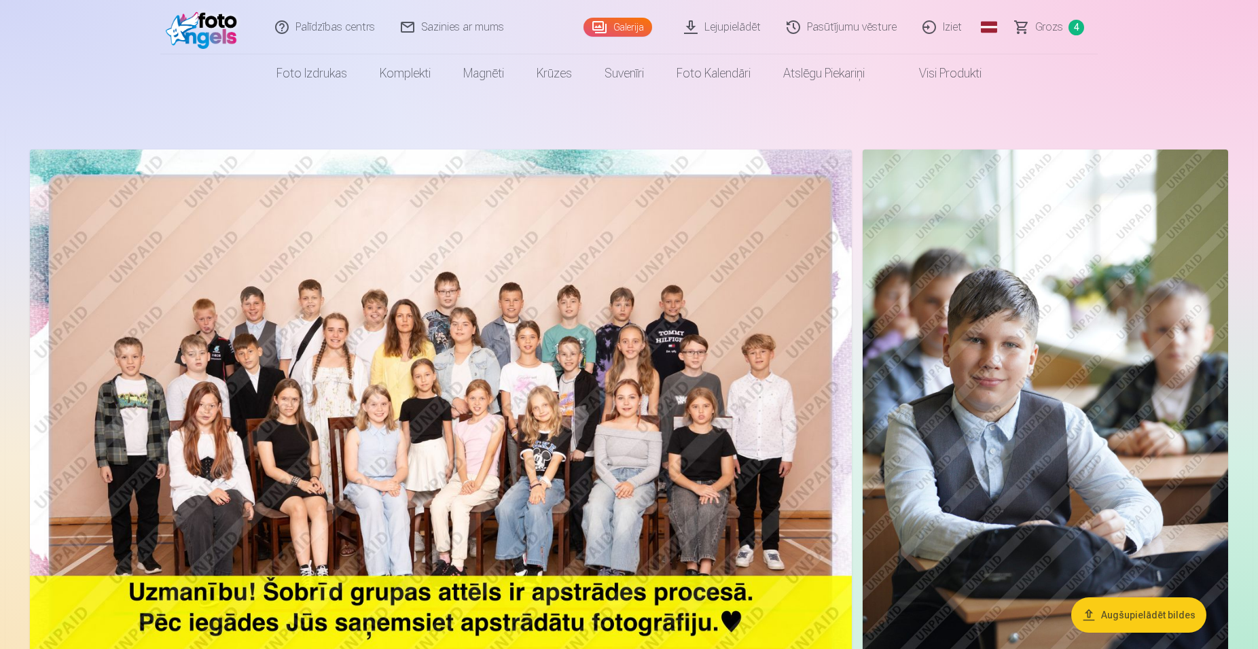
click at [928, 21] on link "Iziet" at bounding box center [942, 27] width 65 height 54
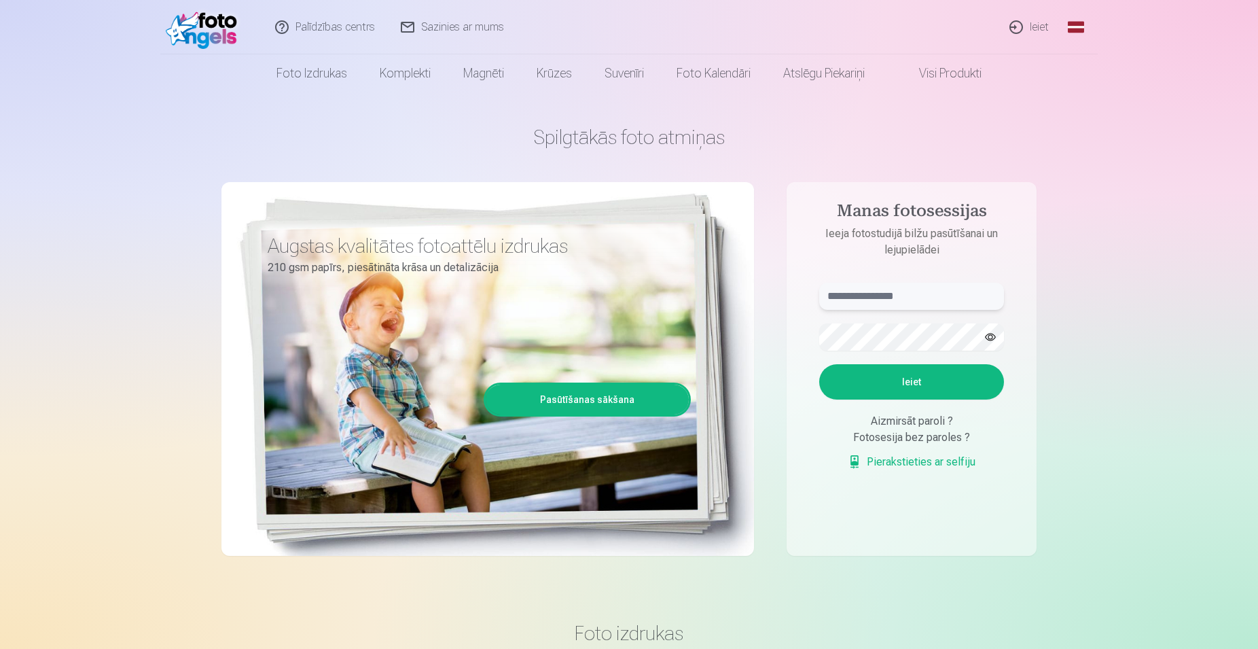
click at [862, 295] on input "text" at bounding box center [911, 295] width 185 height 27
paste input "**********"
type input "**********"
click at [898, 380] on button "Ieiet" at bounding box center [911, 381] width 185 height 35
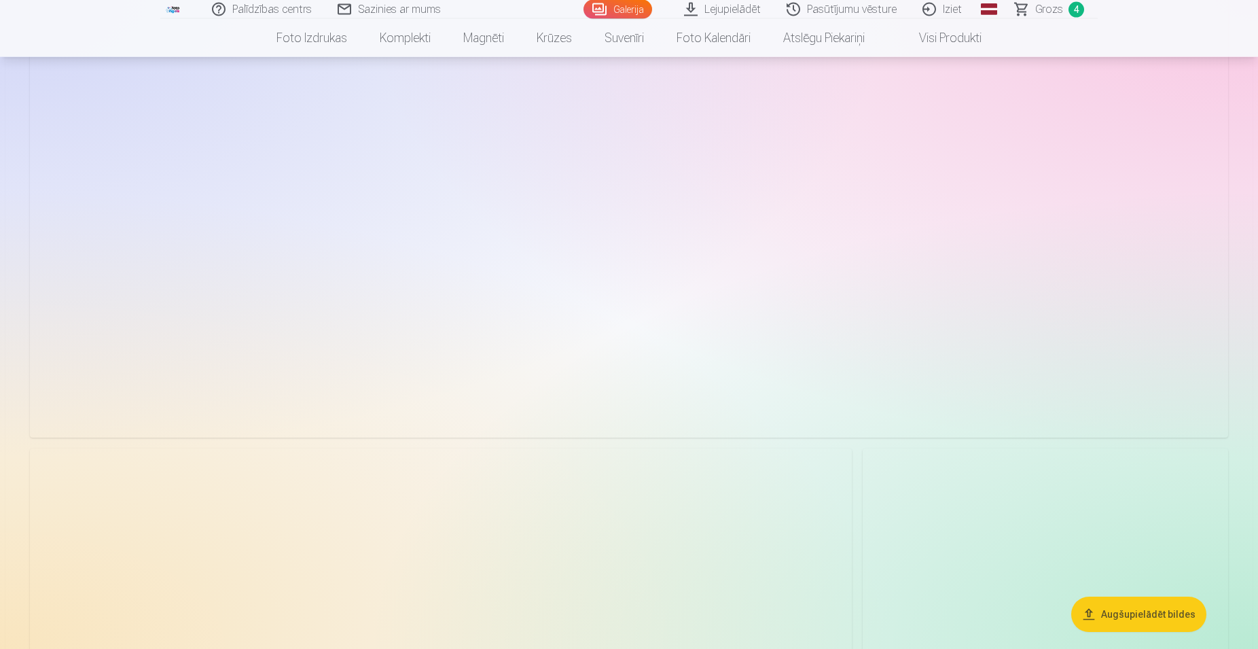
scroll to position [8589, 0]
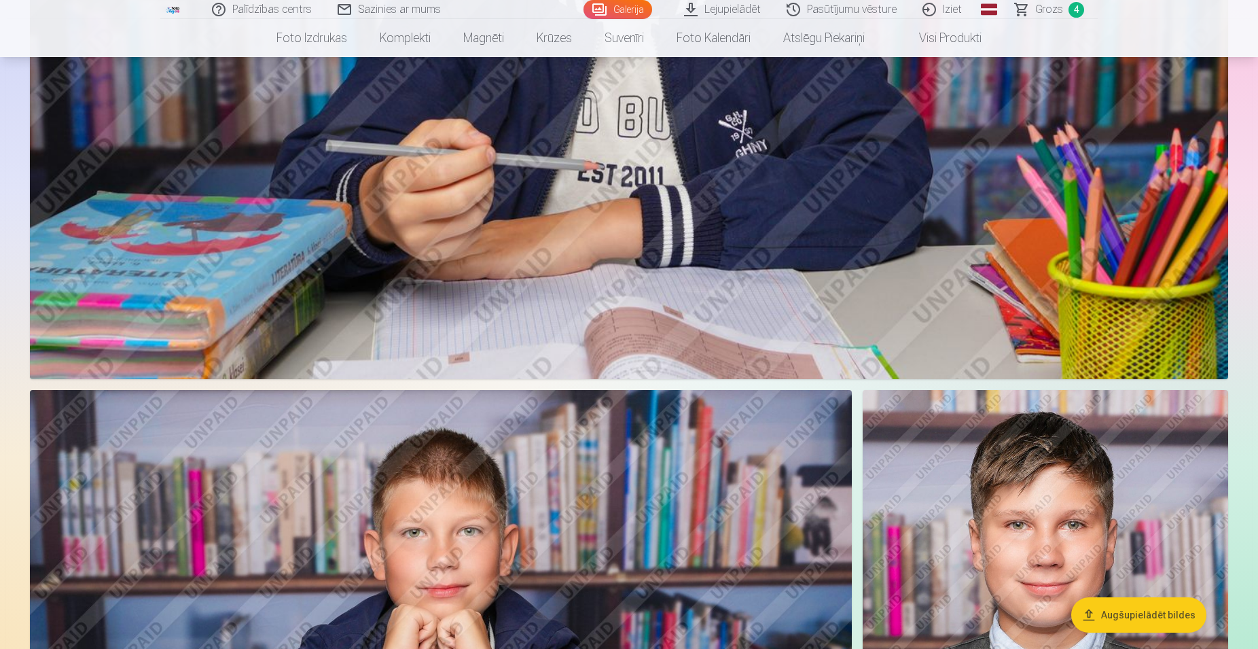
click at [952, 10] on link "Iziet" at bounding box center [942, 9] width 65 height 19
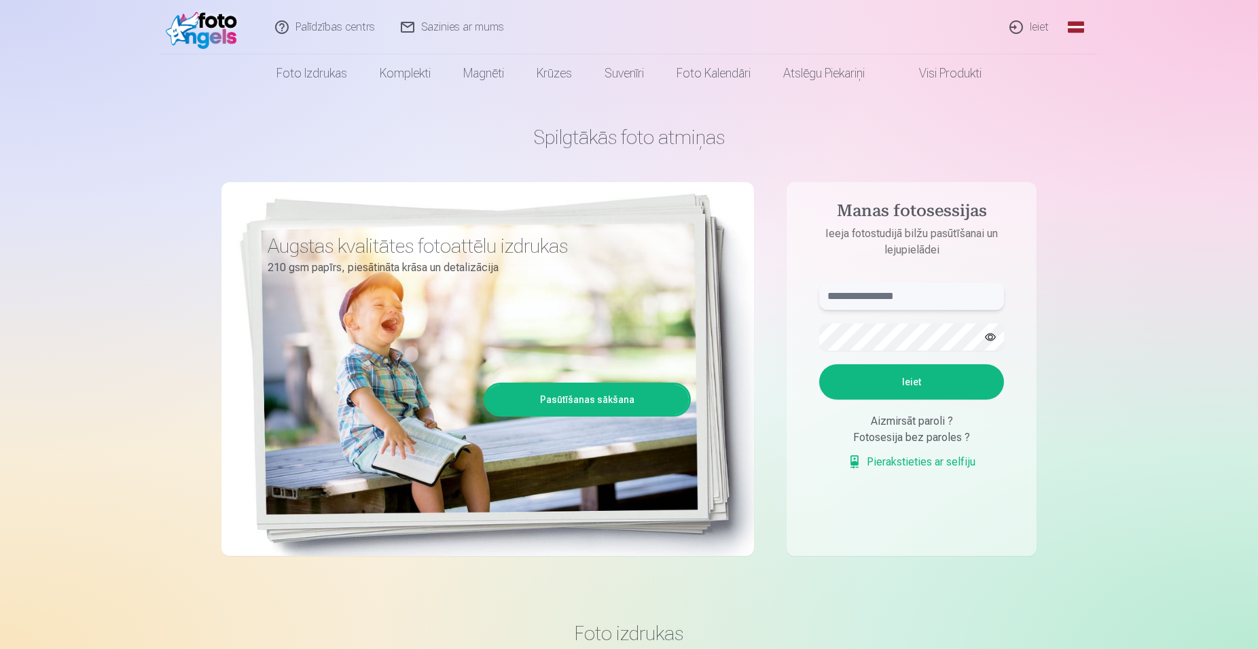
click at [878, 283] on input "text" at bounding box center [911, 295] width 185 height 27
paste input "**********"
type input "**********"
click at [917, 373] on button "Ieiet" at bounding box center [911, 381] width 185 height 35
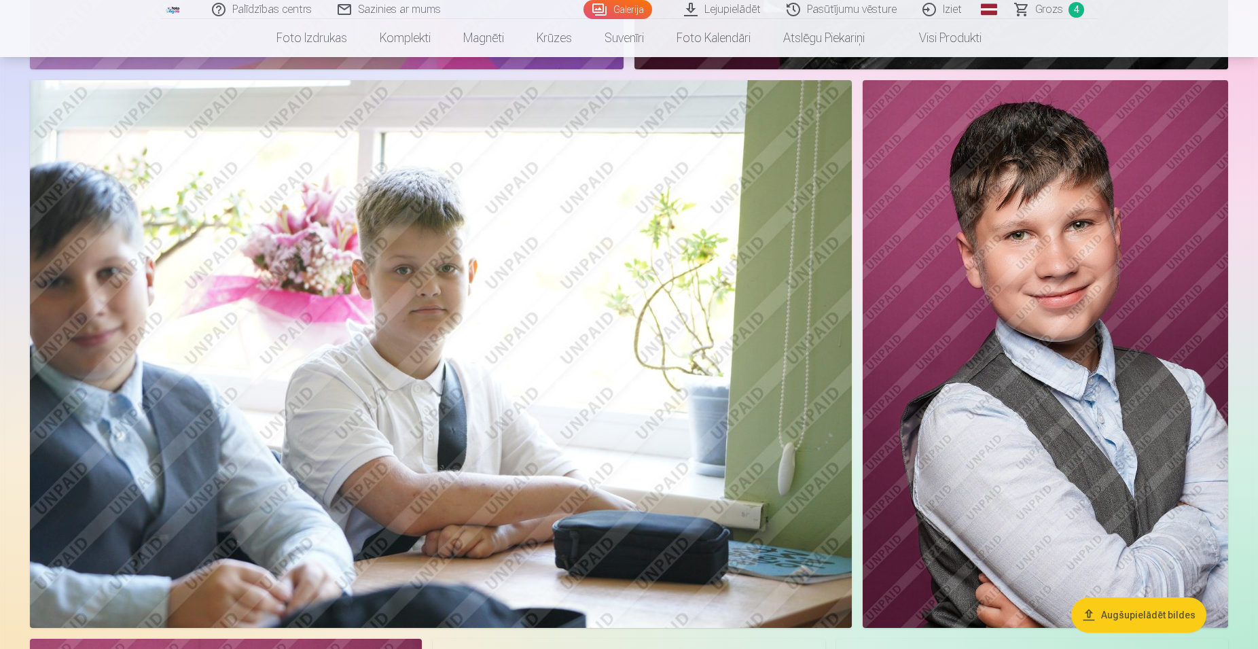
scroll to position [6650, 0]
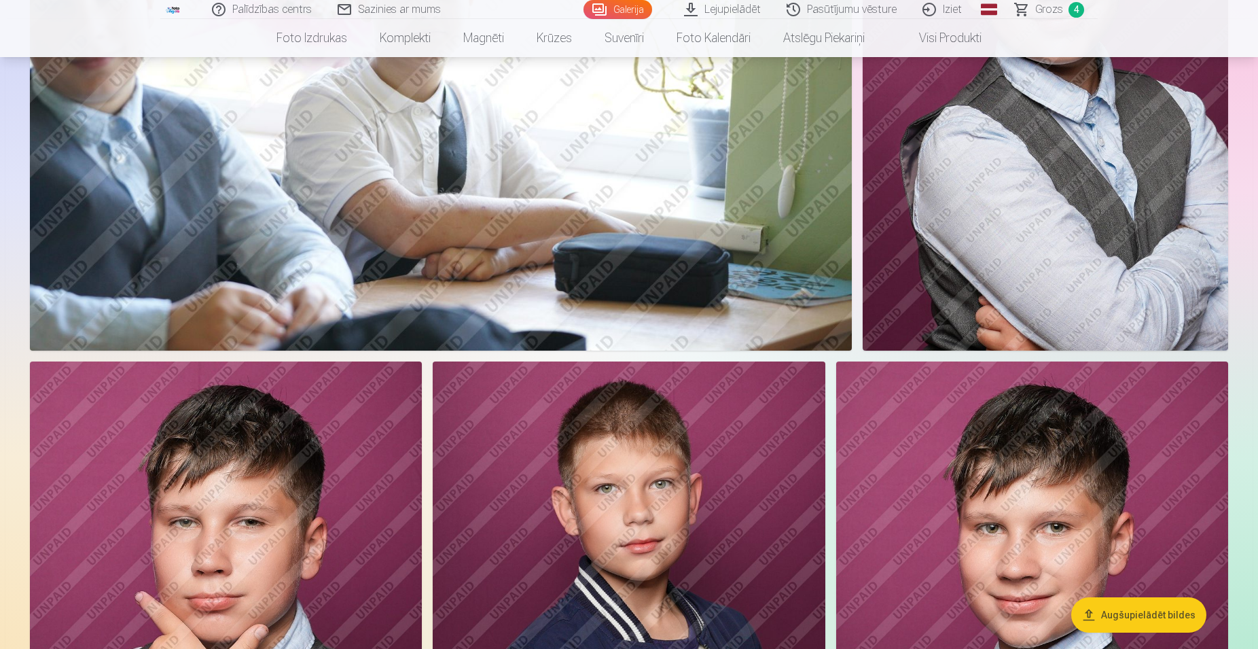
click at [953, 9] on link "Iziet" at bounding box center [942, 9] width 65 height 19
